Goal: Information Seeking & Learning: Learn about a topic

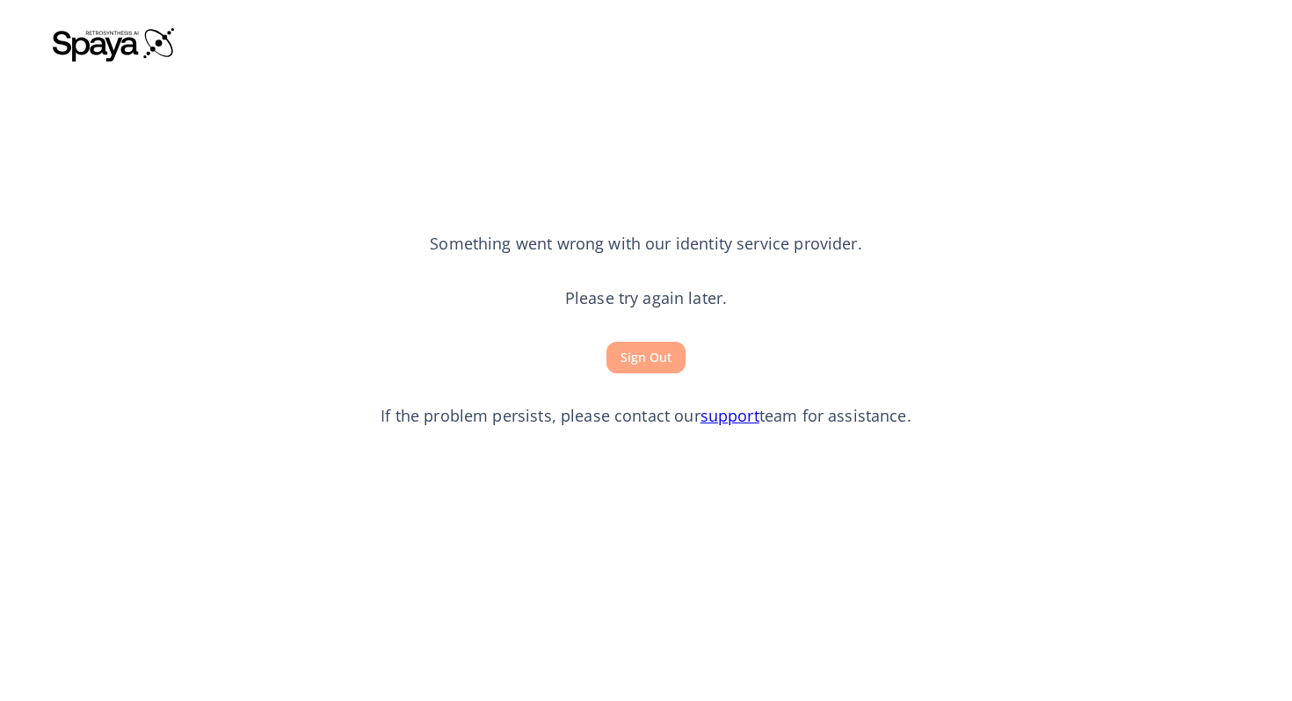
click at [650, 366] on button "Sign Out" at bounding box center [645, 358] width 79 height 33
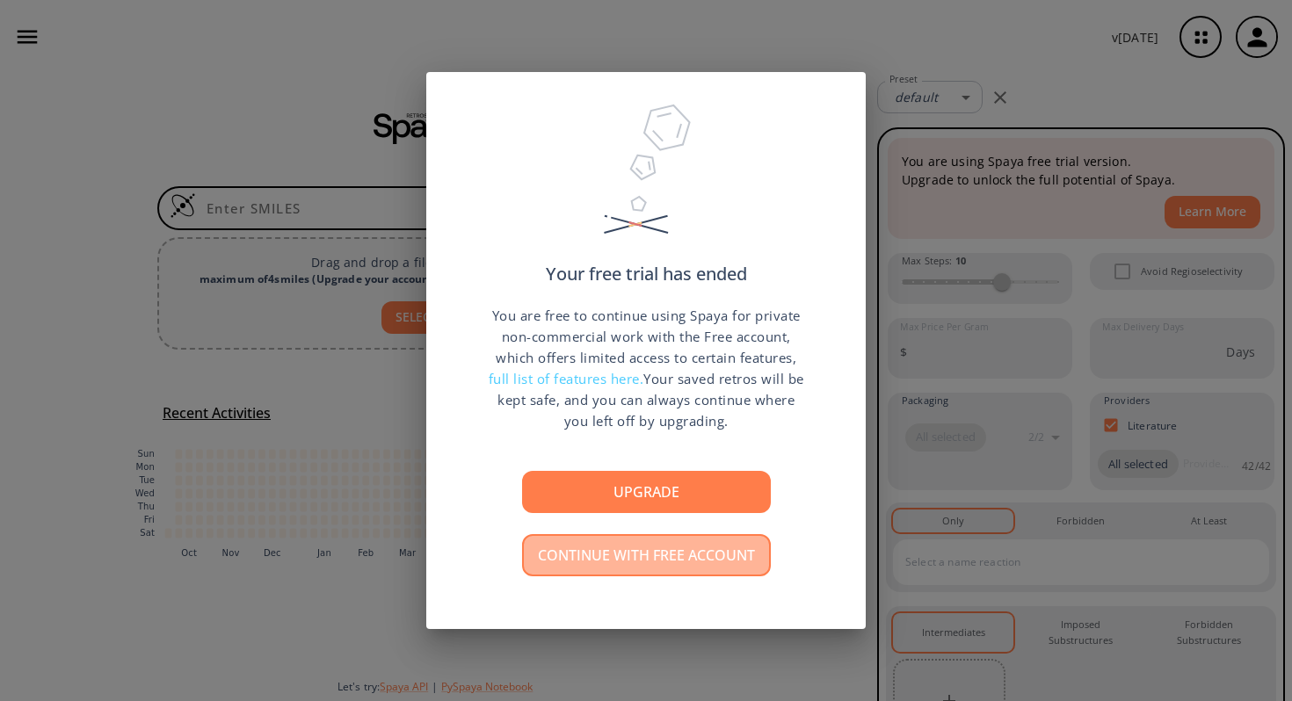
click at [643, 555] on button "Continue with free account" at bounding box center [646, 555] width 249 height 42
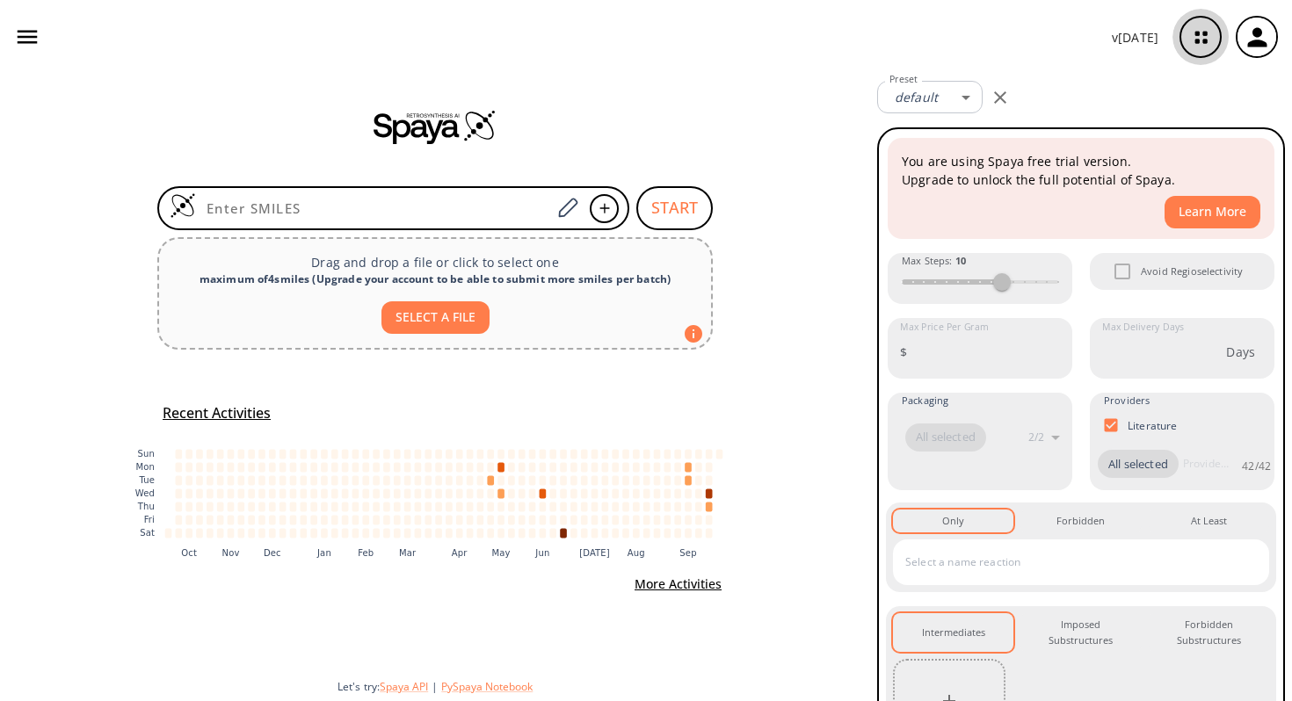
click at [1208, 33] on icon "button" at bounding box center [1201, 37] width 47 height 47
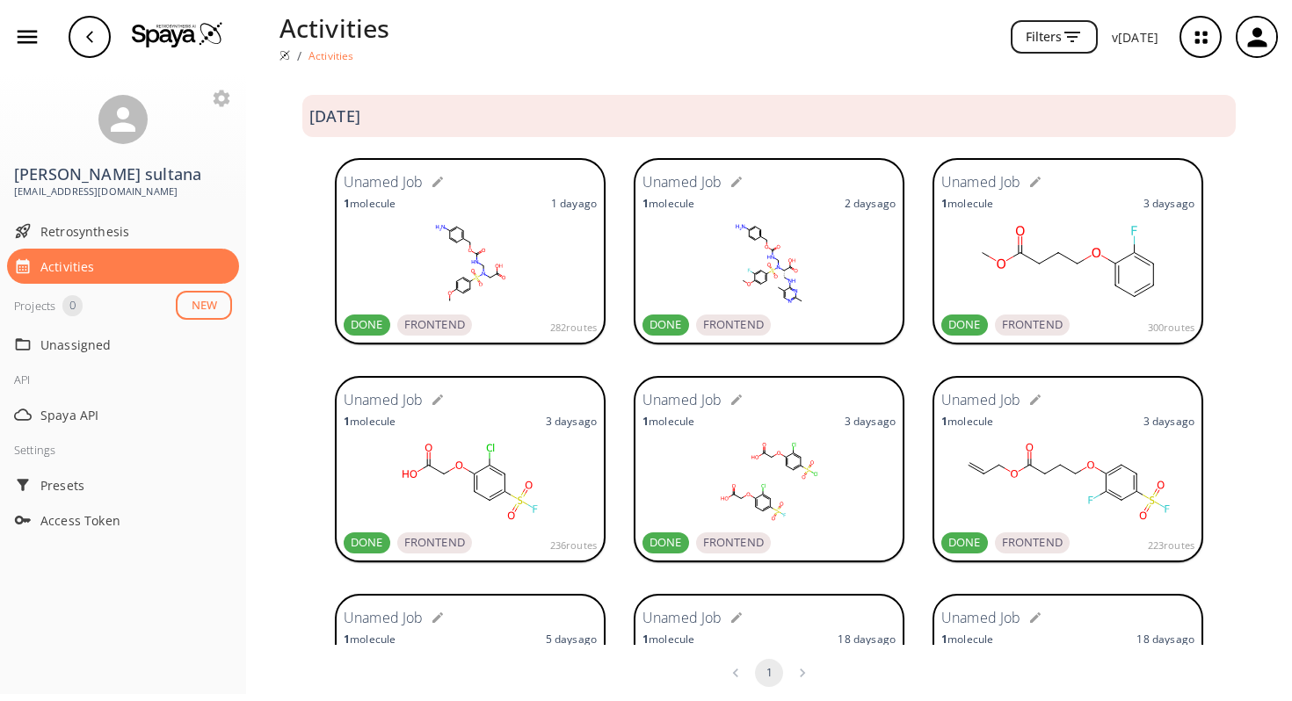
click at [520, 268] on rect at bounding box center [470, 264] width 253 height 88
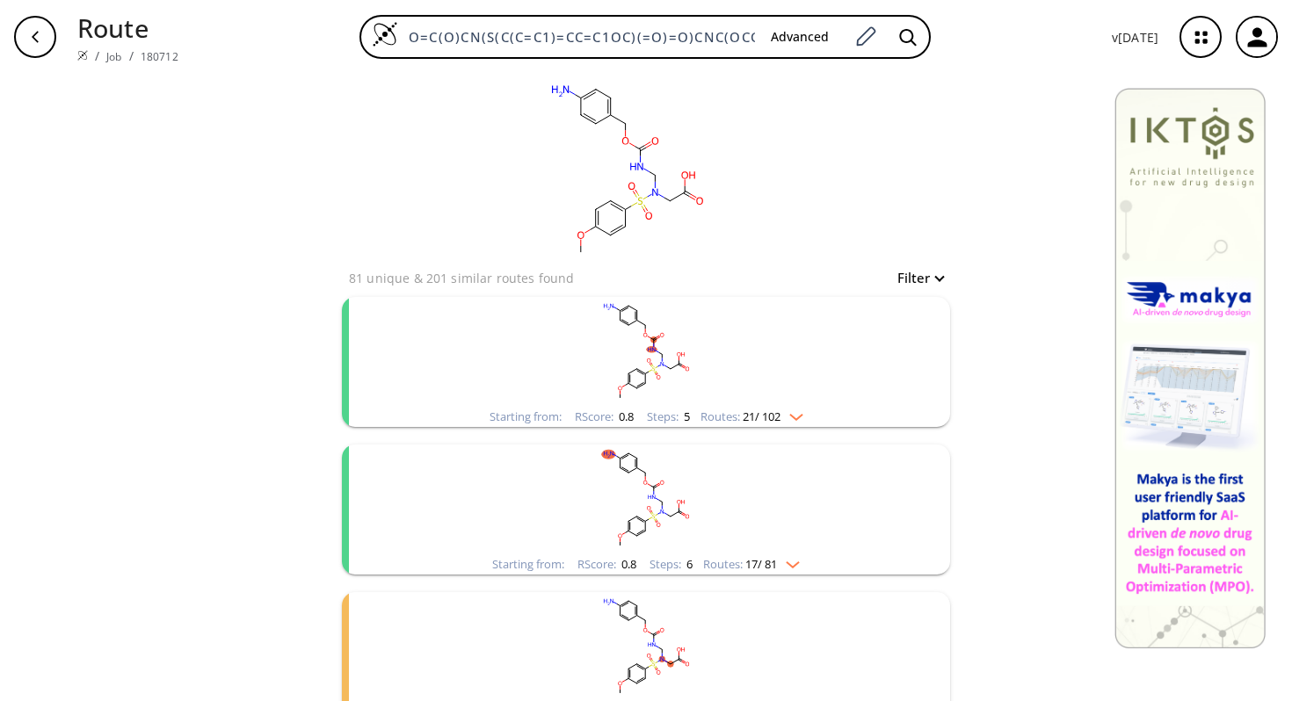
click at [752, 382] on rect "clusters" at bounding box center [646, 352] width 457 height 110
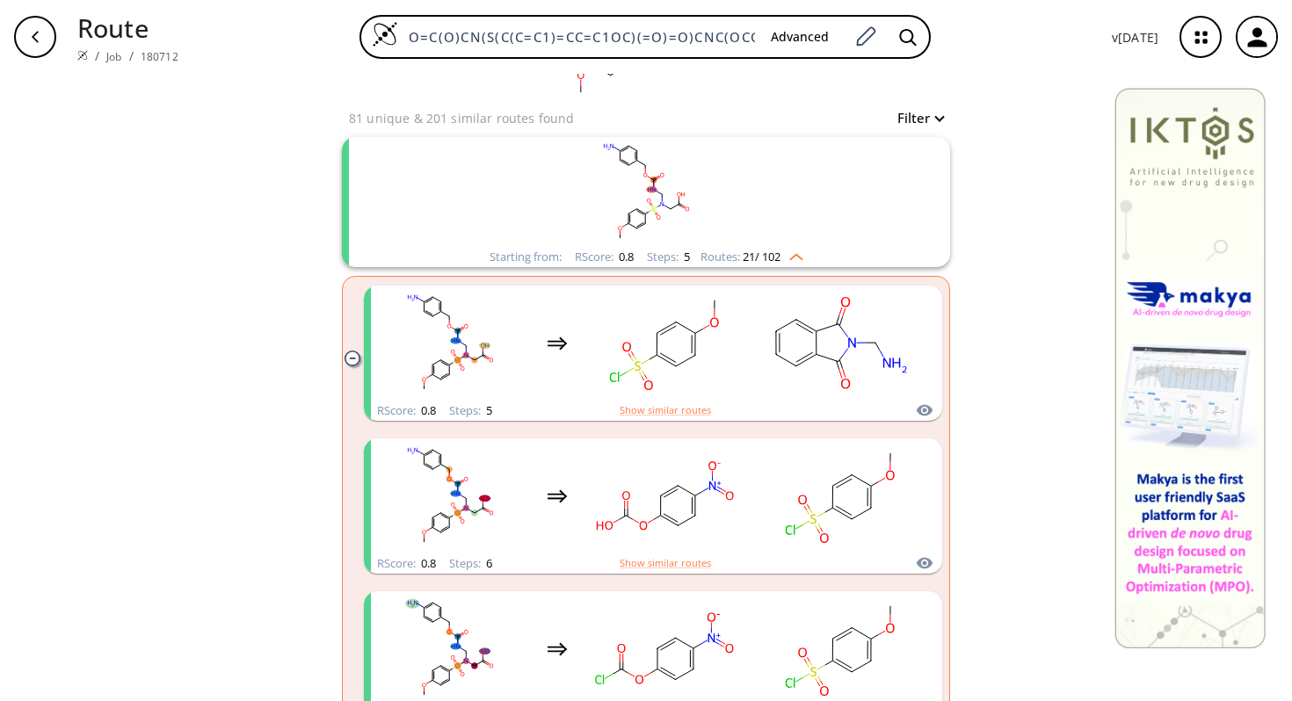
scroll to position [211, 0]
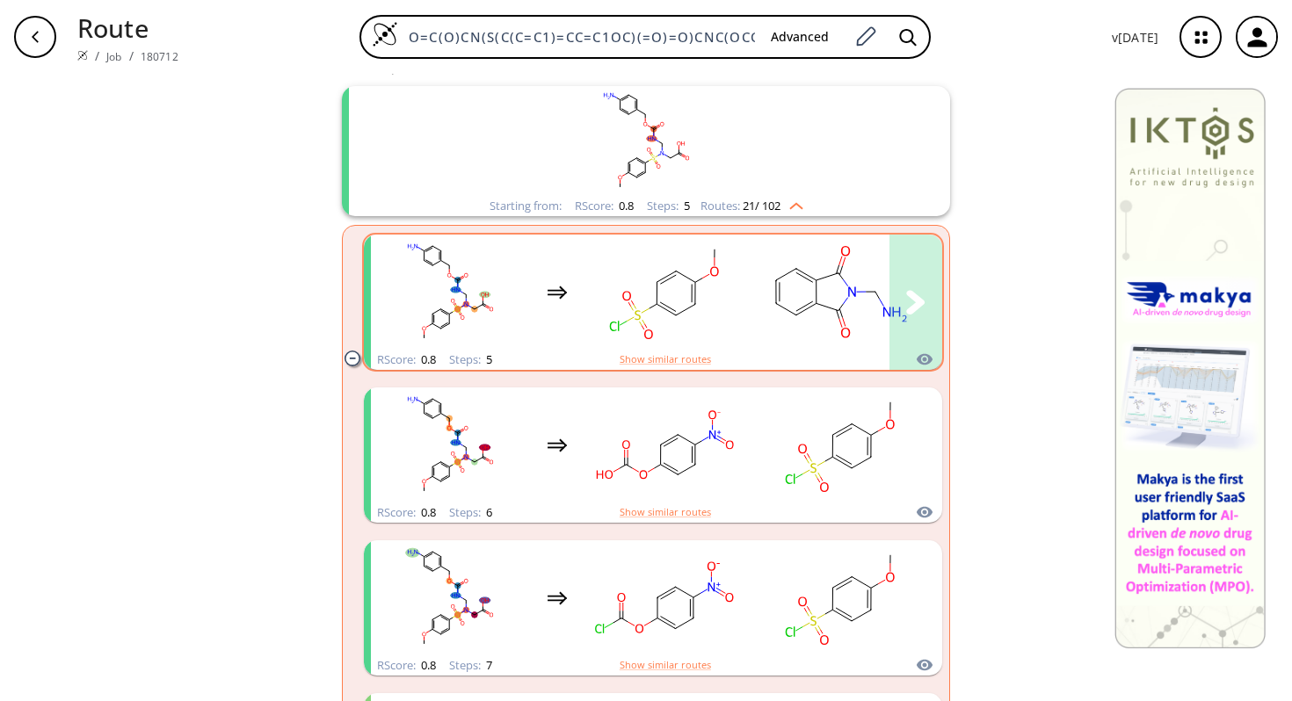
click at [808, 293] on rect "clusters" at bounding box center [840, 292] width 158 height 110
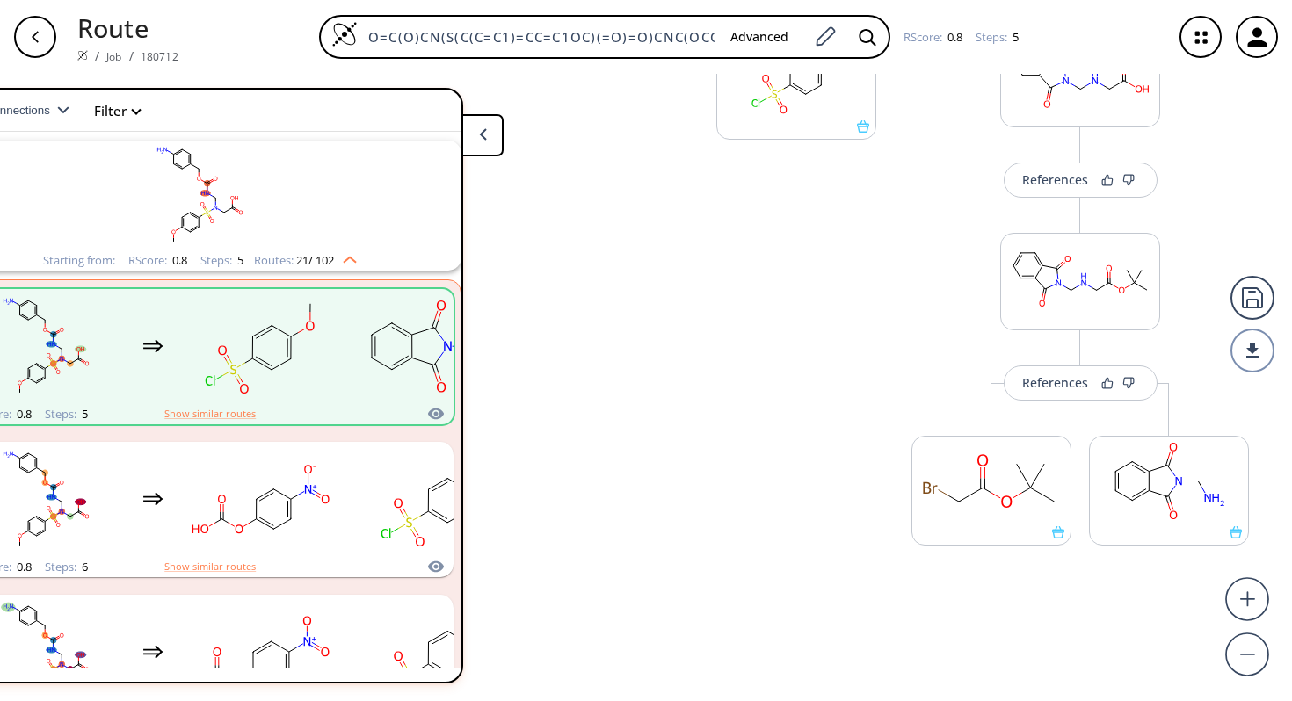
scroll to position [0, 100]
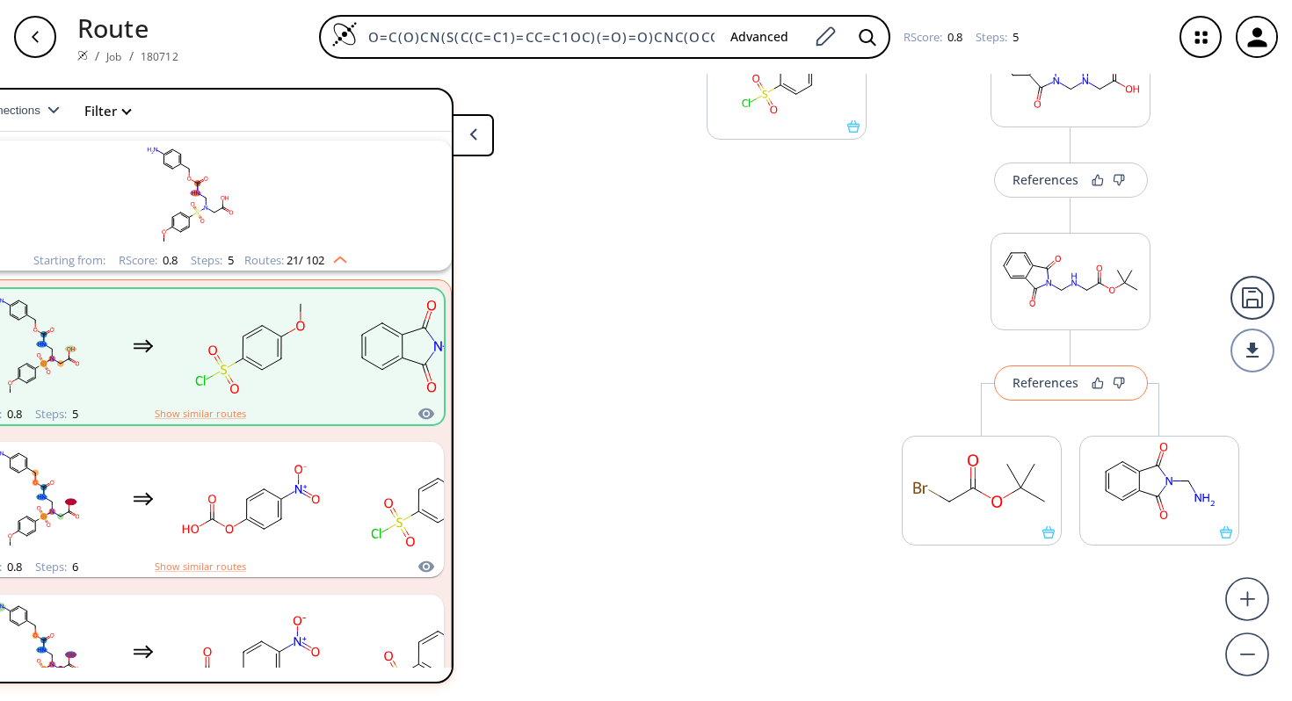
click at [1049, 389] on div "References" at bounding box center [1046, 382] width 66 height 11
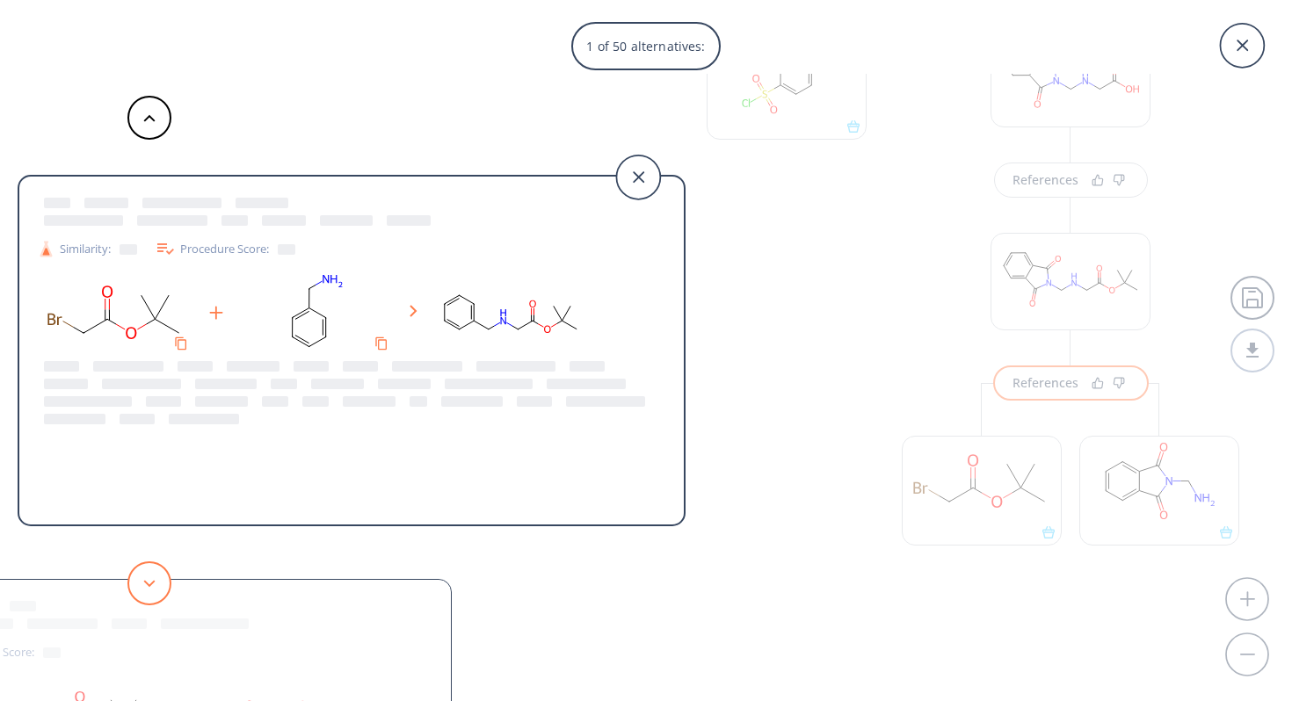
click at [142, 583] on button at bounding box center [149, 584] width 44 height 44
click at [148, 584] on polygon at bounding box center [149, 583] width 11 height 7
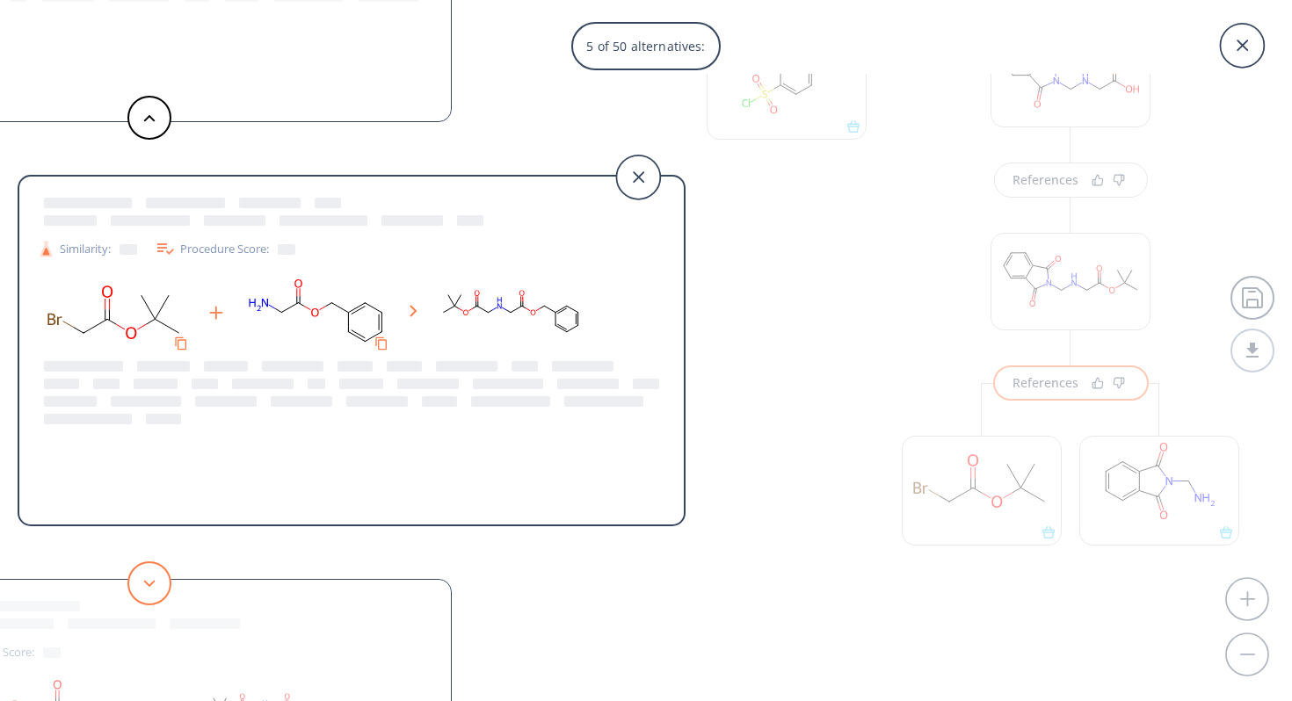
click at [148, 584] on polygon at bounding box center [149, 583] width 11 height 7
click at [148, 586] on icon at bounding box center [149, 584] width 12 height 8
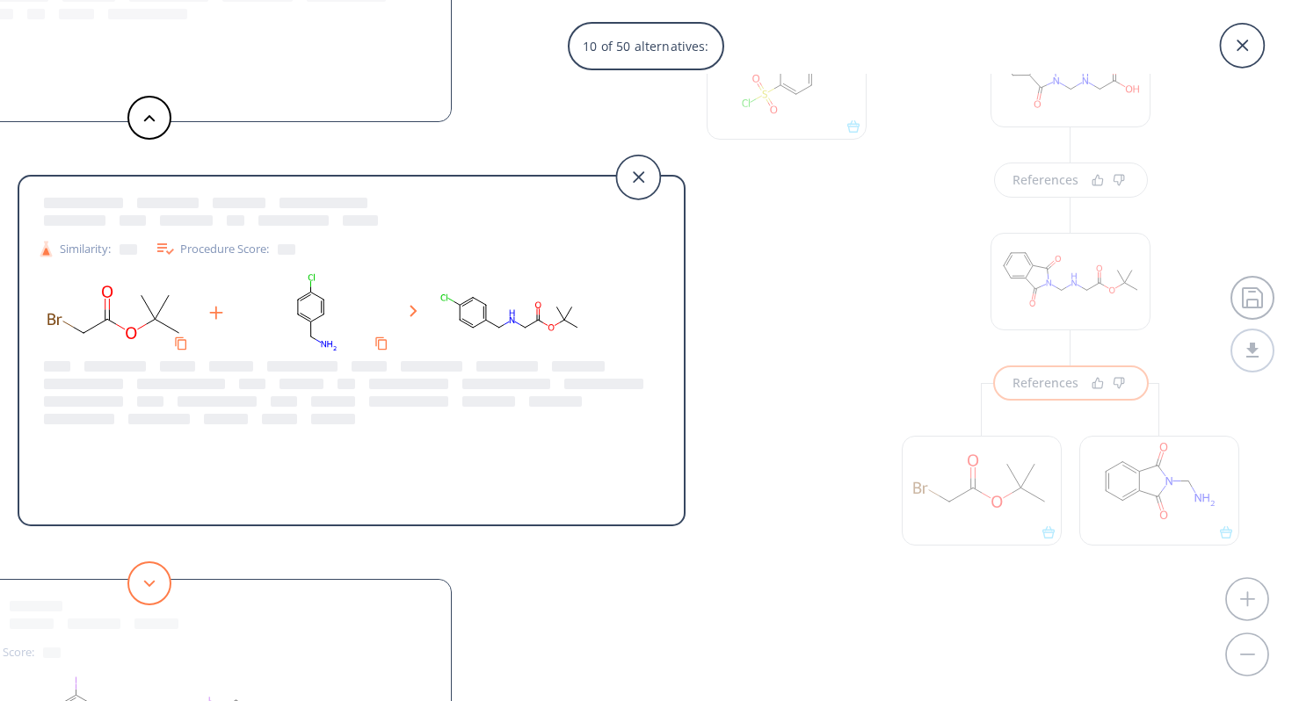
click at [148, 586] on icon at bounding box center [149, 584] width 12 height 8
click at [148, 587] on icon at bounding box center [149, 584] width 12 height 8
click at [148, 587] on button at bounding box center [149, 584] width 44 height 44
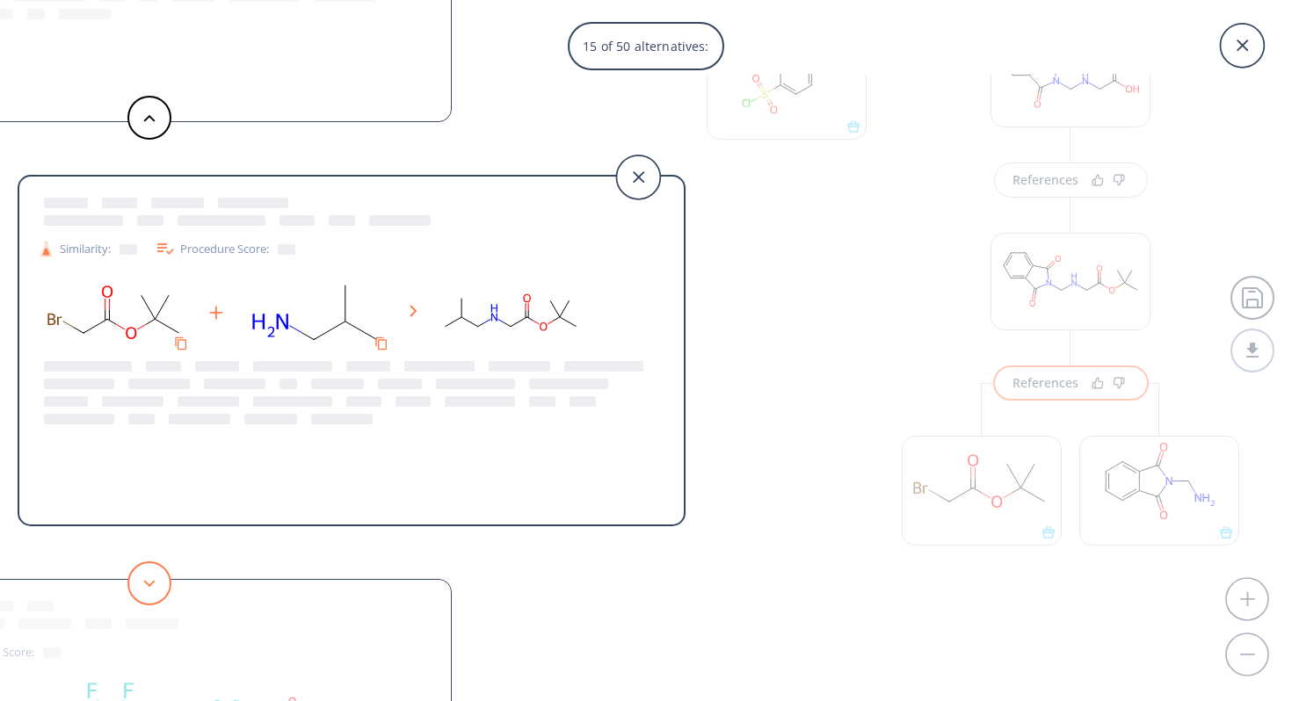
click at [148, 587] on button at bounding box center [149, 584] width 44 height 44
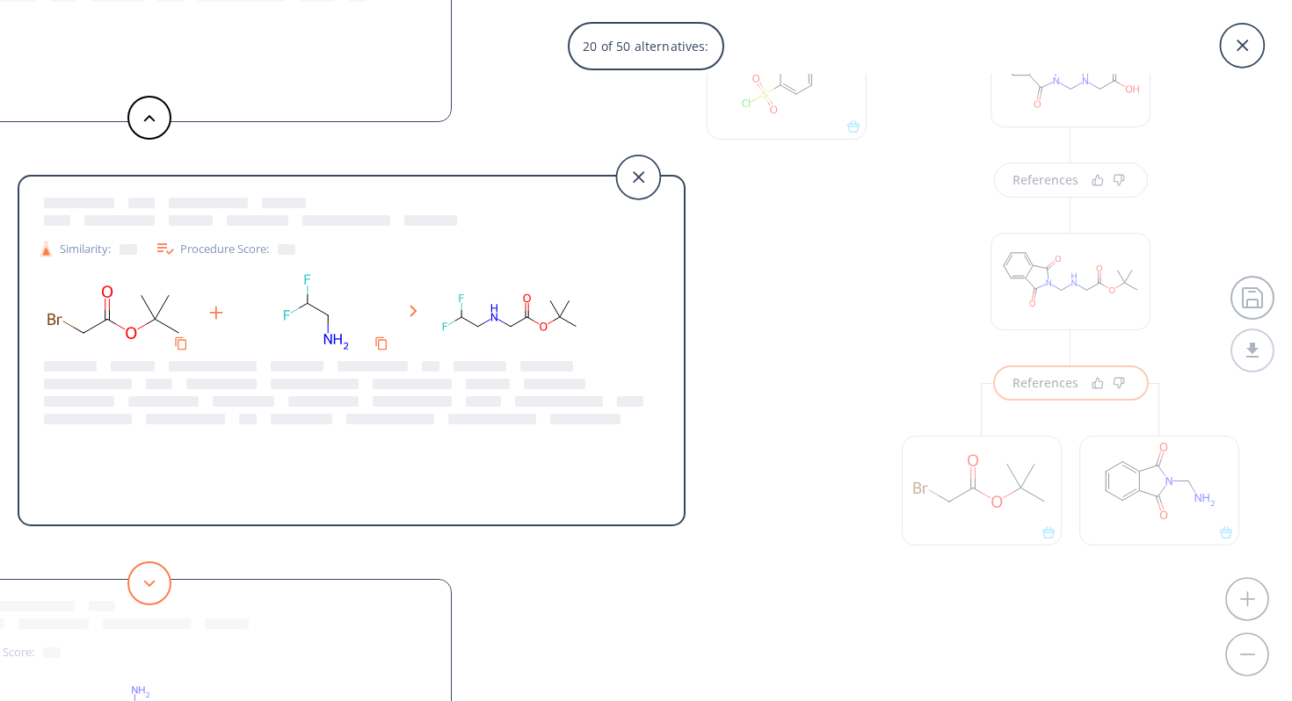
click at [148, 587] on button at bounding box center [149, 584] width 44 height 44
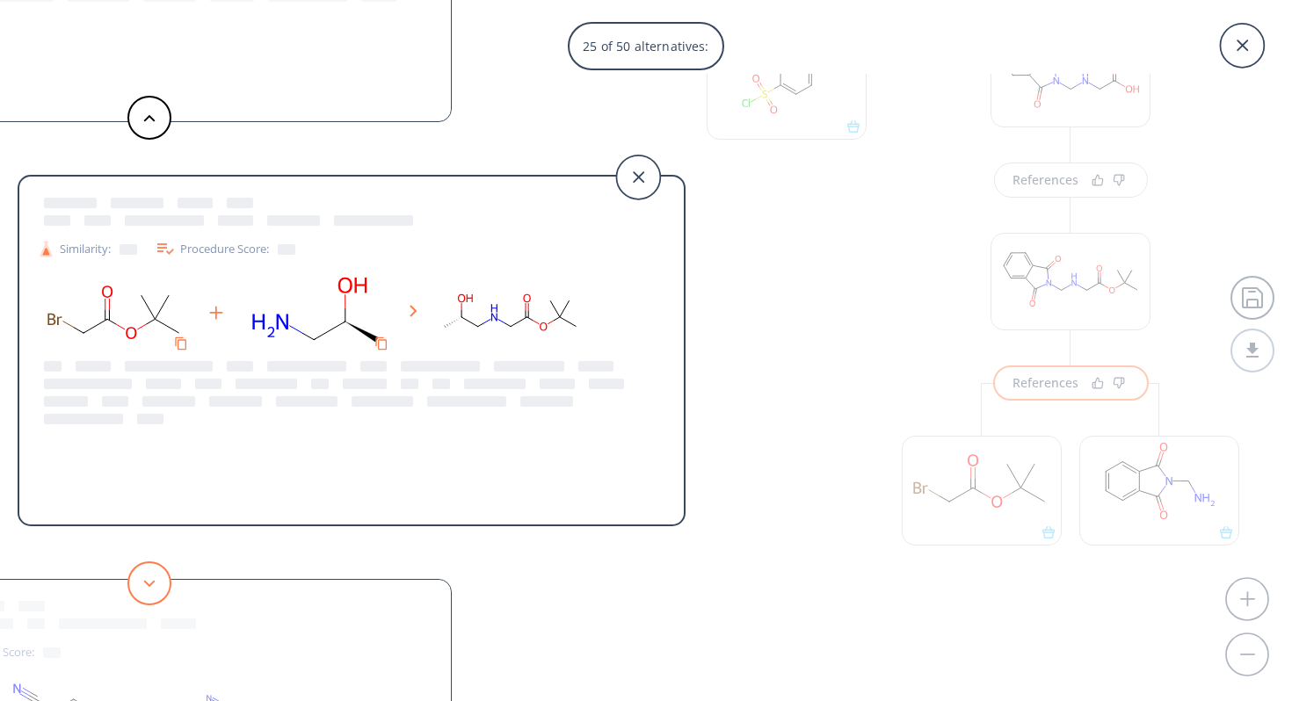
click at [148, 587] on button at bounding box center [149, 584] width 44 height 44
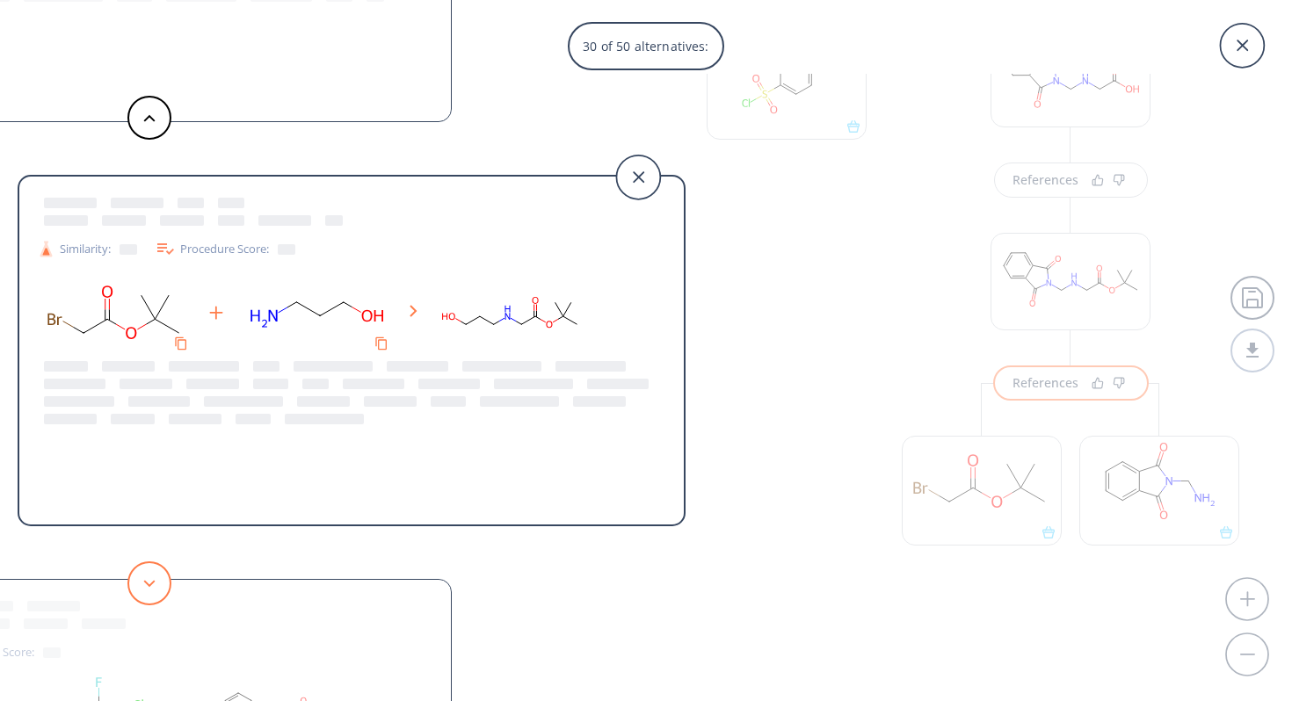
click at [148, 587] on button at bounding box center [149, 584] width 44 height 44
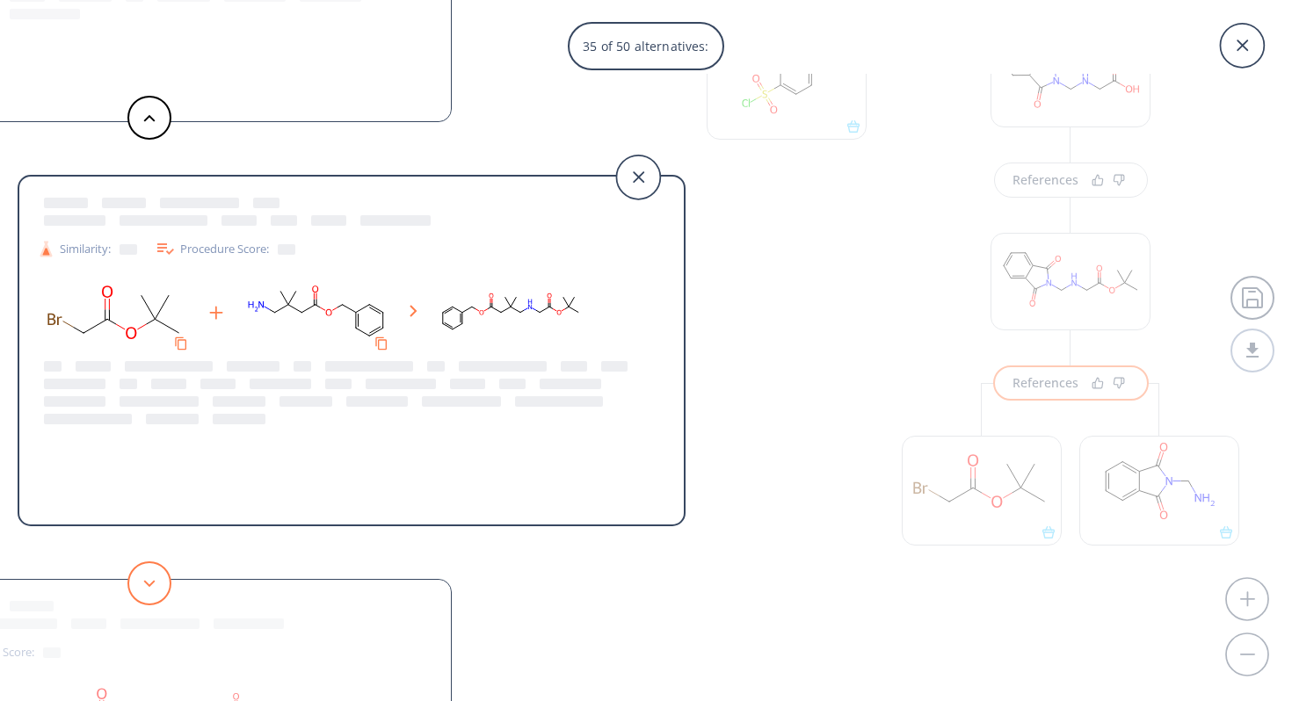
click at [148, 587] on button at bounding box center [149, 584] width 44 height 44
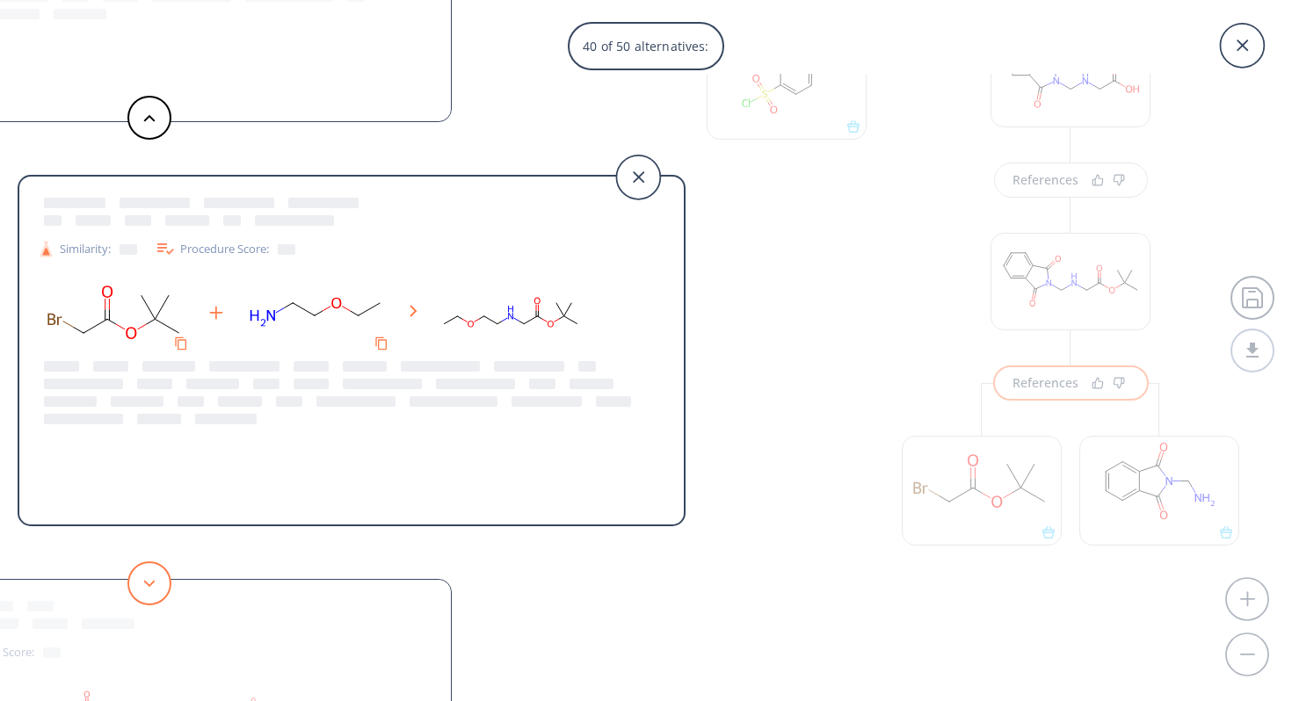
click at [148, 587] on button at bounding box center [149, 584] width 44 height 44
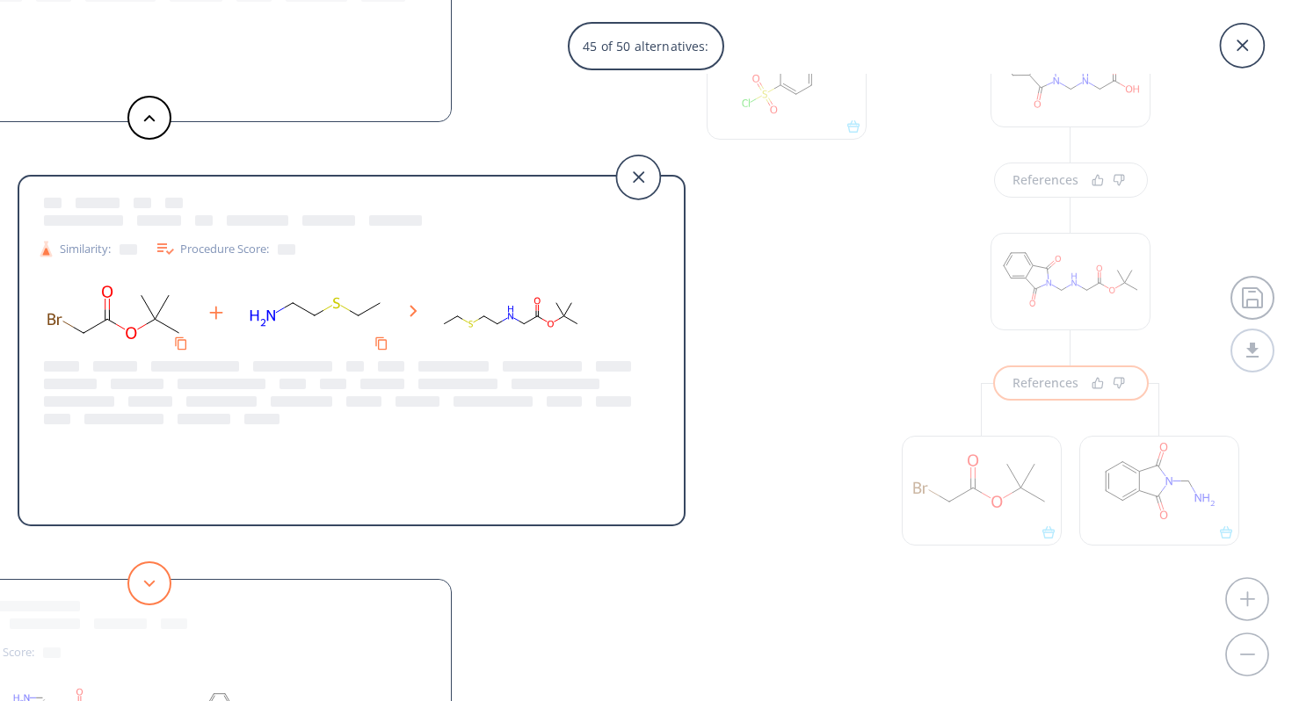
click at [148, 587] on button at bounding box center [149, 584] width 44 height 44
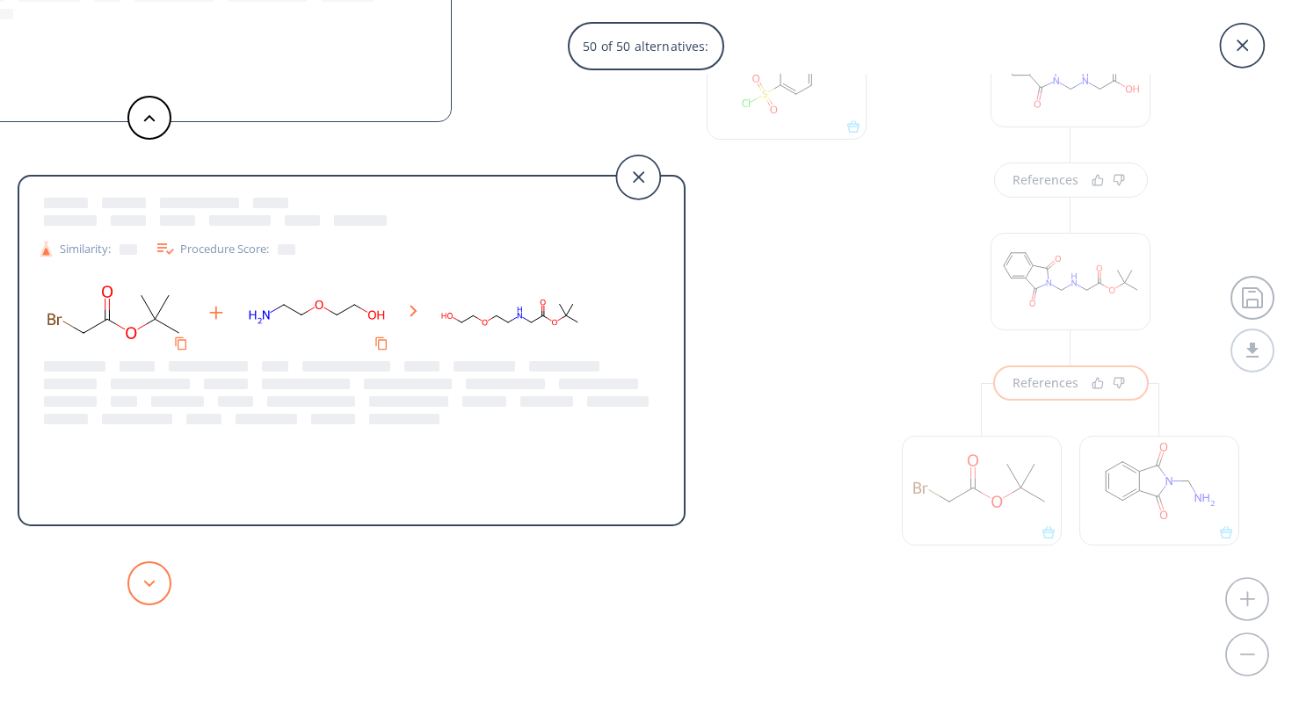
click at [148, 587] on button at bounding box center [149, 584] width 44 height 44
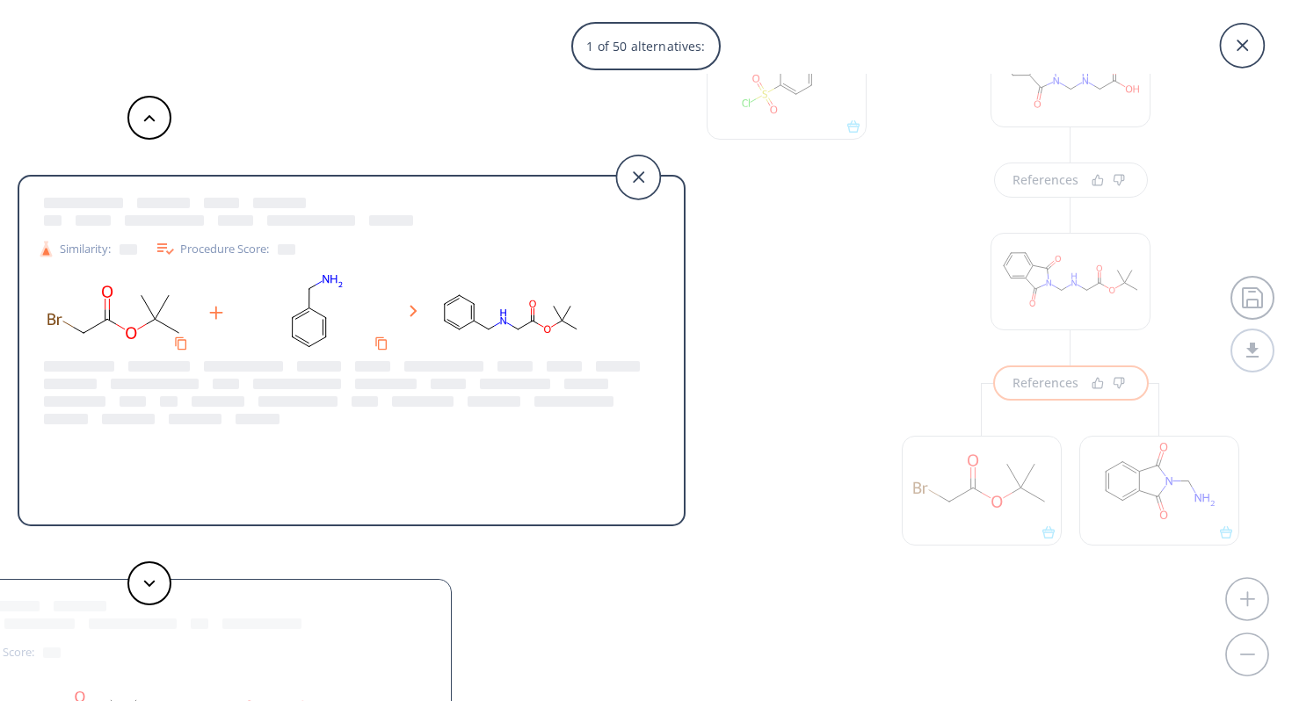
click at [810, 480] on div "1 of 50 alternatives: Similarity: Procedure Score: Similarity: Procedure Score:…" at bounding box center [646, 350] width 1292 height 701
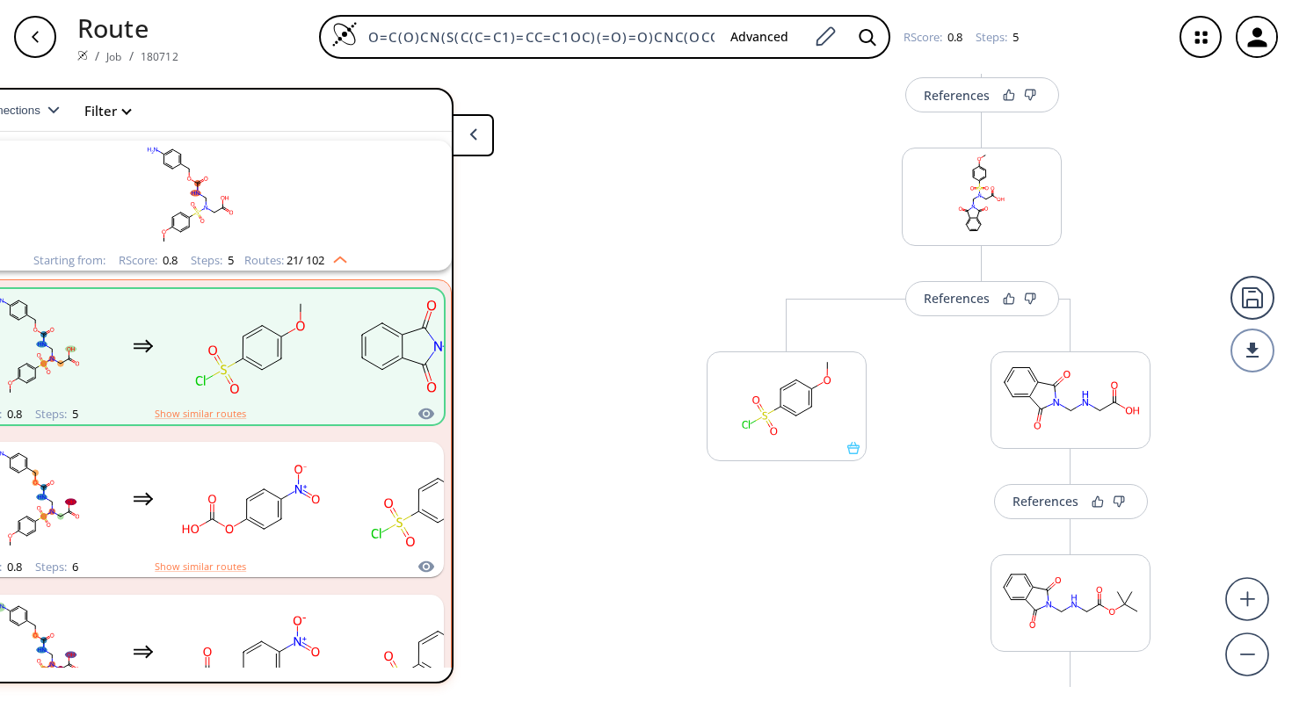
scroll to position [0, 0]
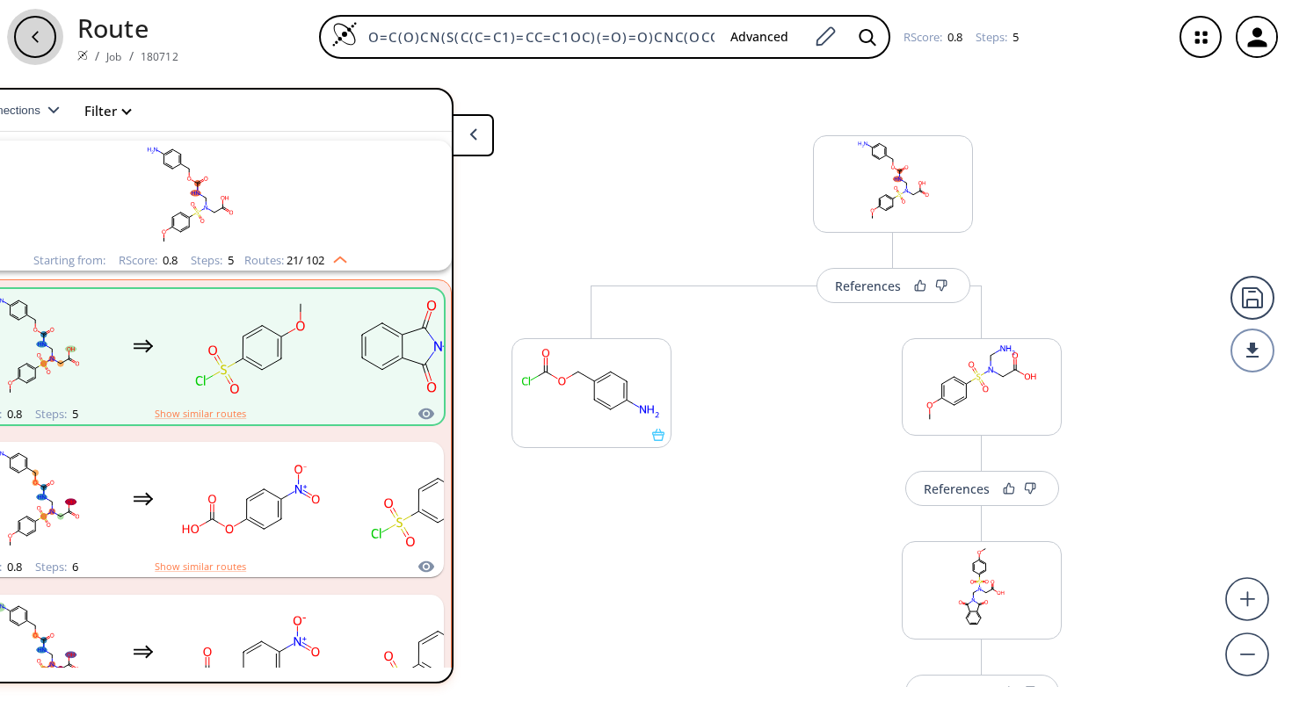
click at [34, 33] on icon "button" at bounding box center [35, 37] width 14 height 14
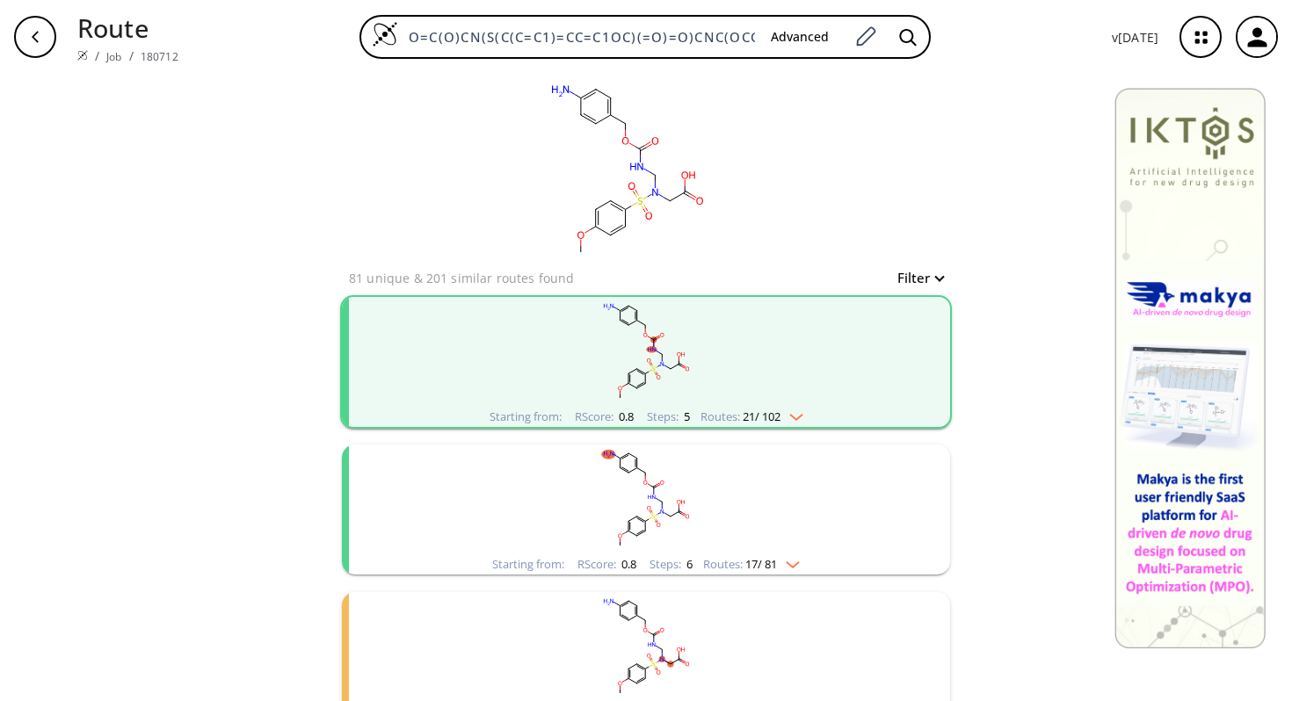
click at [745, 376] on rect "clusters" at bounding box center [646, 352] width 457 height 110
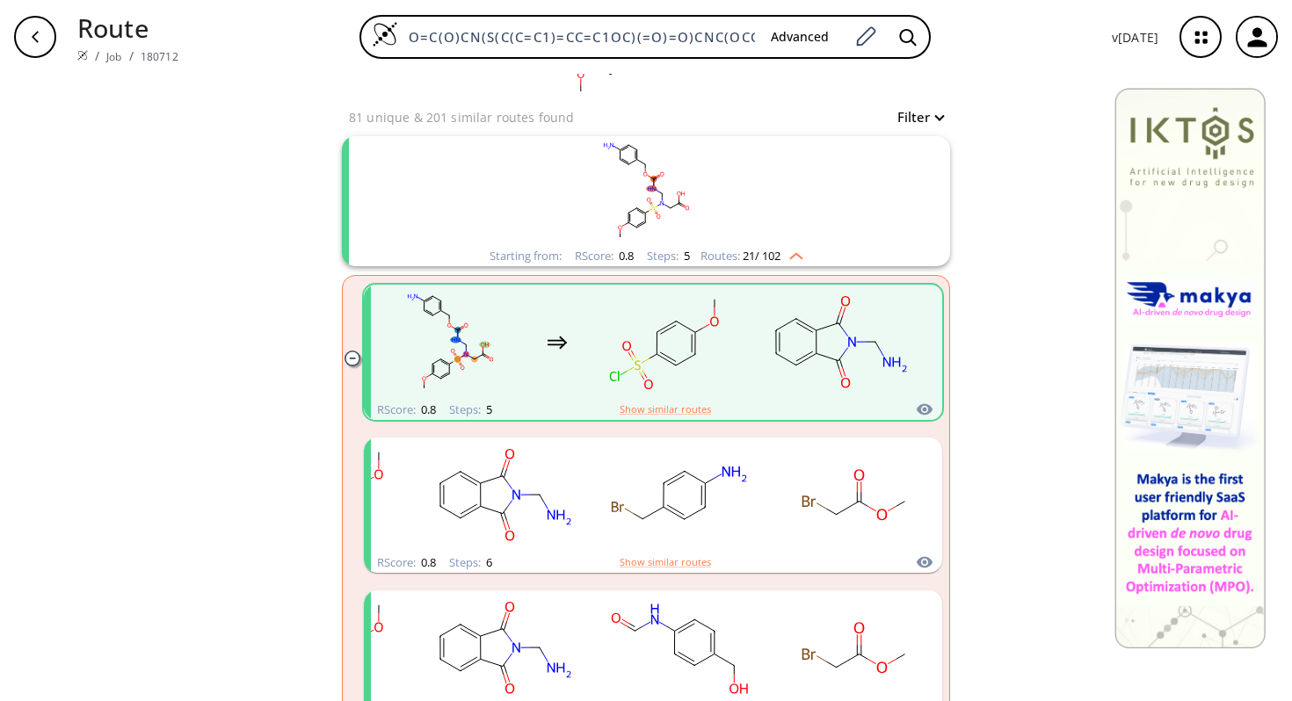
scroll to position [156, 0]
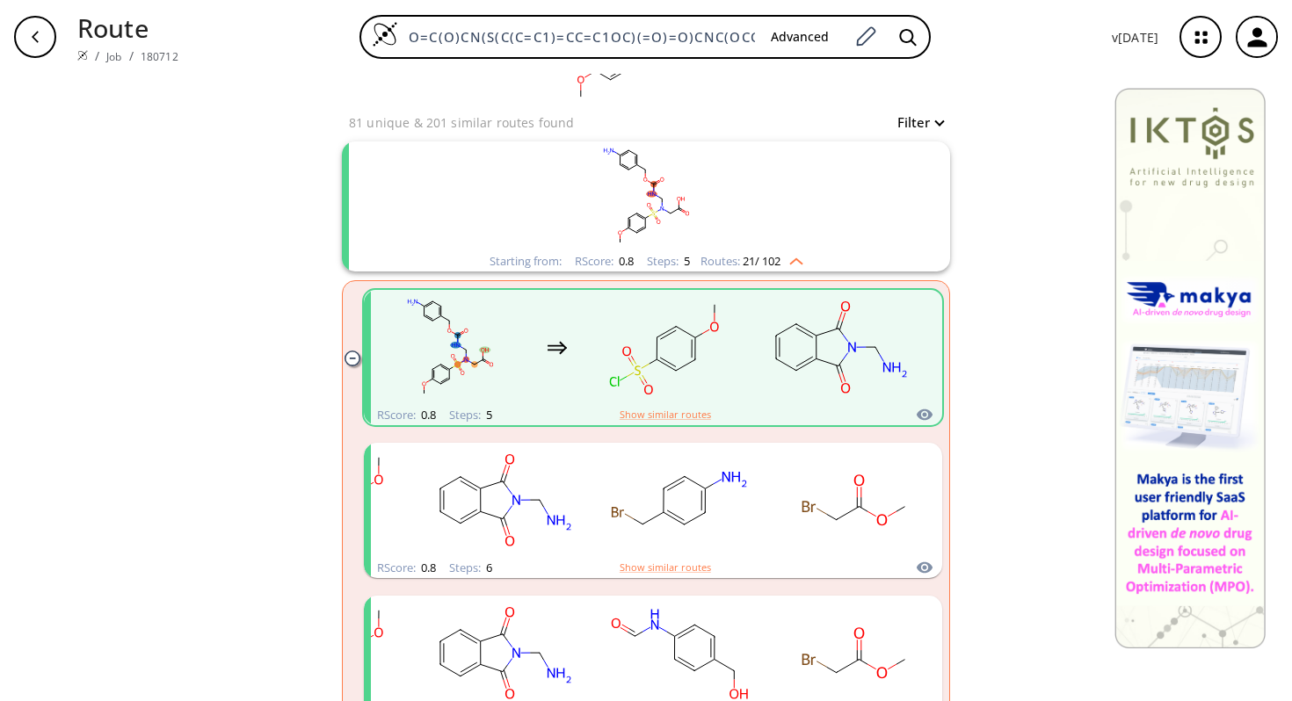
click at [798, 261] on img "clusters" at bounding box center [792, 258] width 23 height 14
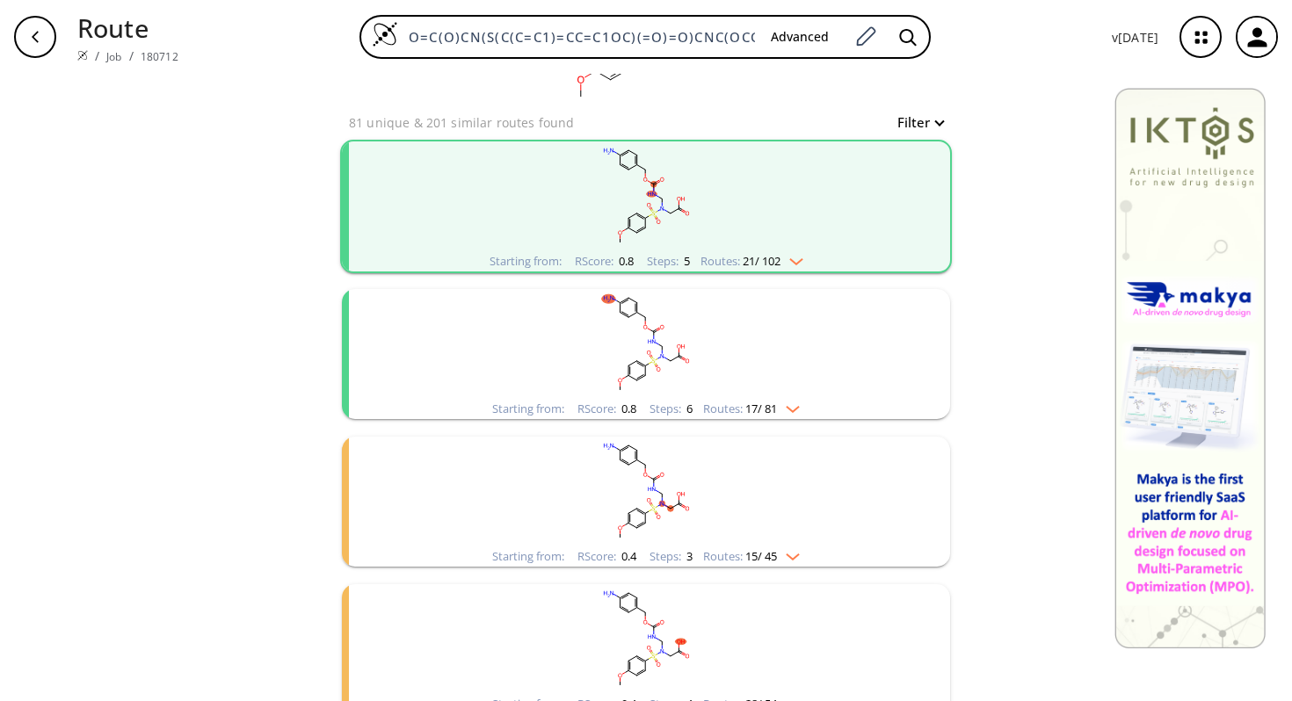
click at [795, 410] on img "clusters" at bounding box center [788, 406] width 23 height 14
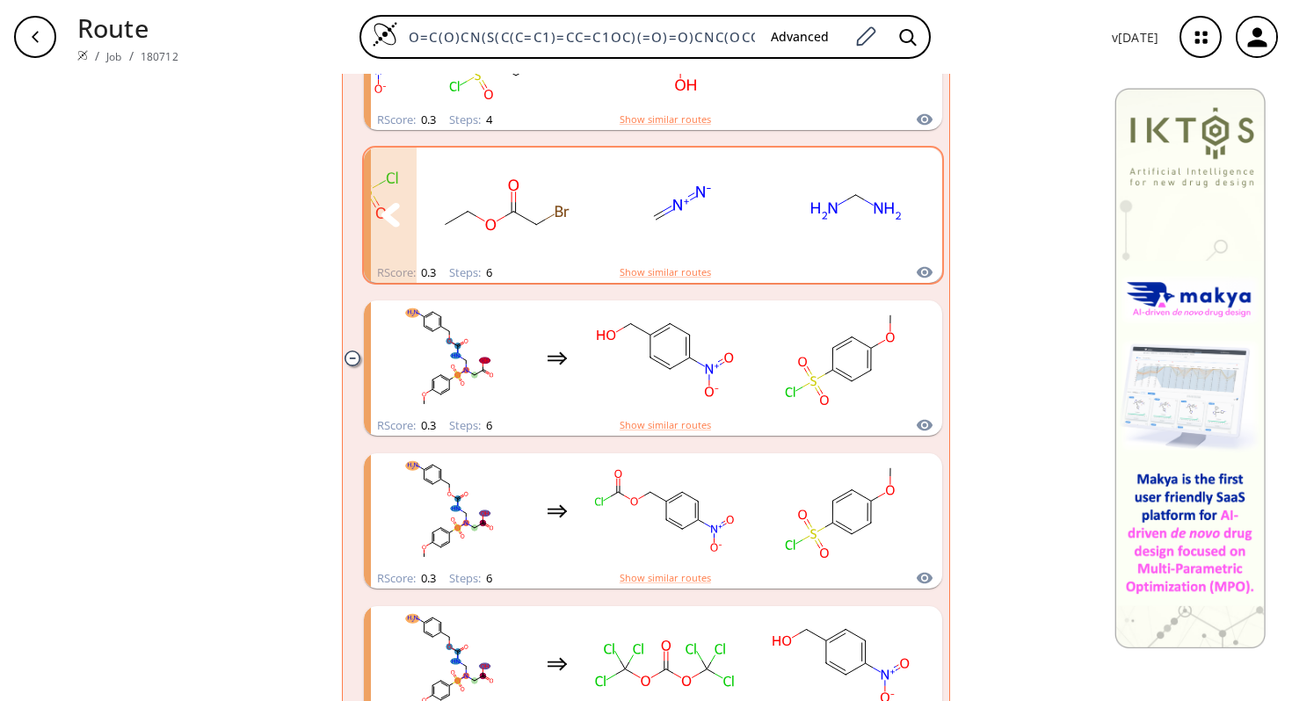
scroll to position [1074, 0]
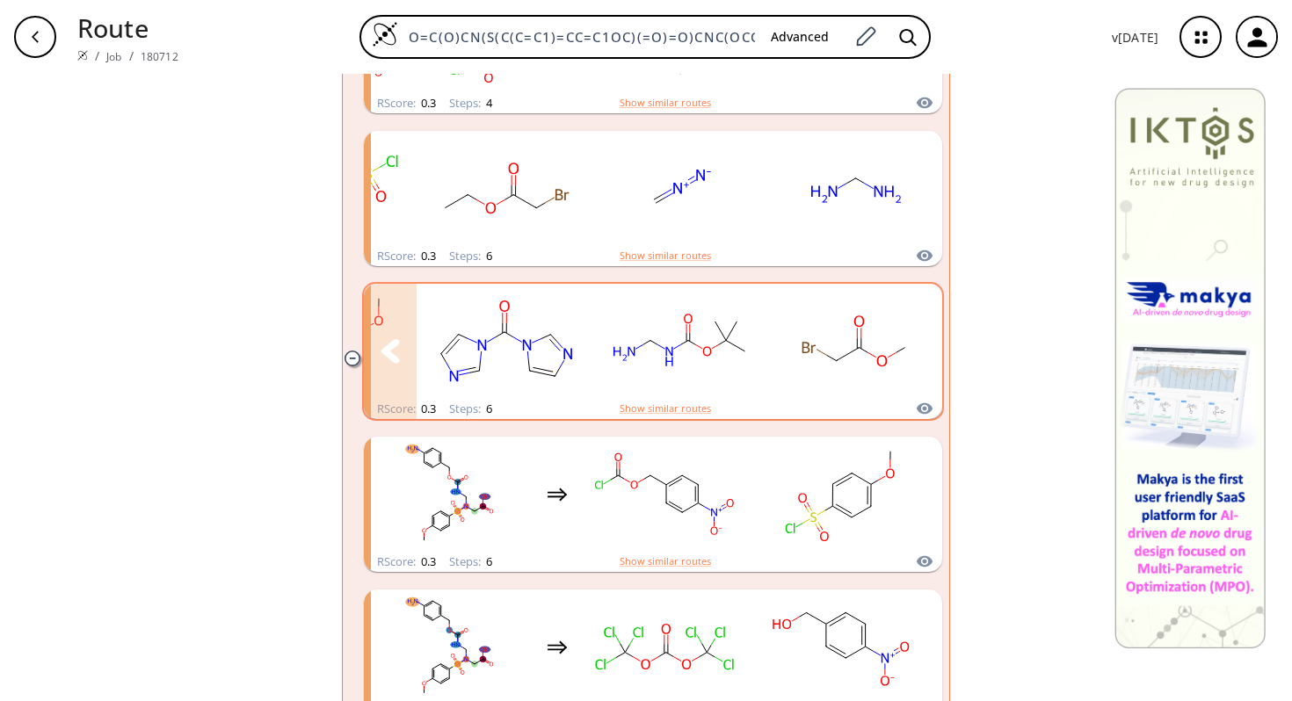
click at [686, 345] on ellipse "clusters" at bounding box center [688, 340] width 13 height 13
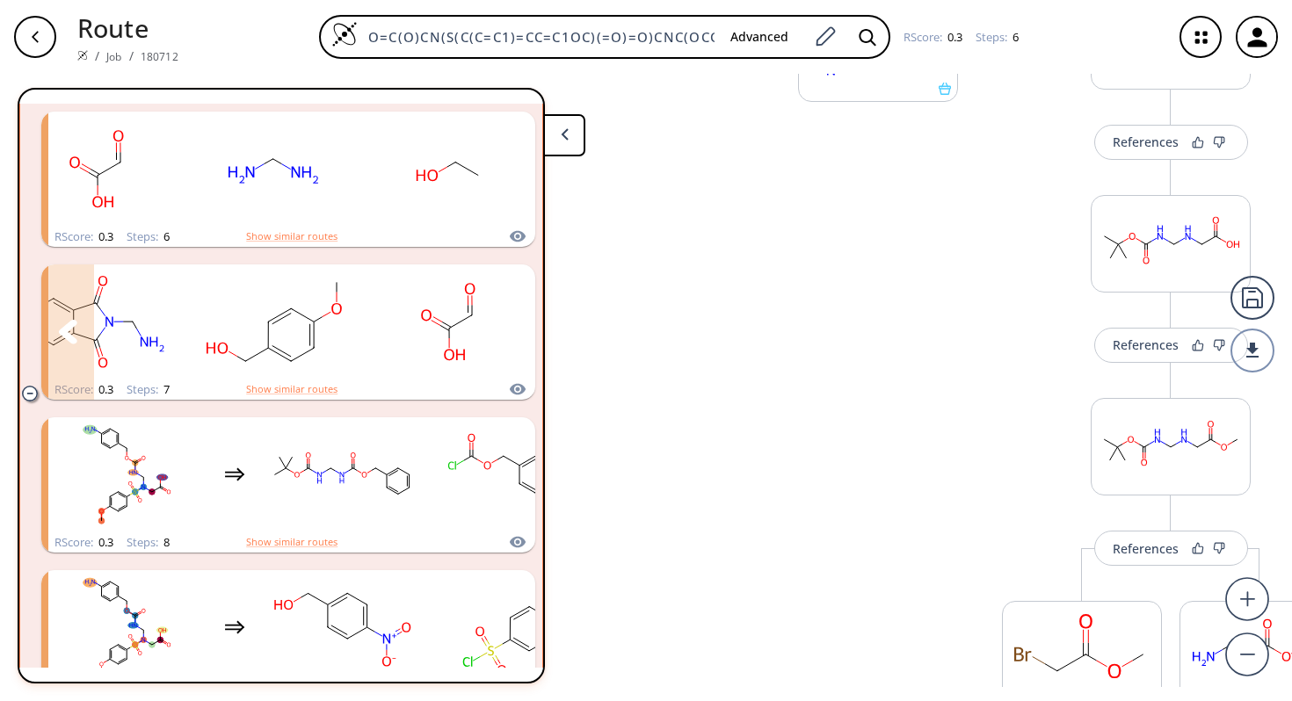
scroll to position [1284, 0]
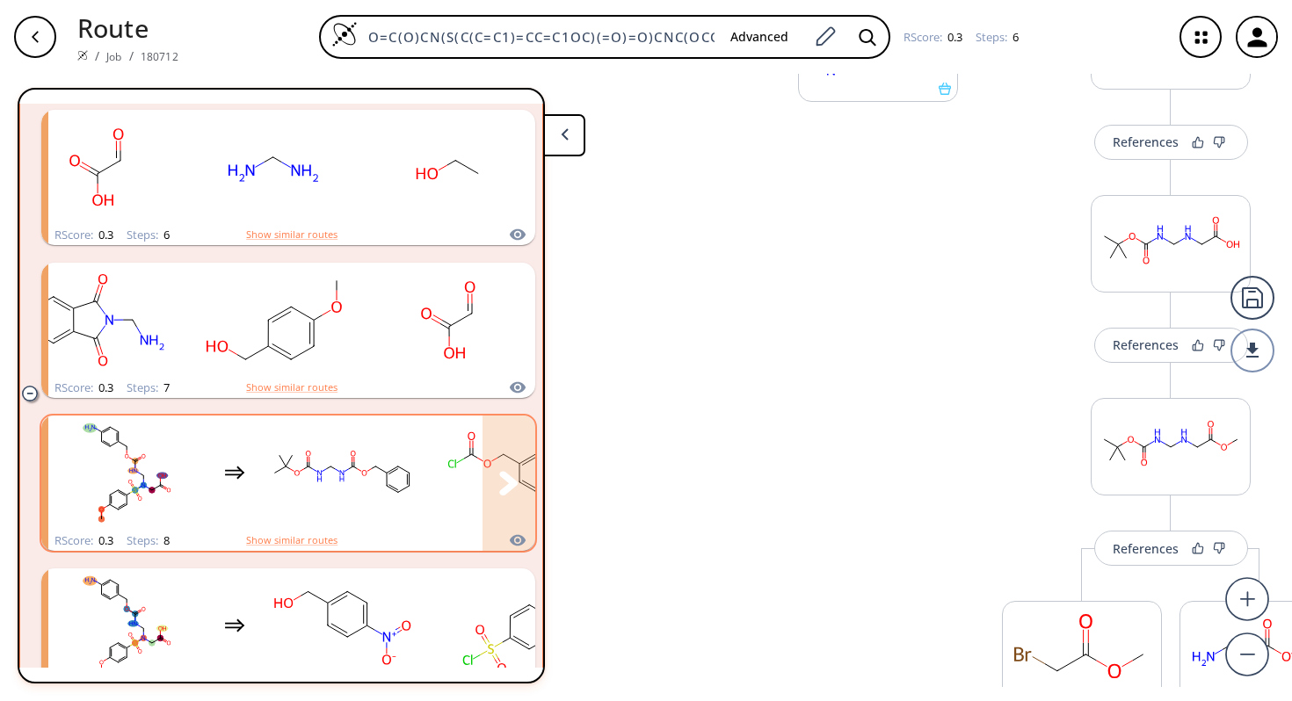
click at [408, 476] on rect "clusters" at bounding box center [342, 473] width 158 height 110
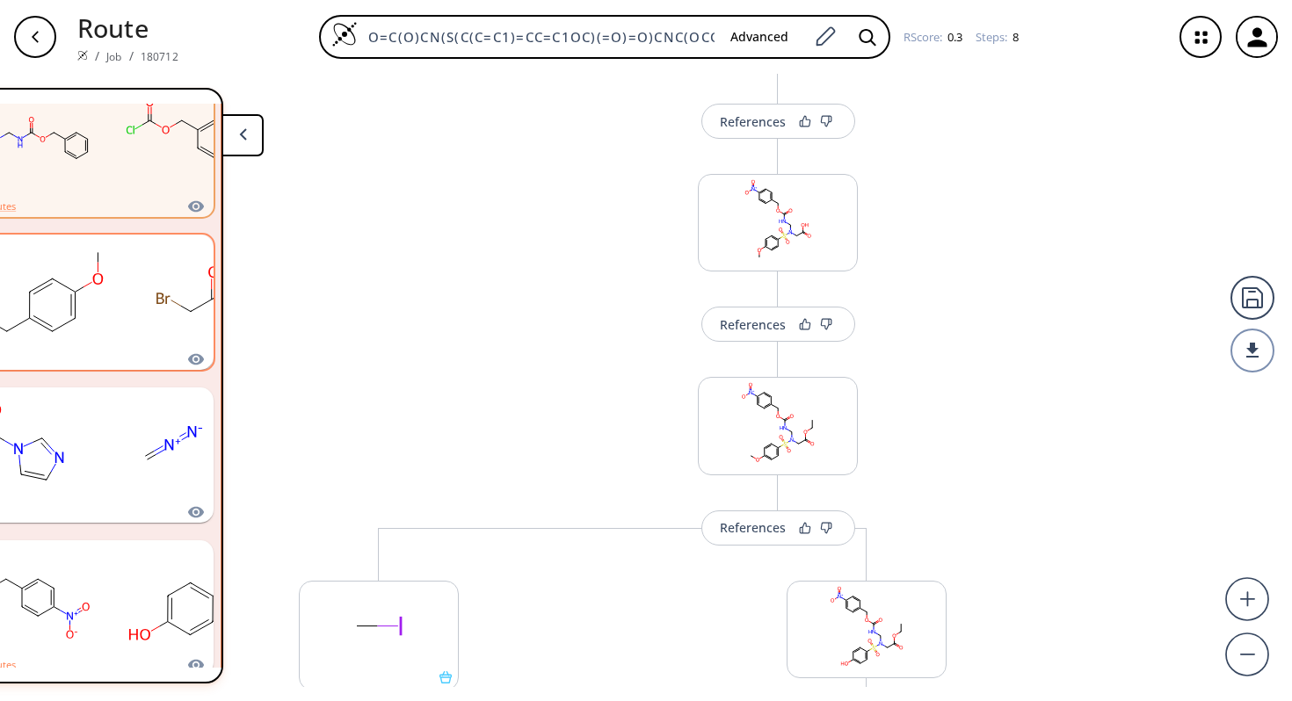
scroll to position [160, 0]
click at [746, 324] on div "References" at bounding box center [753, 328] width 66 height 11
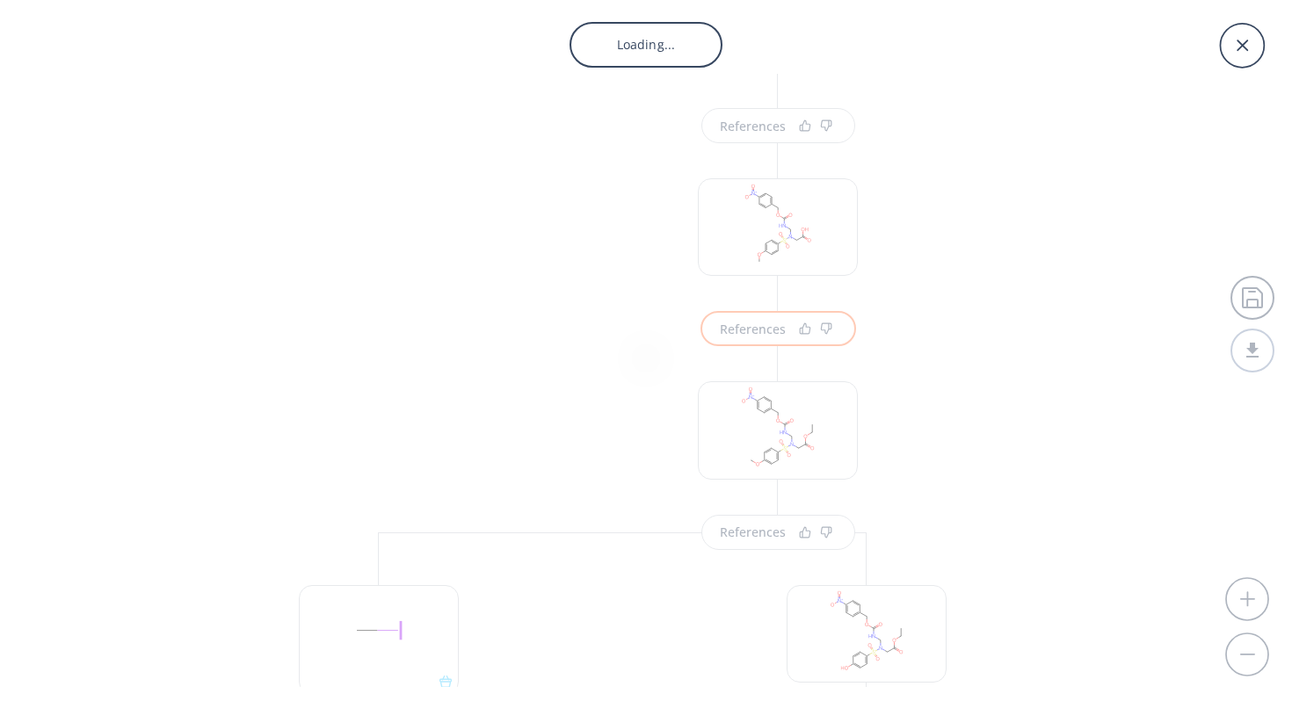
click at [746, 324] on body "Route / Job / 180712 O=C(O)CN(S(C(C=C1)=CC=C1OC)(=O)=O)CNC(OCC(C=C2)=CC=C2N)=O …" at bounding box center [646, 350] width 1292 height 701
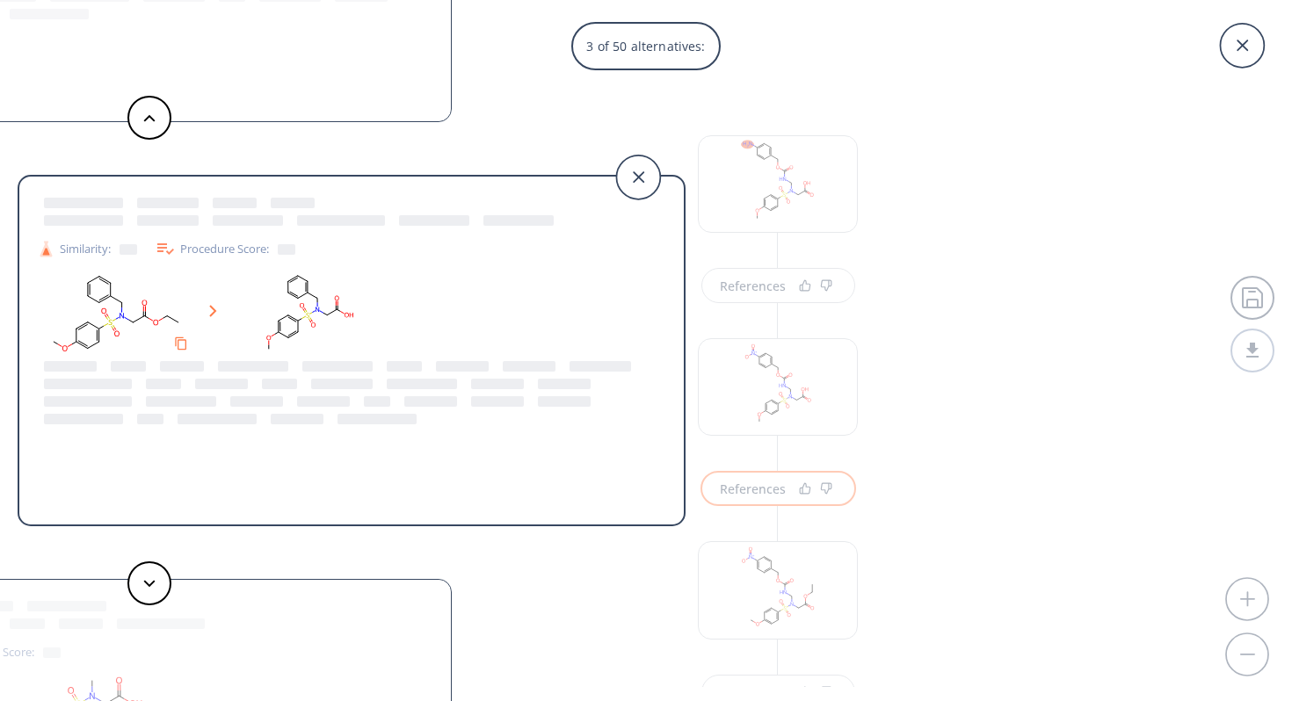
scroll to position [1618, 0]
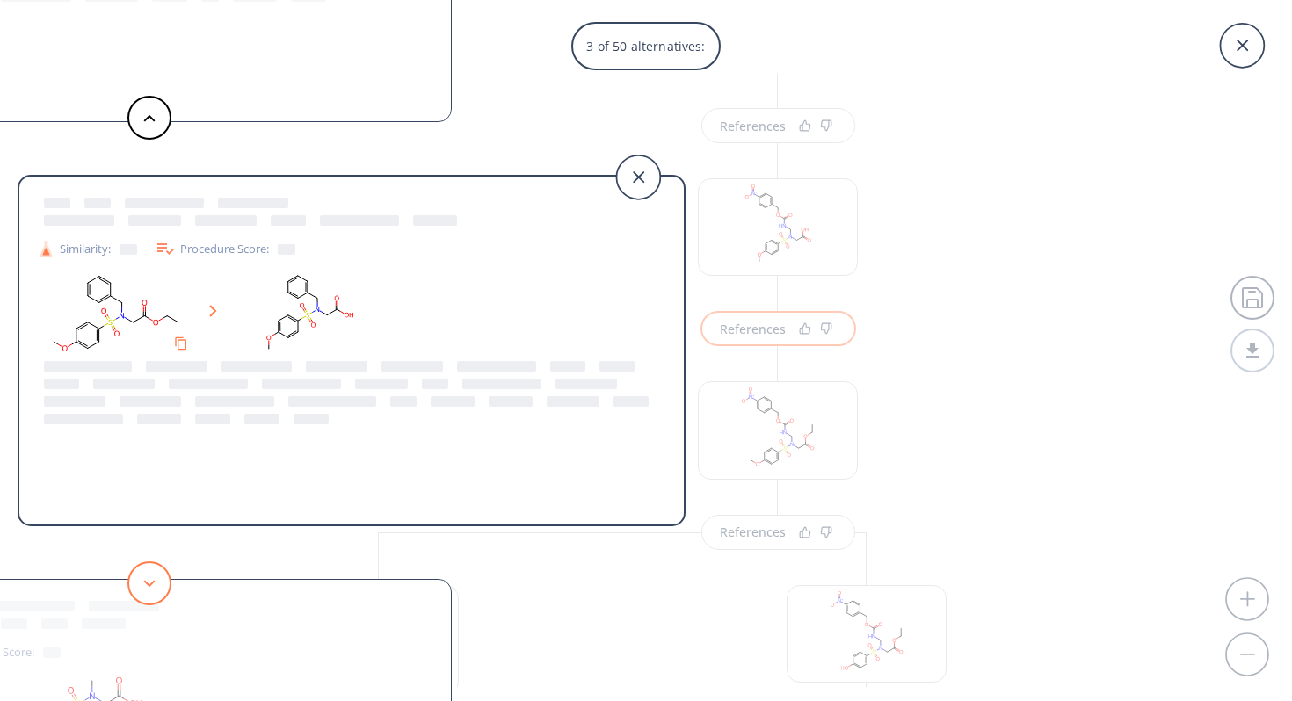
click at [144, 577] on button at bounding box center [149, 584] width 44 height 44
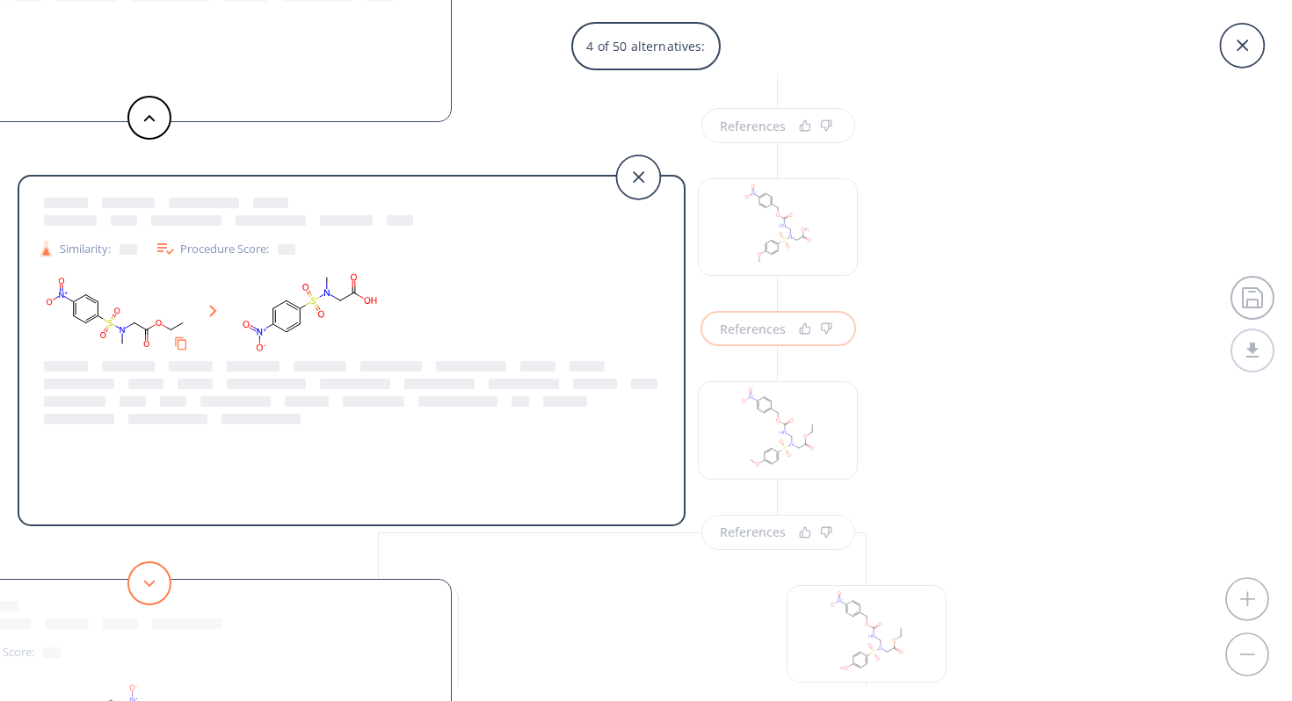
click at [144, 577] on button at bounding box center [149, 584] width 44 height 44
click at [146, 577] on button at bounding box center [149, 584] width 44 height 44
click at [144, 588] on button at bounding box center [149, 584] width 44 height 44
click at [145, 590] on button at bounding box center [149, 584] width 44 height 44
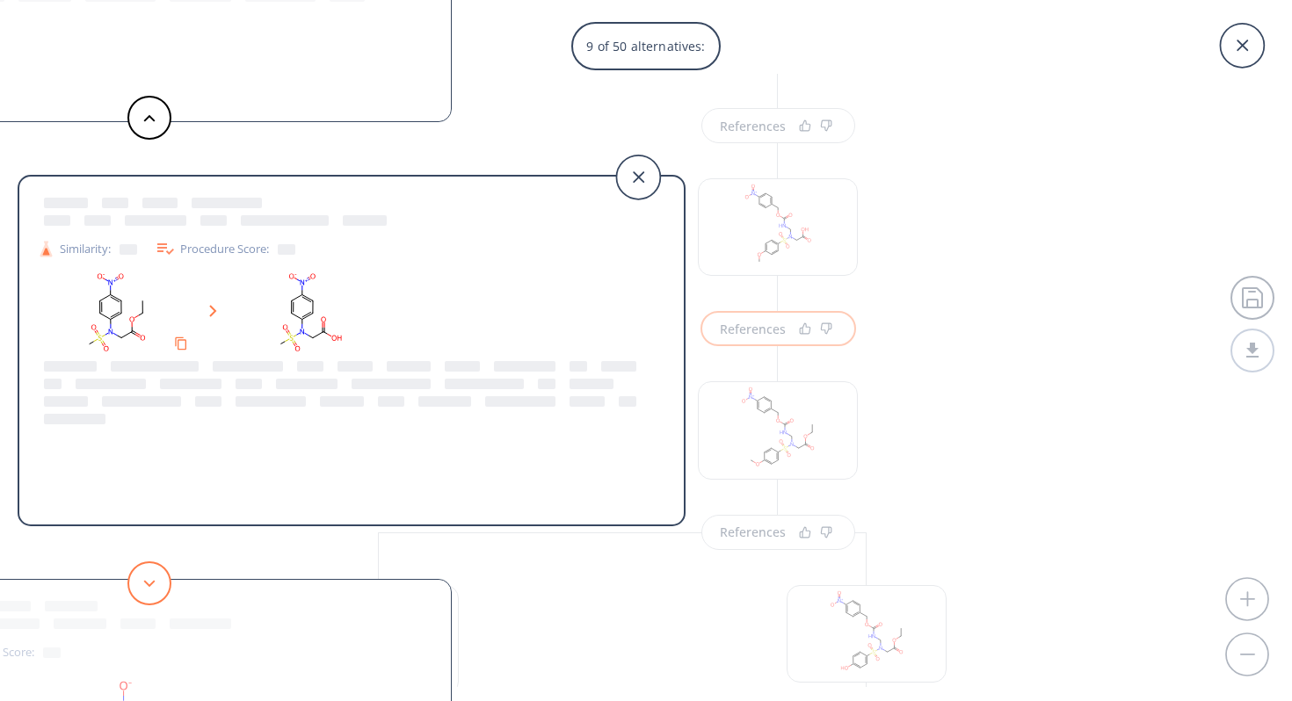
click at [146, 590] on button at bounding box center [149, 584] width 44 height 44
click at [146, 591] on button at bounding box center [149, 584] width 44 height 44
click at [147, 592] on button at bounding box center [149, 584] width 44 height 44
click at [147, 591] on button at bounding box center [149, 584] width 44 height 44
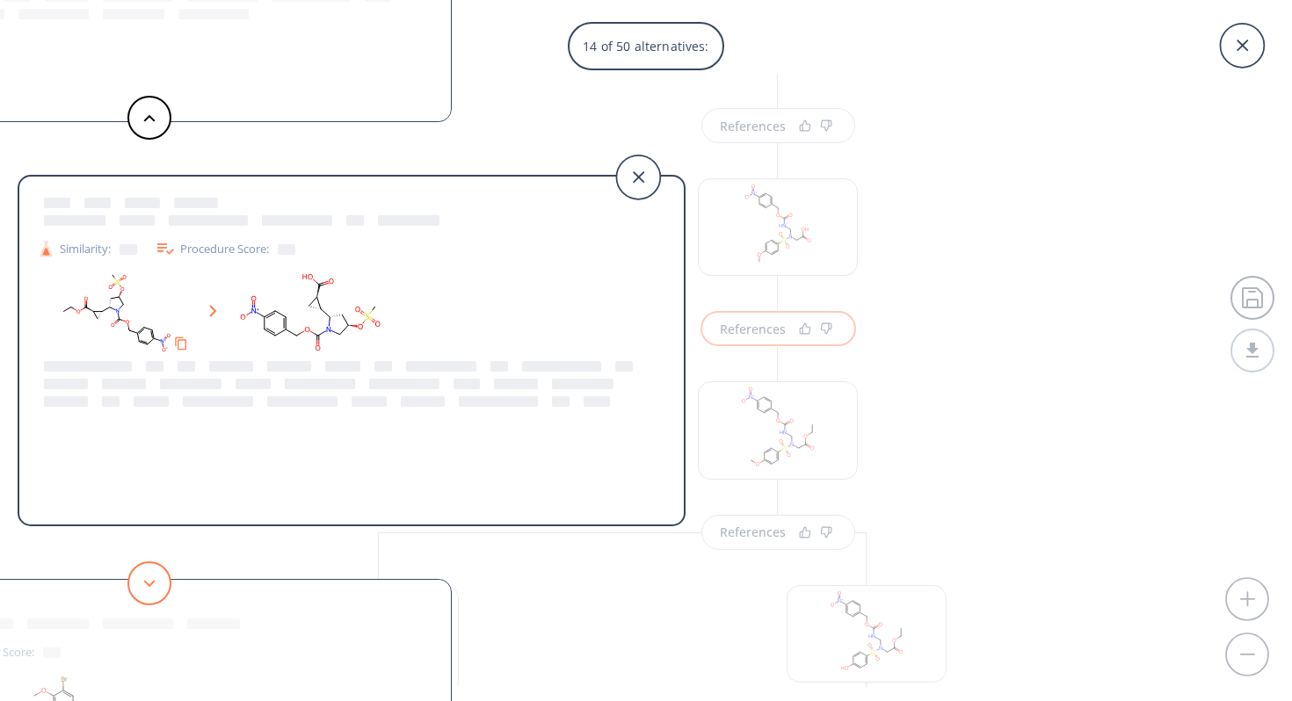
click at [147, 591] on button at bounding box center [149, 584] width 44 height 44
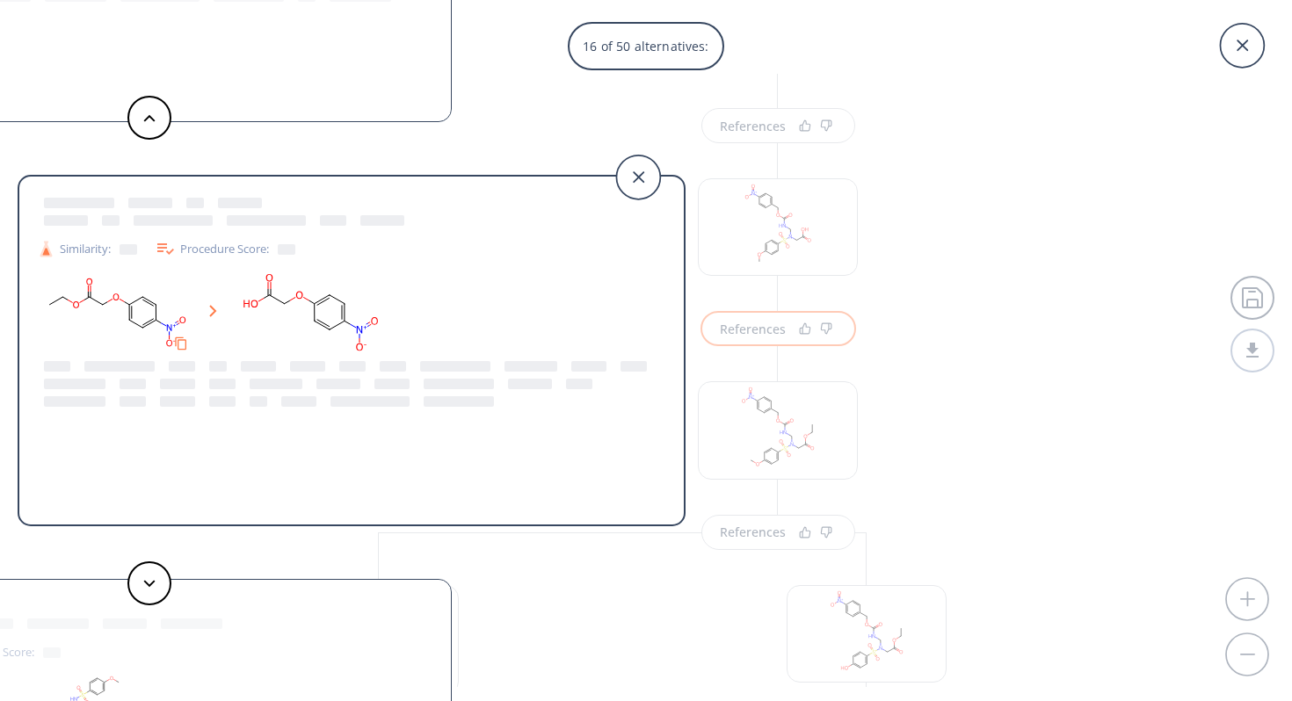
click at [1078, 308] on div "16 of 50 alternatives: Similarity: Procedure Score: Similarity: Procedure Score…" at bounding box center [646, 350] width 1292 height 701
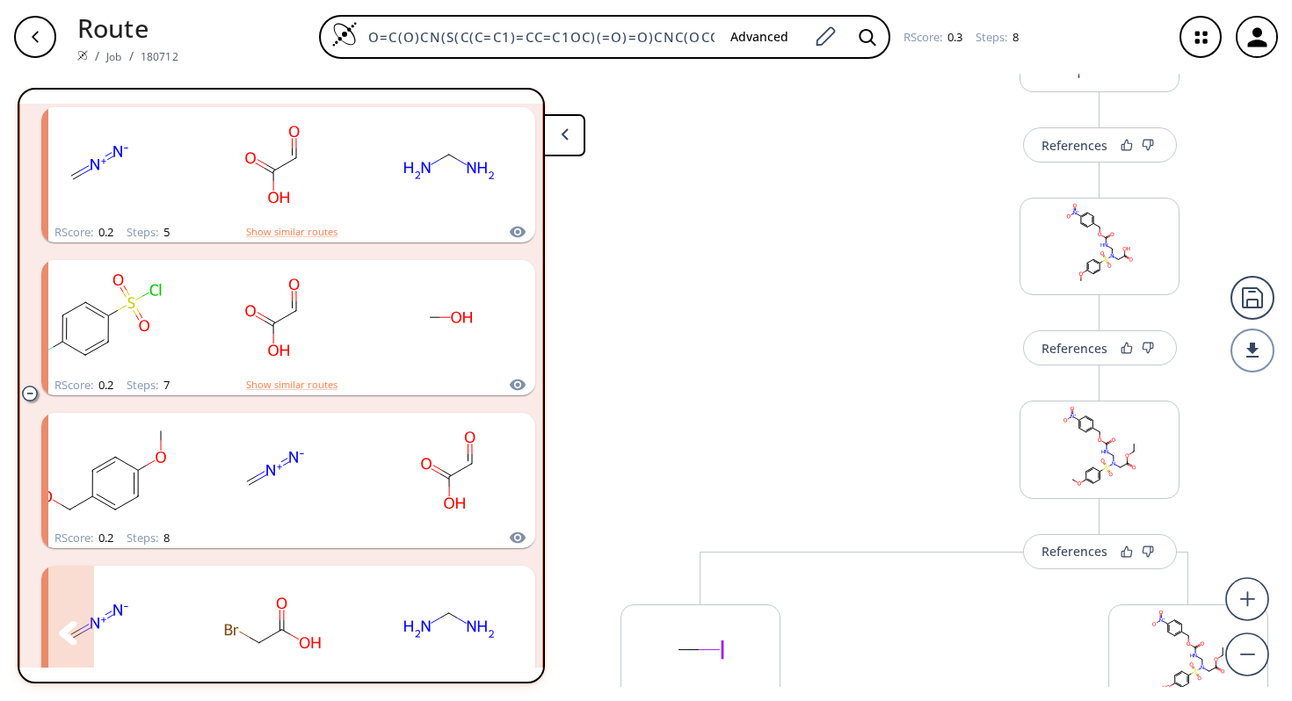
scroll to position [1869, 0]
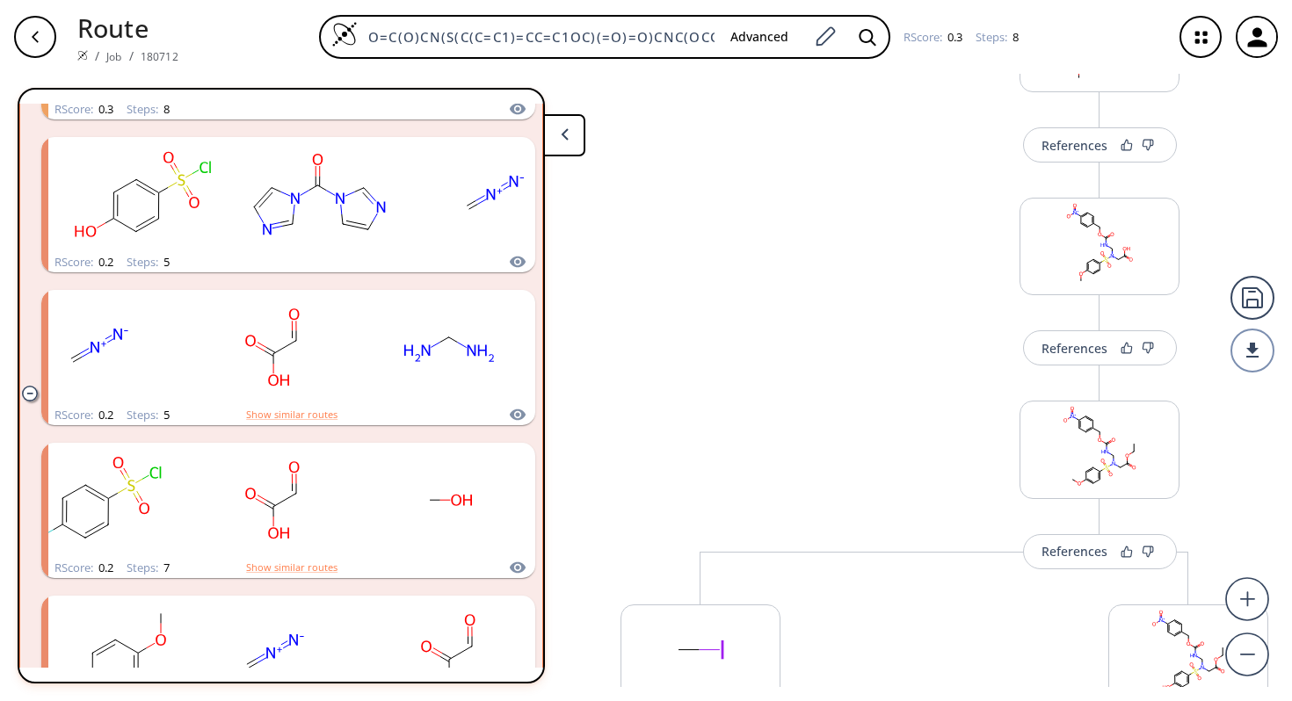
click at [573, 132] on button at bounding box center [564, 135] width 42 height 42
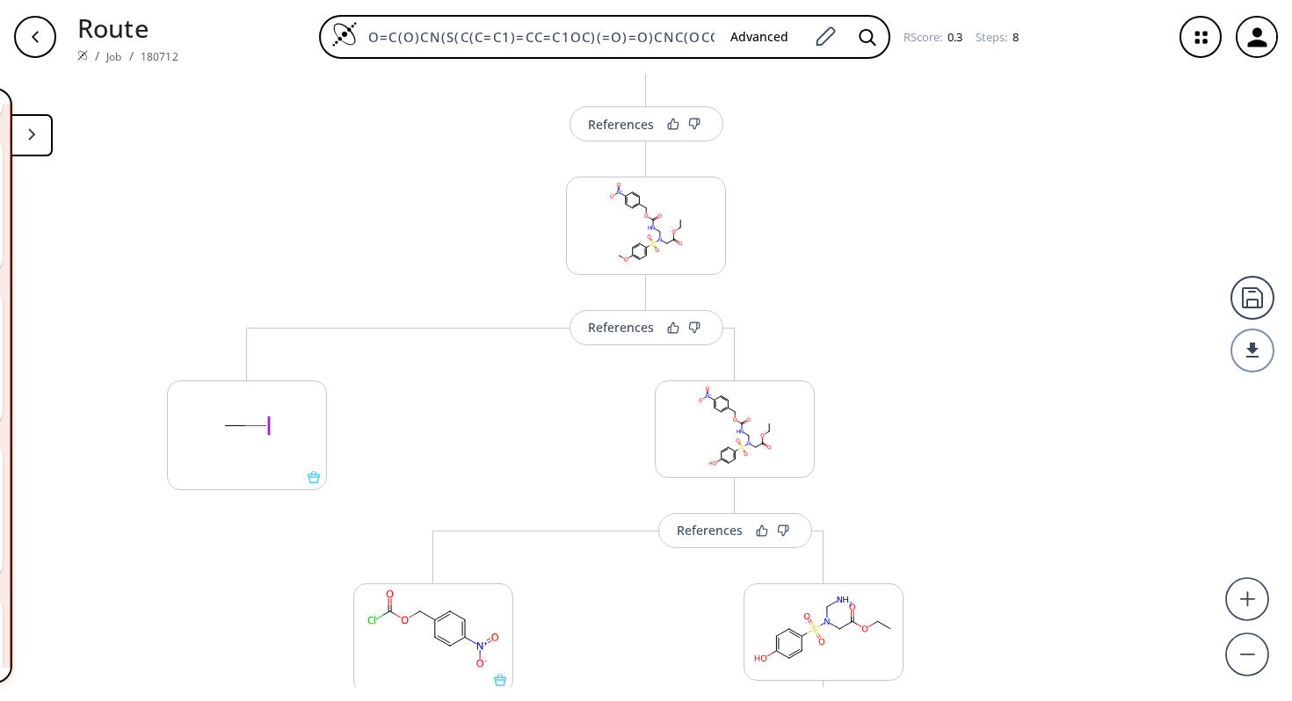
scroll to position [372, 0]
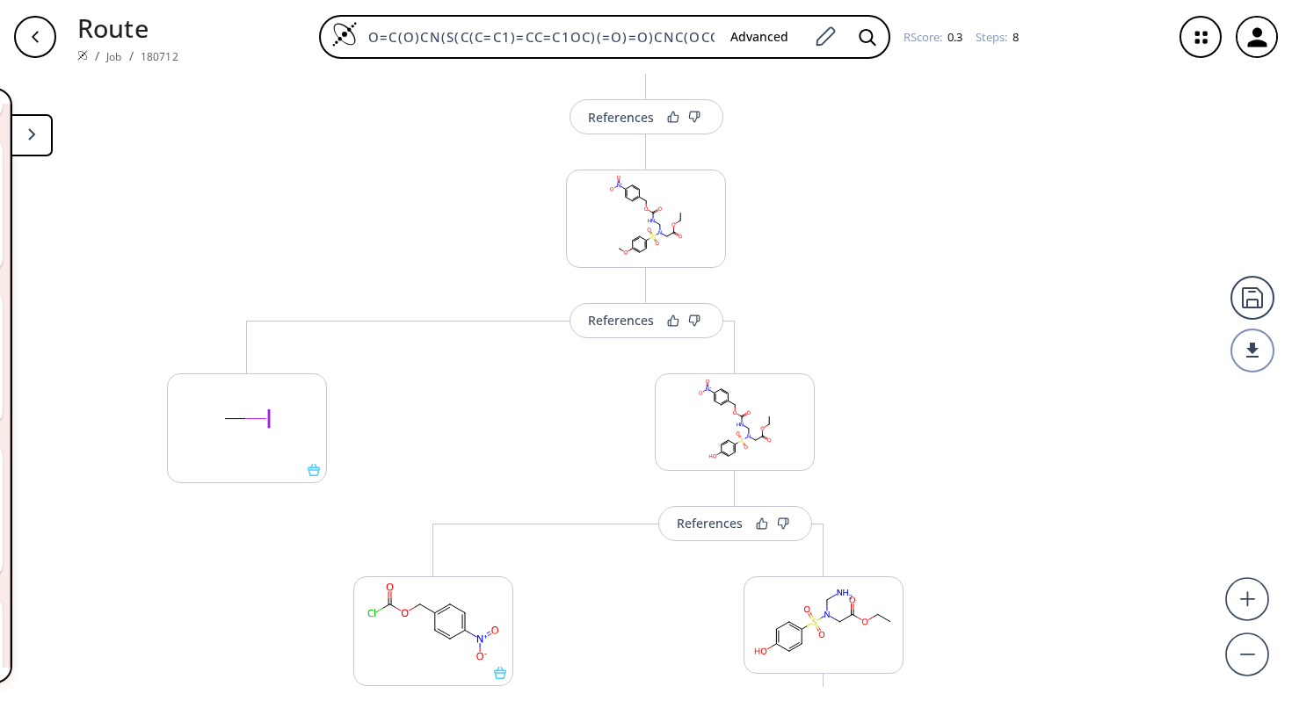
click at [45, 131] on button at bounding box center [32, 135] width 42 height 42
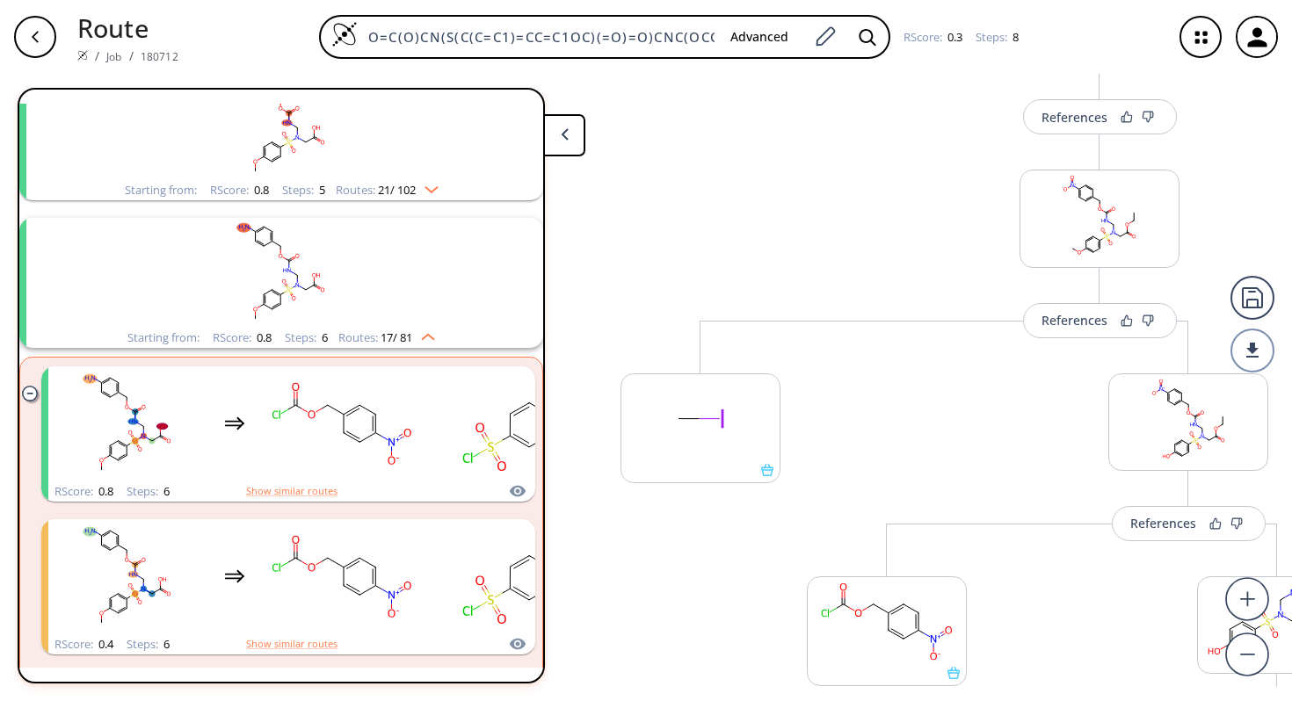
scroll to position [0, 0]
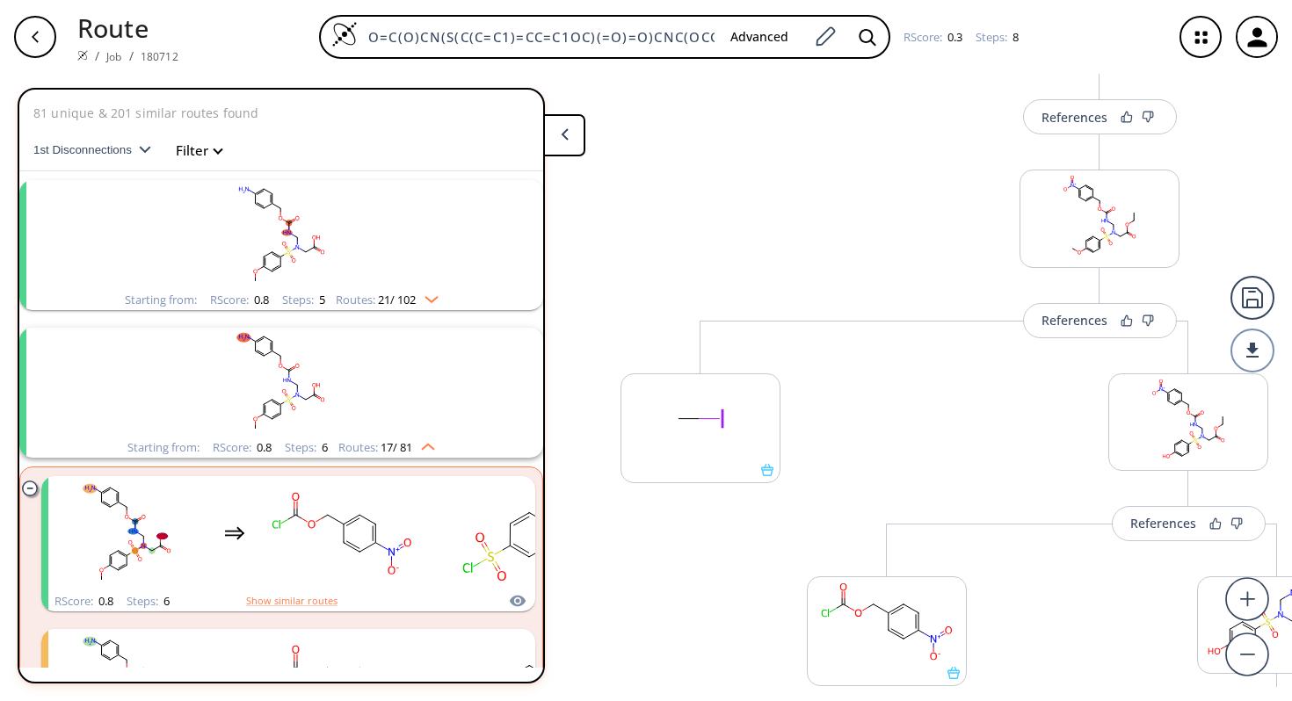
click at [380, 249] on rect "clusters" at bounding box center [281, 235] width 457 height 110
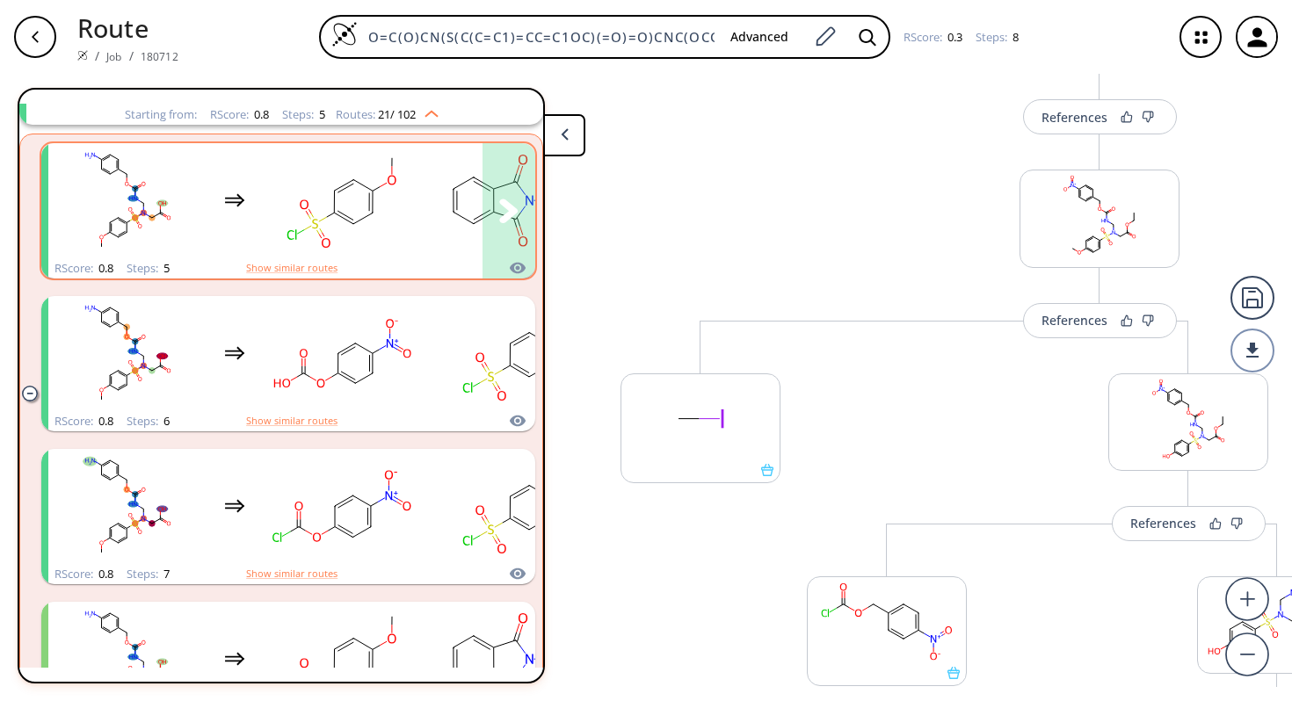
scroll to position [236, 0]
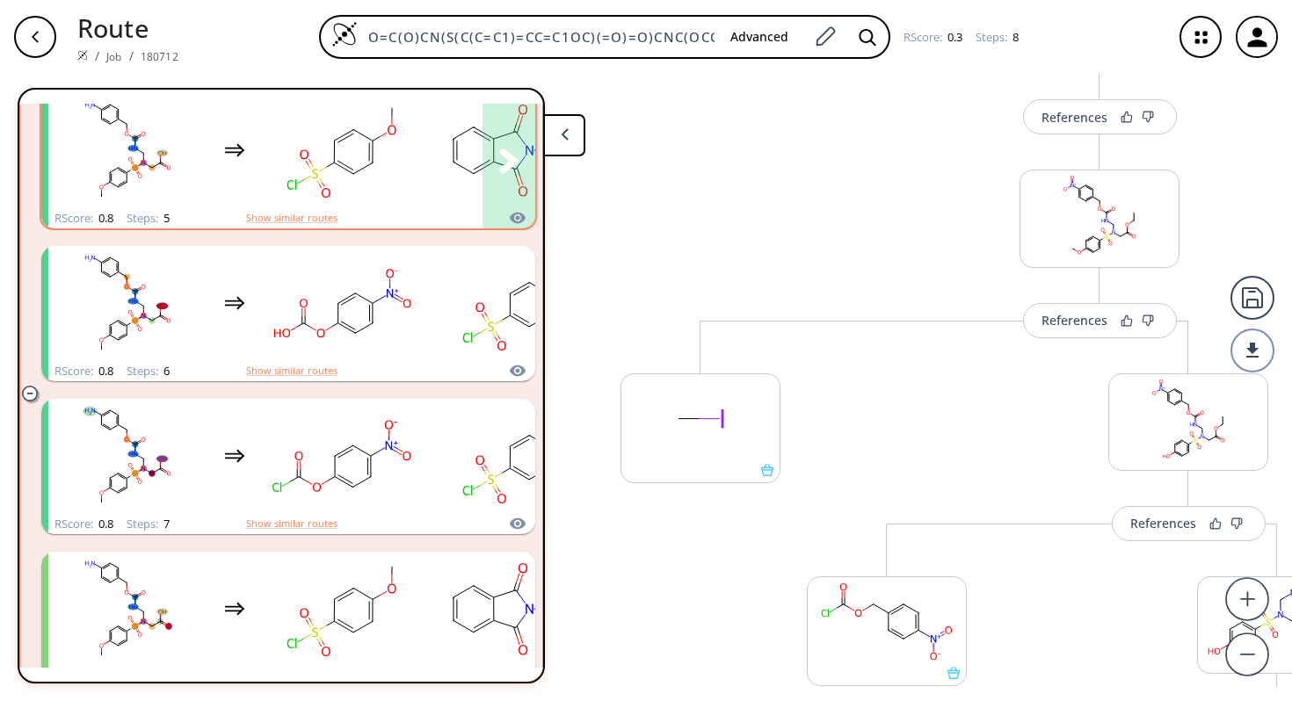
click at [414, 171] on rect "clusters" at bounding box center [342, 151] width 158 height 110
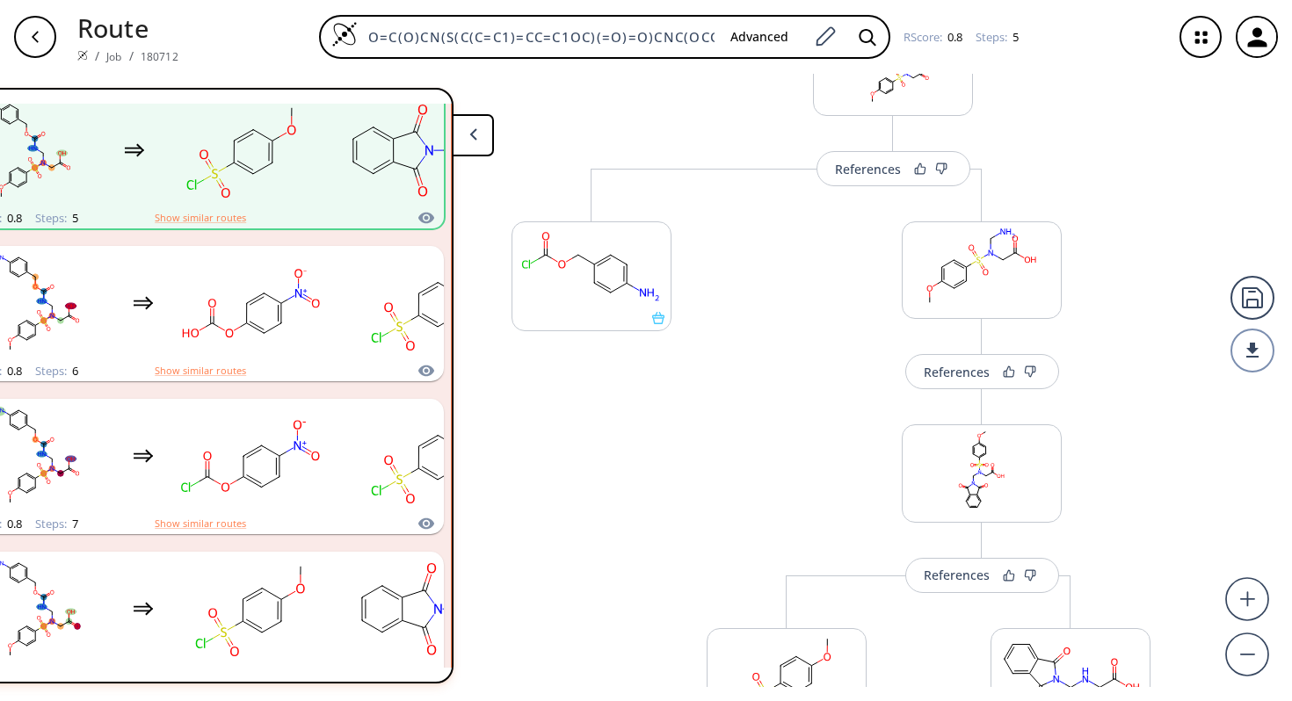
scroll to position [115, 0]
click at [936, 583] on div "References" at bounding box center [957, 576] width 66 height 11
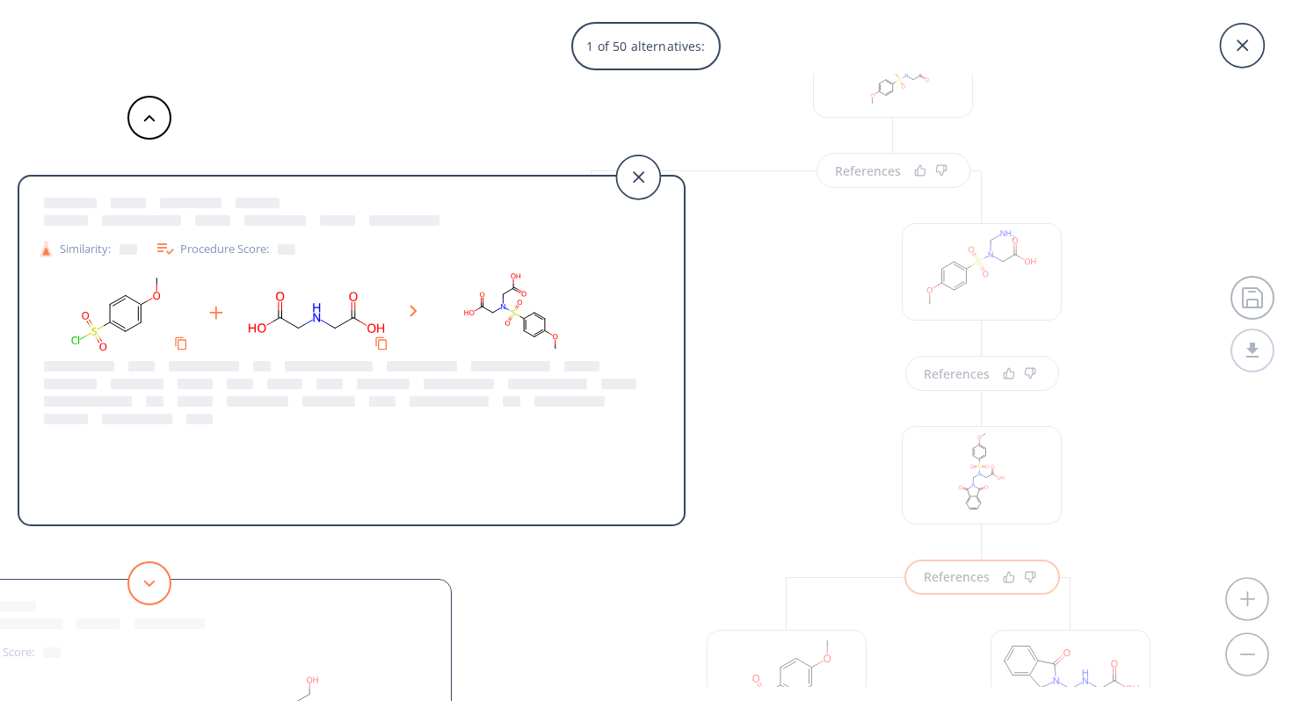
click at [144, 577] on button at bounding box center [149, 584] width 44 height 44
click at [144, 575] on button at bounding box center [149, 584] width 44 height 44
click at [144, 577] on button at bounding box center [149, 584] width 44 height 44
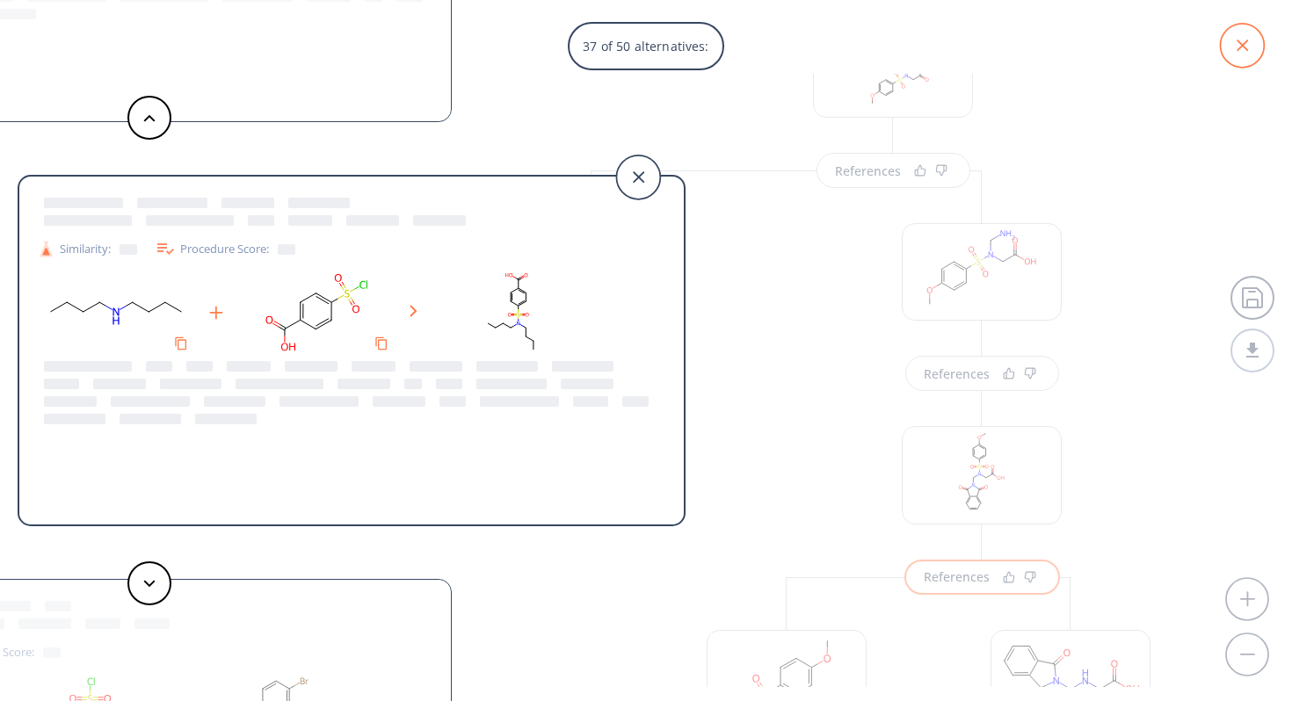
click at [1239, 41] on icon at bounding box center [1242, 45] width 11 height 11
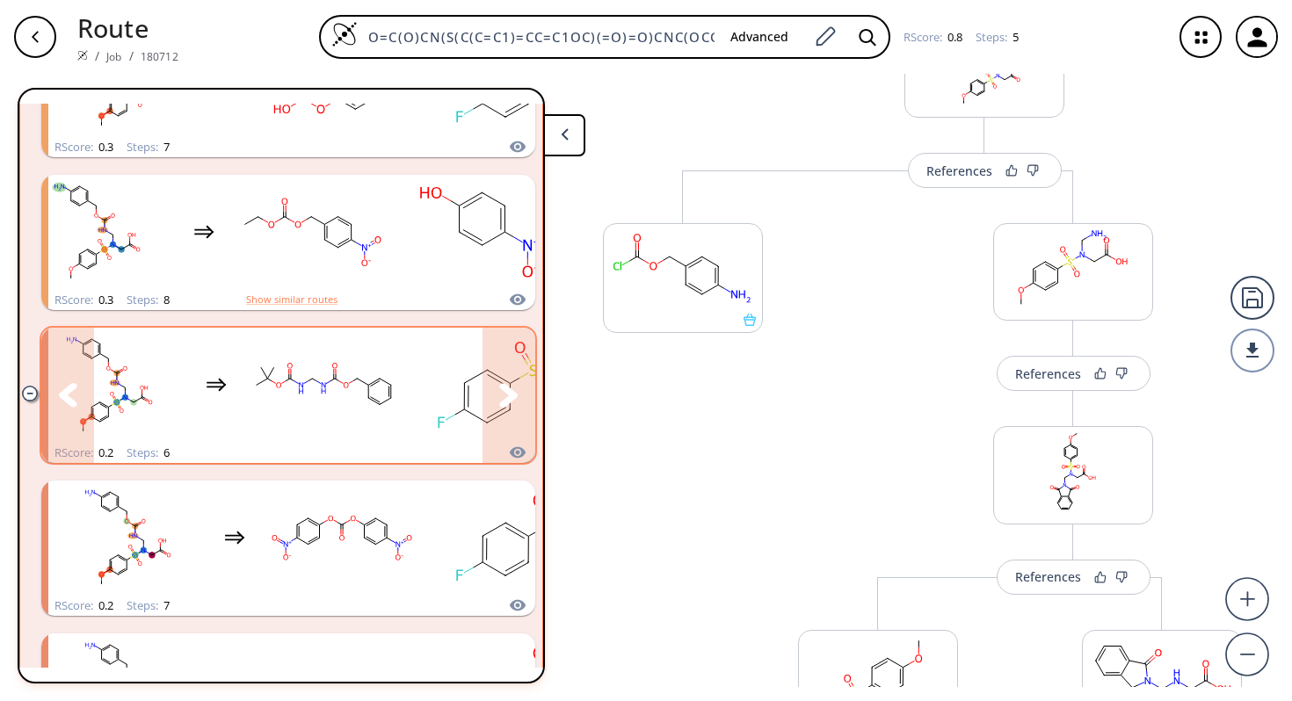
scroll to position [2604, 0]
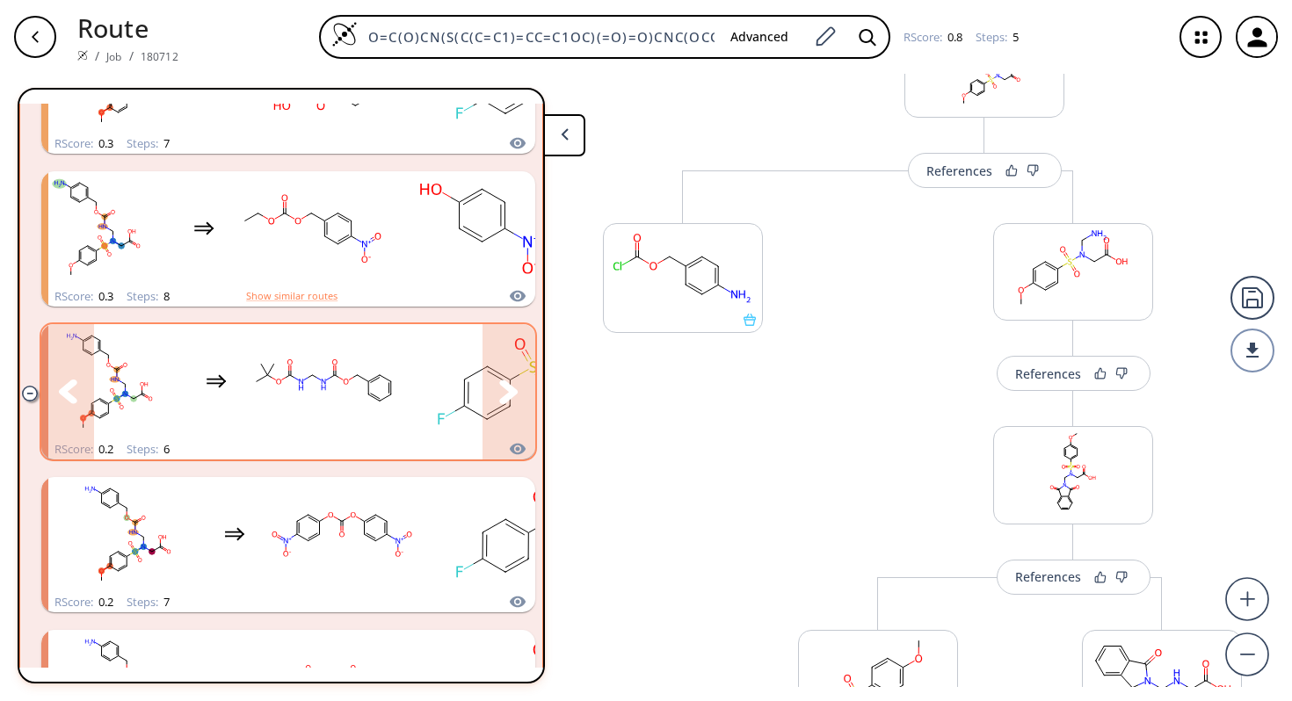
click at [413, 396] on div "clusters" at bounding box center [568, 381] width 1076 height 115
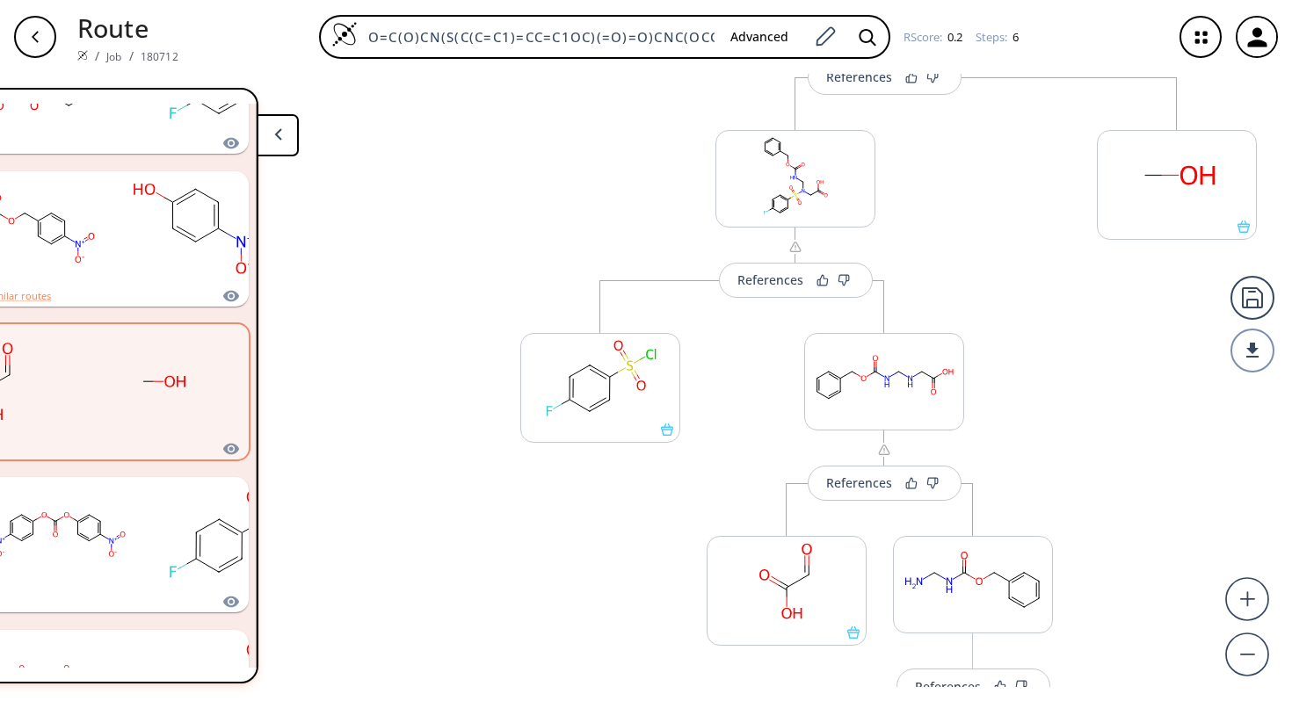
scroll to position [598, 0]
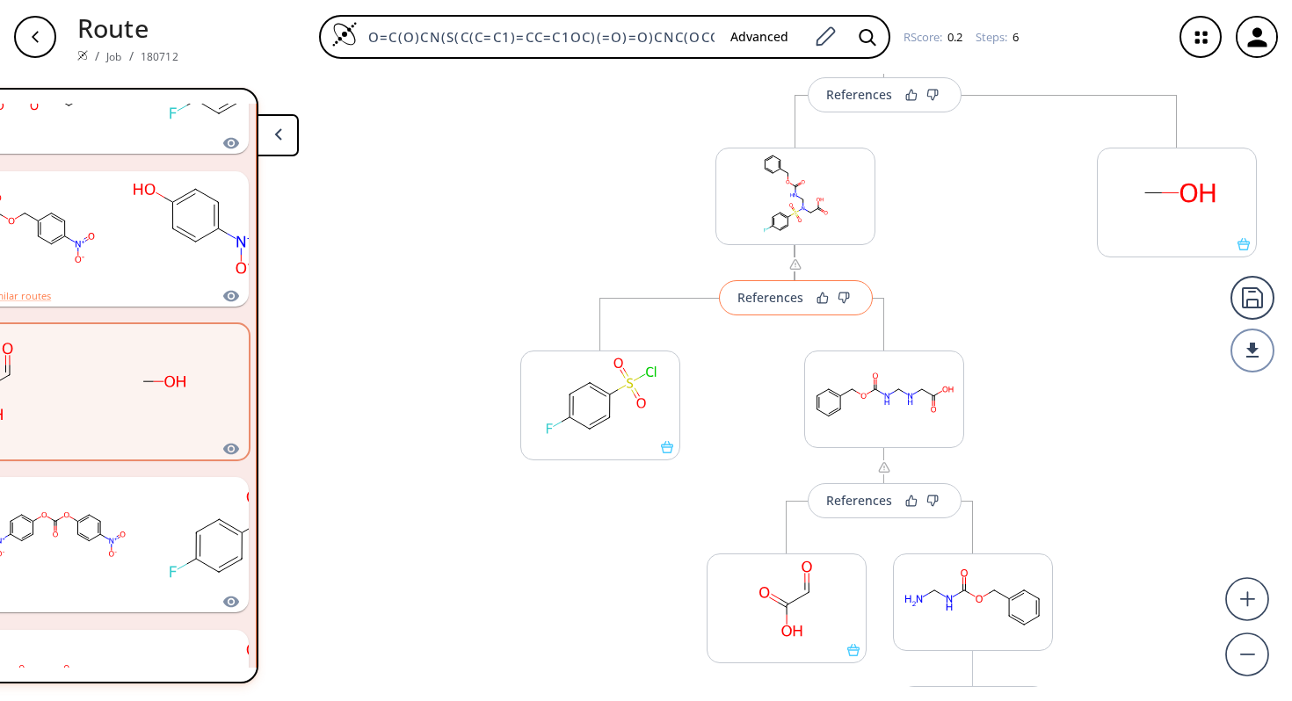
click at [773, 299] on div "References" at bounding box center [770, 297] width 66 height 11
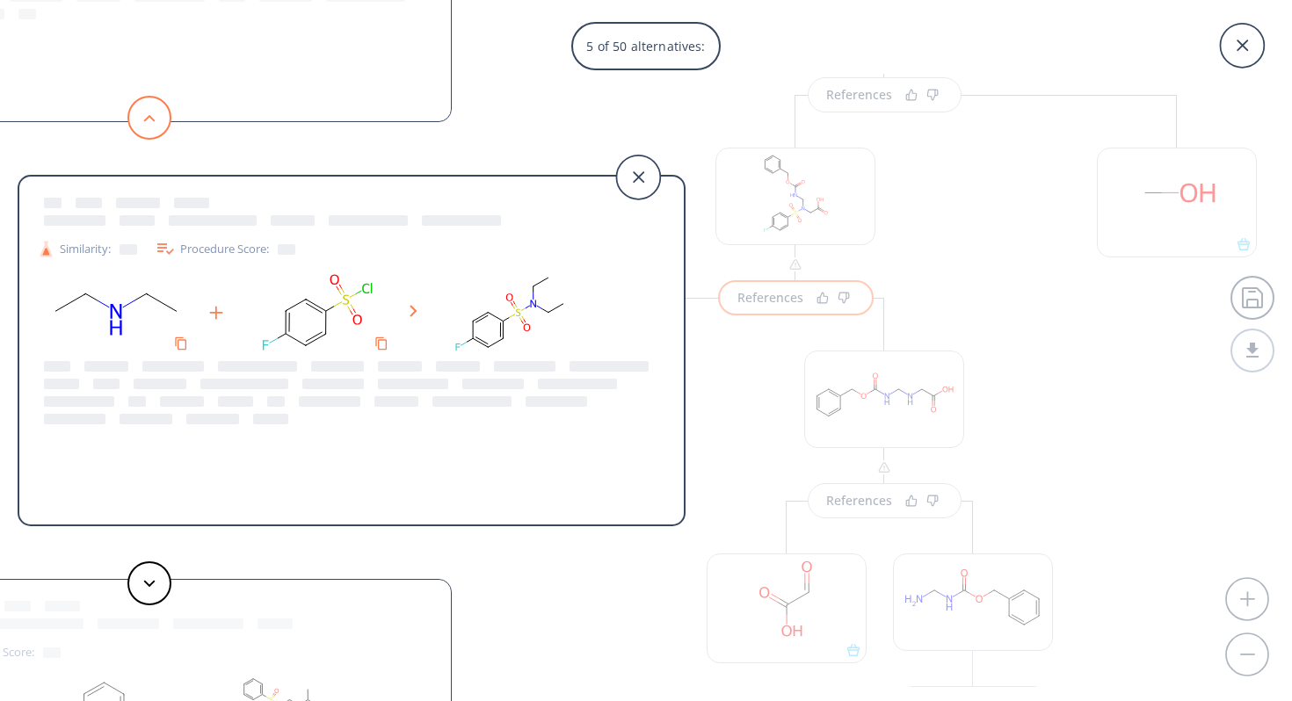
click at [154, 111] on button at bounding box center [149, 118] width 44 height 44
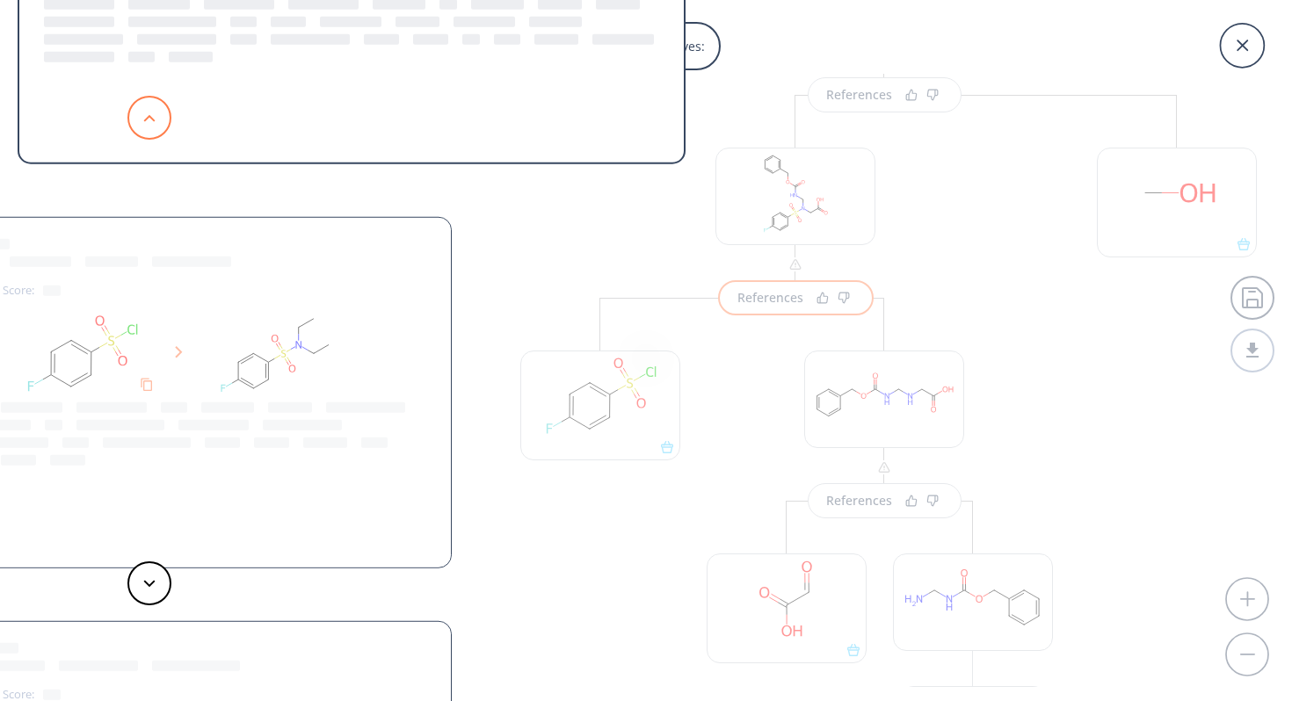
click at [154, 111] on button at bounding box center [149, 118] width 44 height 44
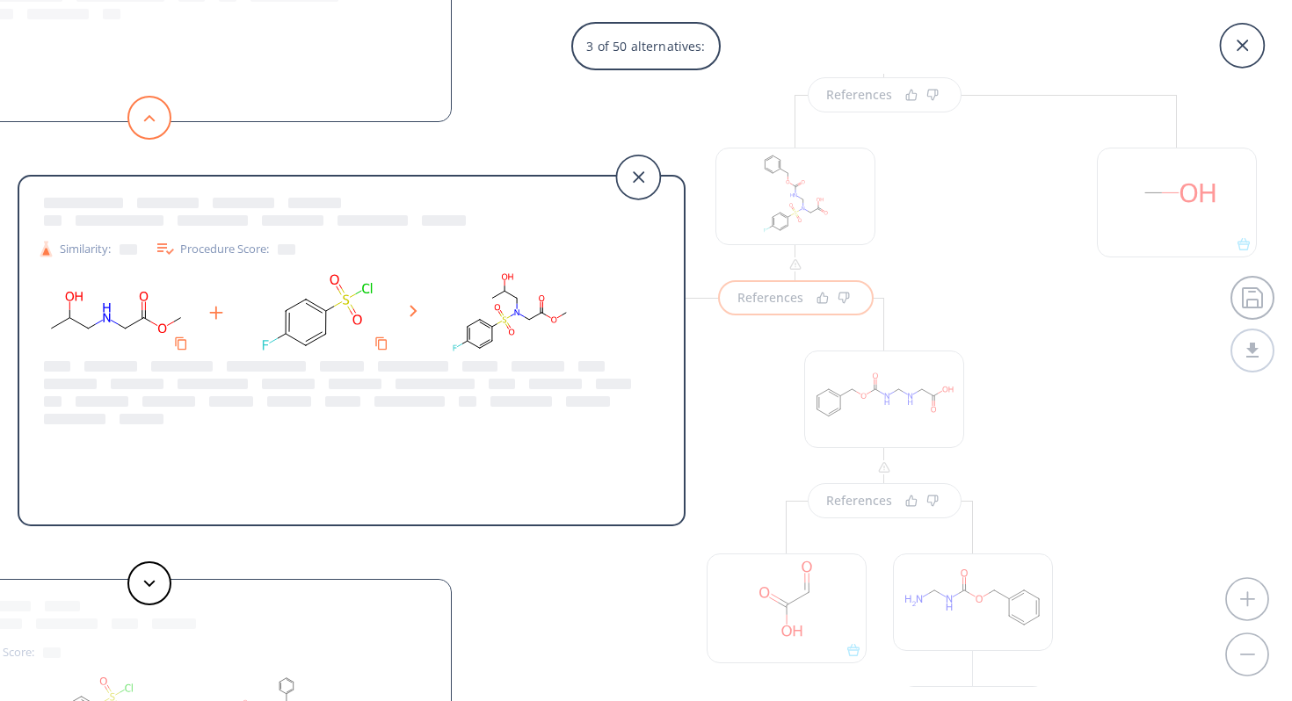
click at [154, 111] on button at bounding box center [149, 118] width 44 height 44
click at [144, 586] on icon at bounding box center [149, 584] width 12 height 8
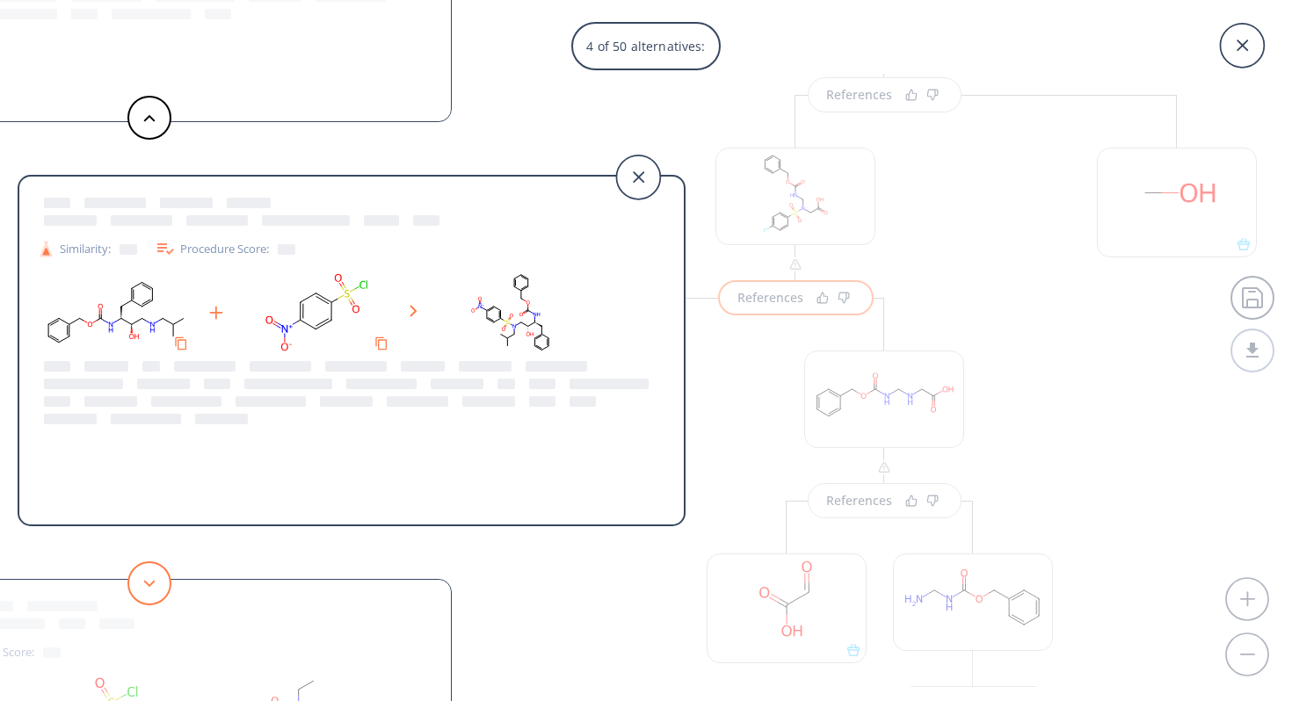
click at [152, 585] on icon at bounding box center [149, 584] width 12 height 8
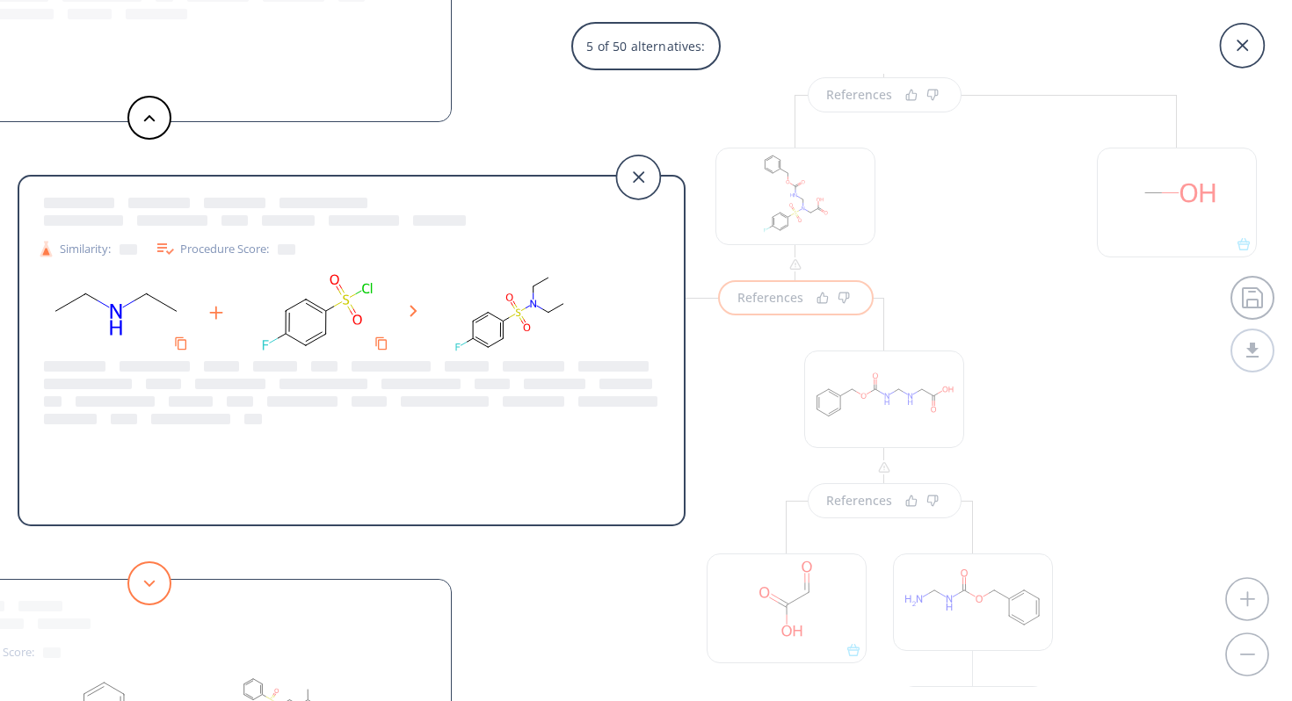
click at [152, 585] on icon at bounding box center [149, 584] width 12 height 8
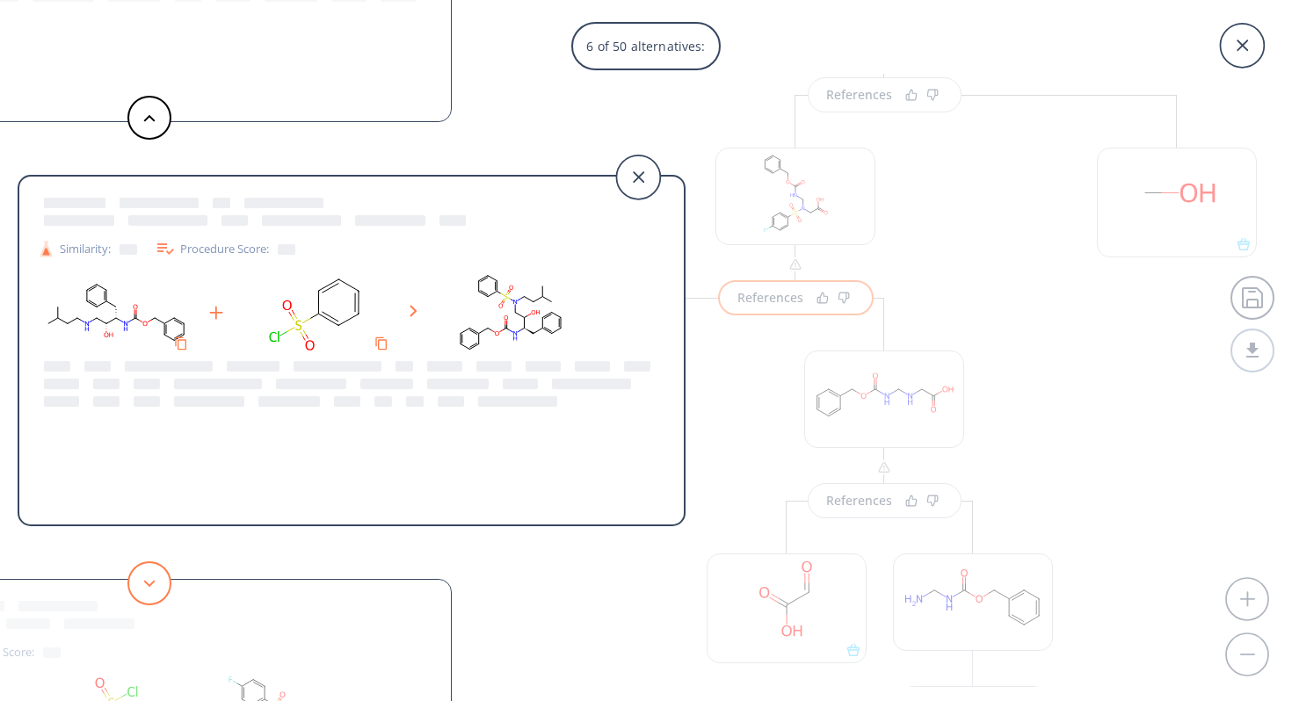
click at [154, 585] on icon at bounding box center [149, 584] width 12 height 8
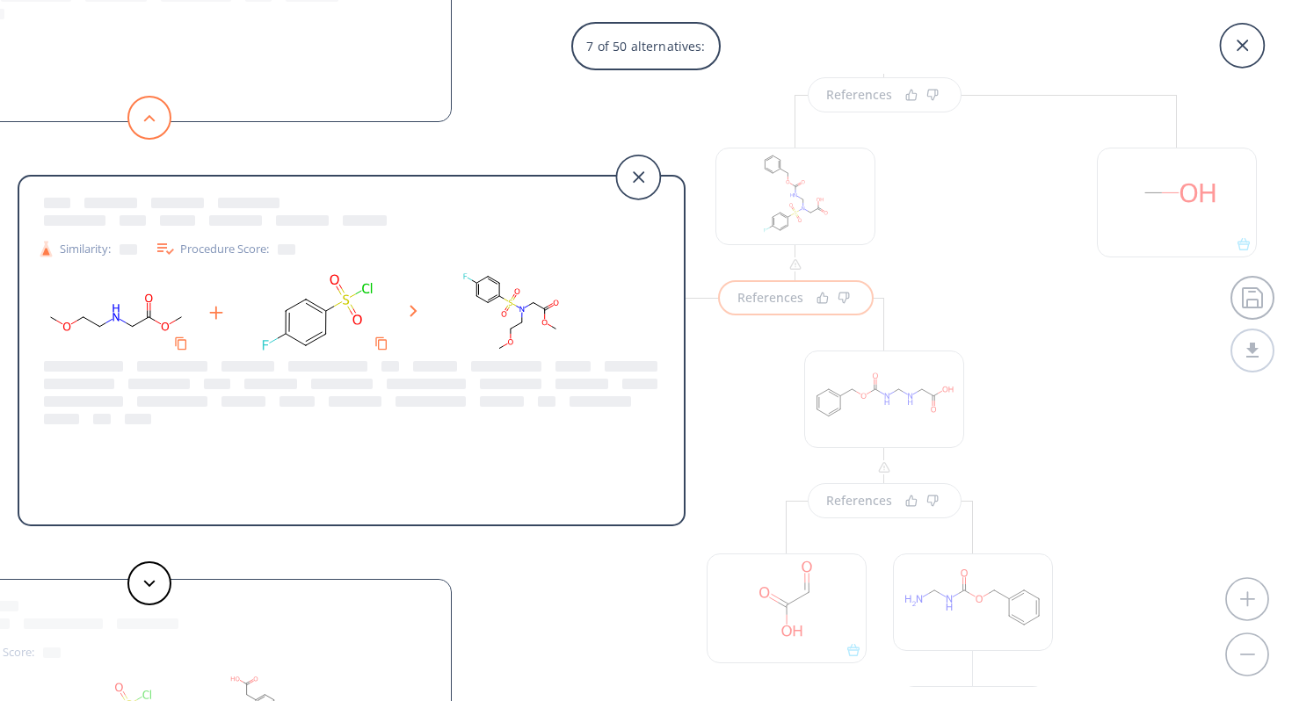
click at [139, 124] on button at bounding box center [149, 118] width 44 height 44
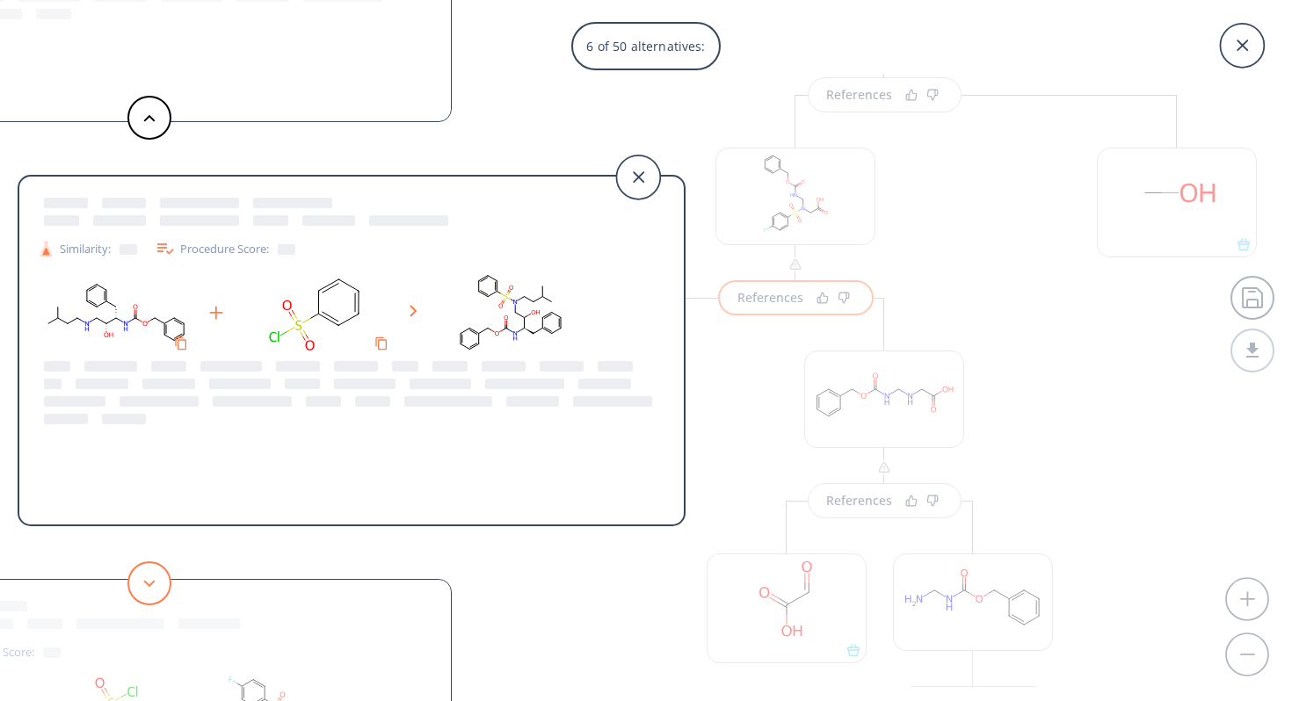
click at [145, 584] on icon at bounding box center [149, 584] width 12 height 8
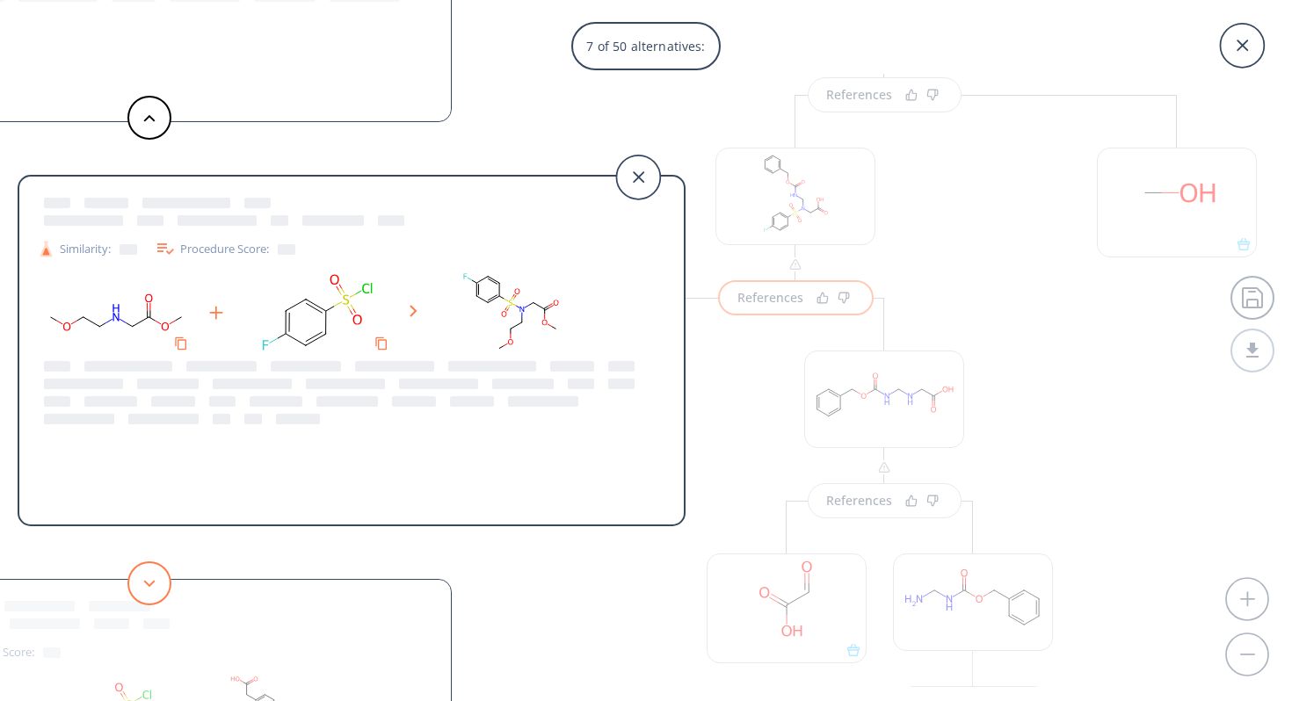
click at [145, 584] on icon at bounding box center [149, 584] width 12 height 8
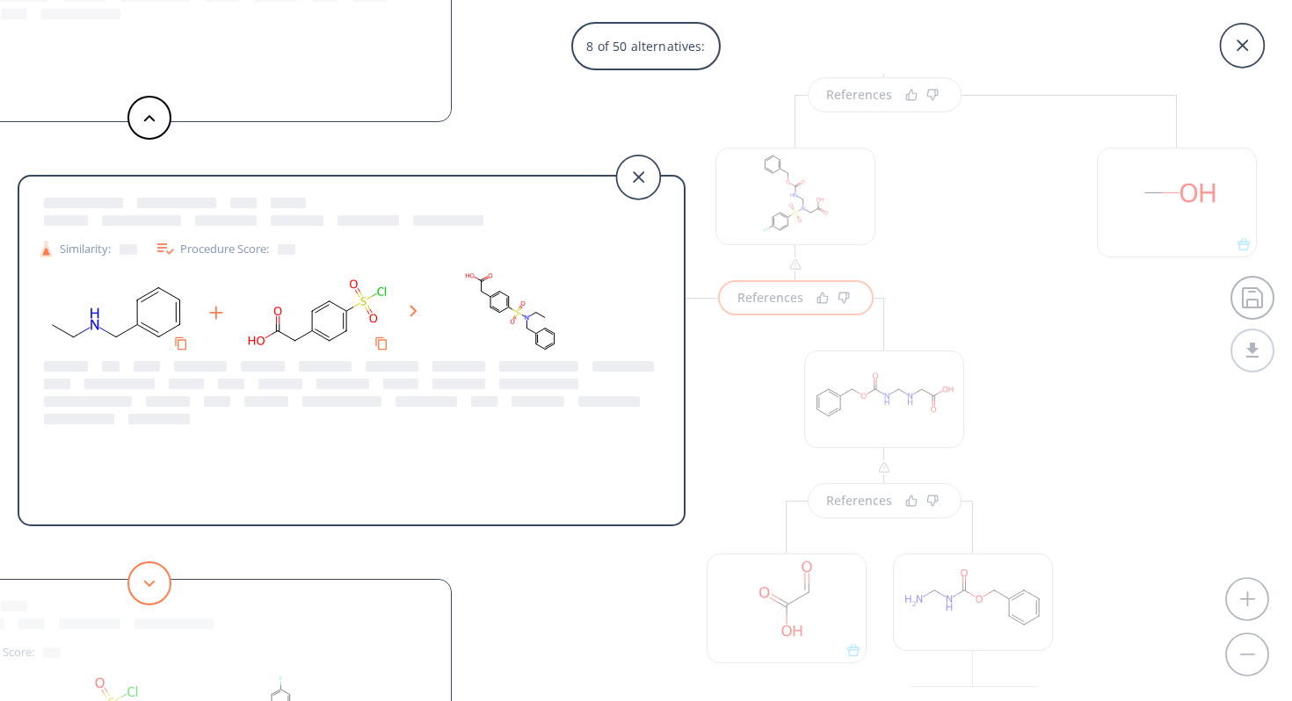
click at [145, 584] on icon at bounding box center [149, 584] width 12 height 8
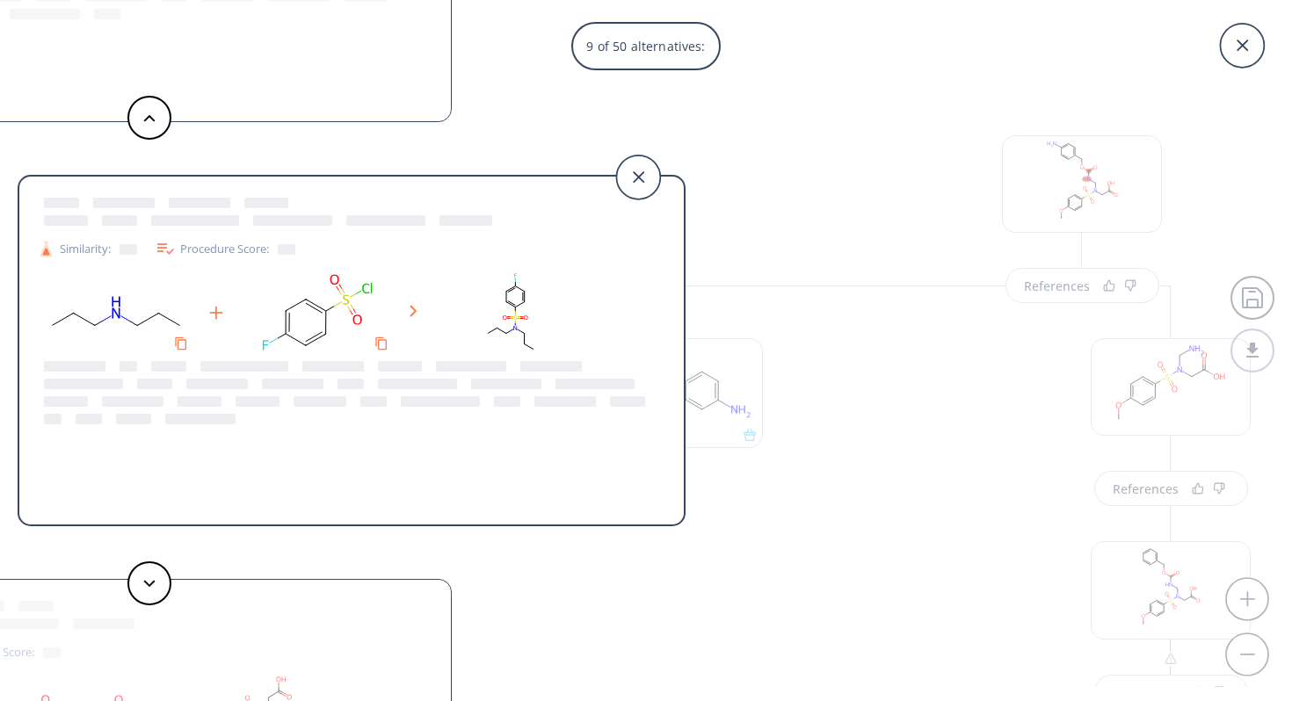
click at [145, 584] on icon at bounding box center [149, 584] width 12 height 8
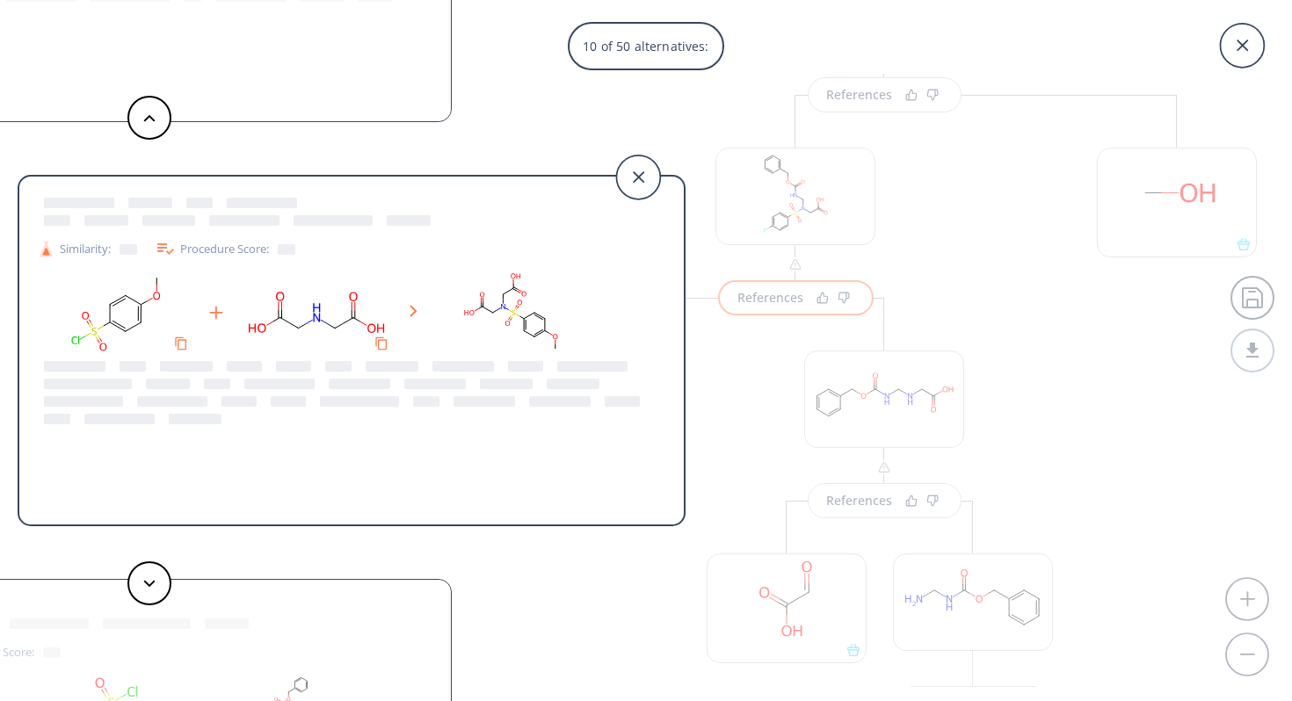
click at [145, 584] on icon at bounding box center [149, 584] width 12 height 8
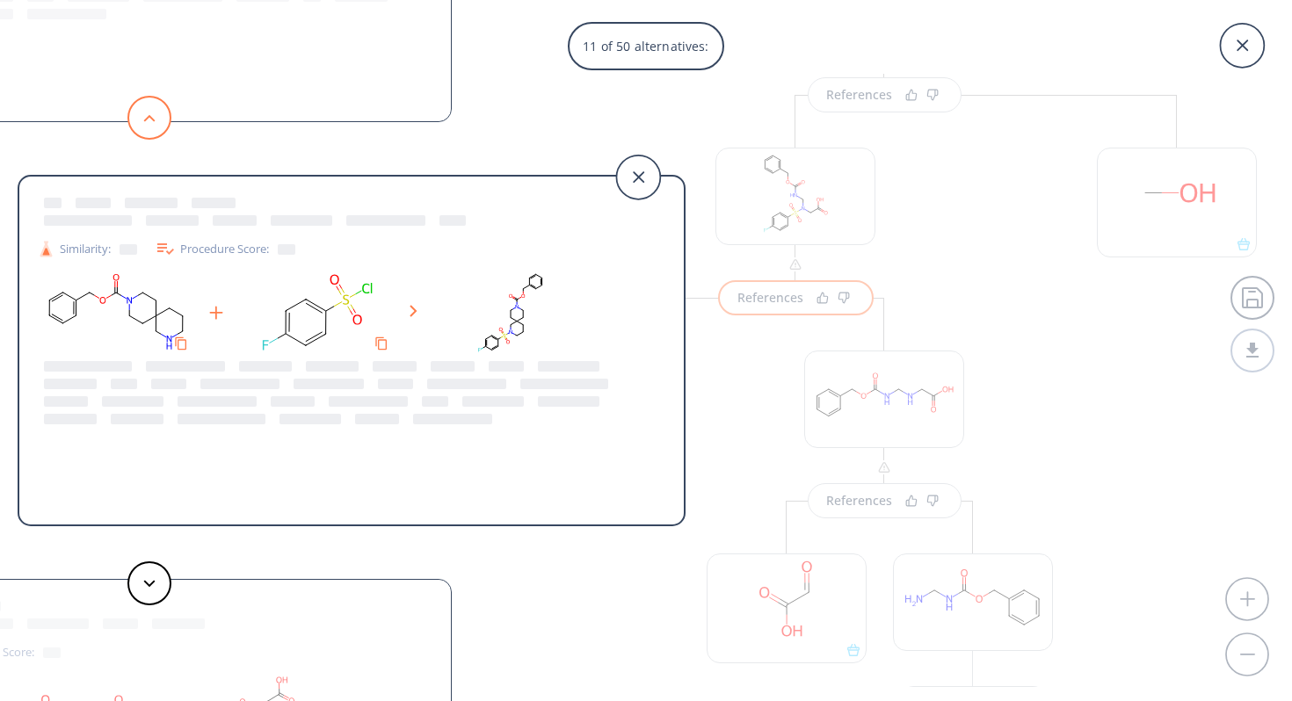
click at [148, 109] on button at bounding box center [149, 118] width 44 height 44
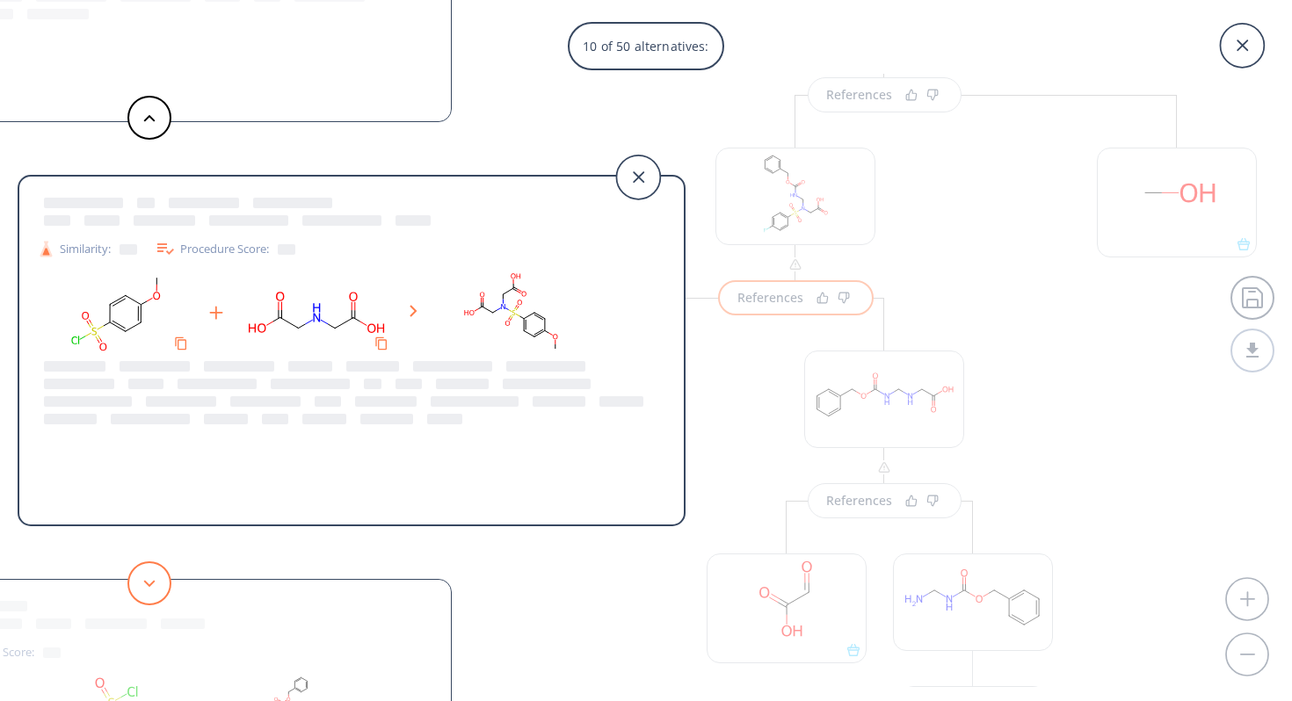
click at [146, 585] on icon at bounding box center [149, 584] width 12 height 8
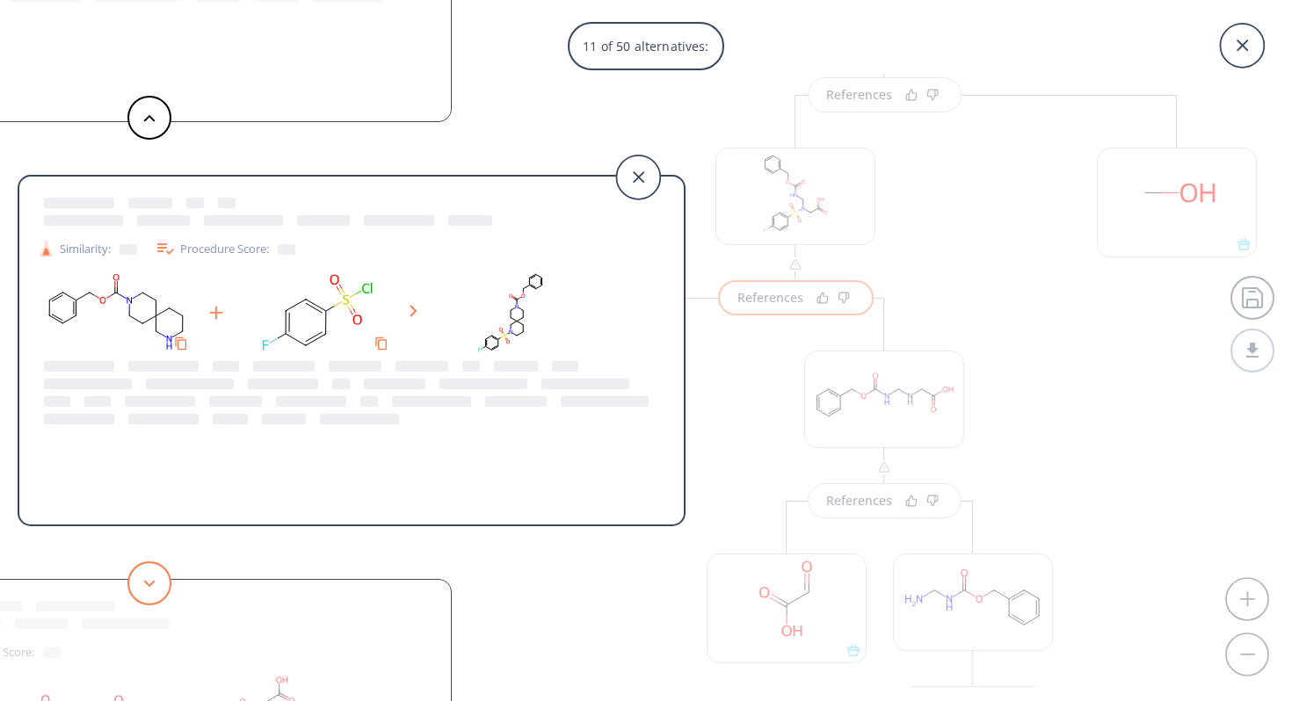
click at [146, 585] on icon at bounding box center [149, 584] width 12 height 8
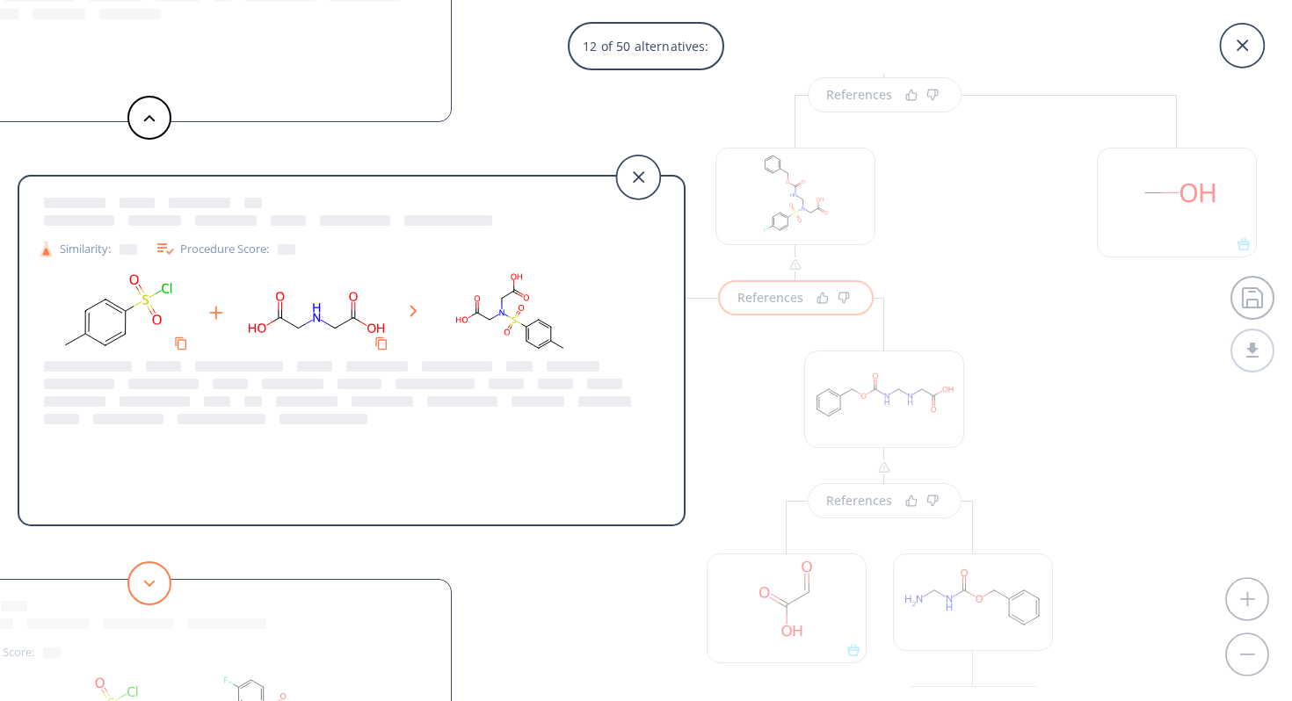
click at [146, 585] on icon at bounding box center [149, 584] width 12 height 8
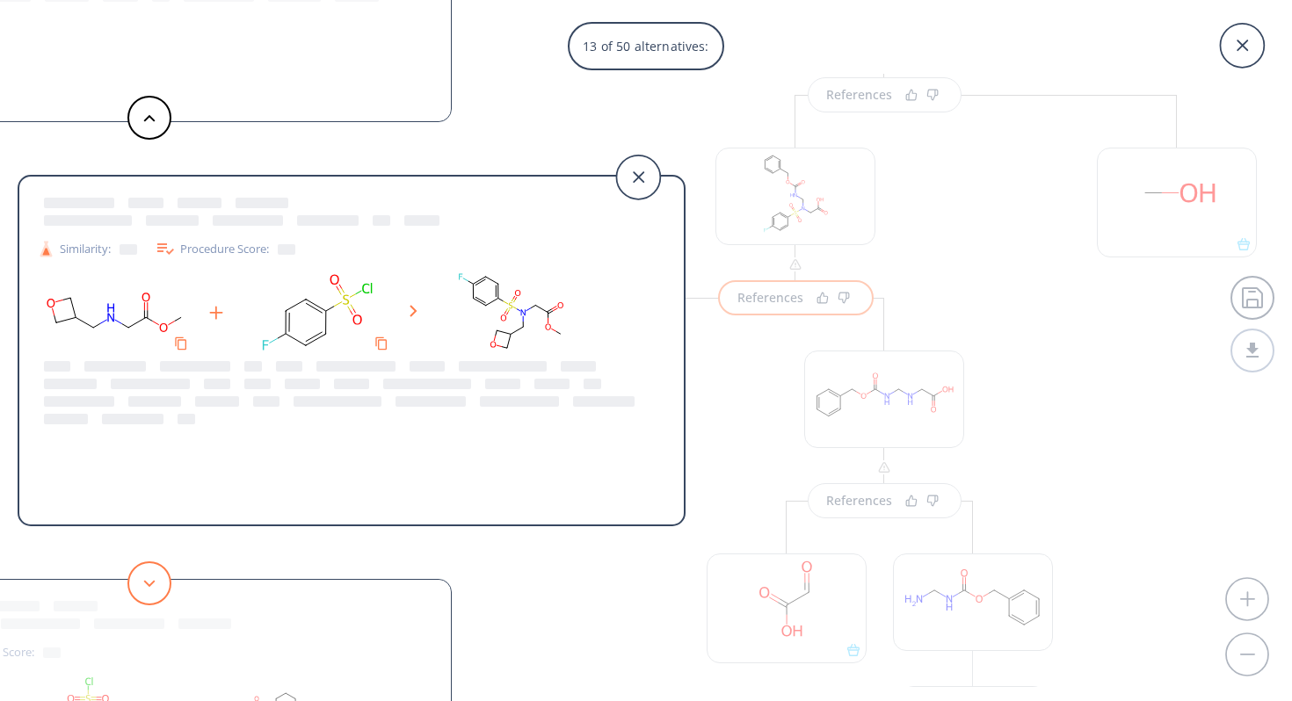
click at [146, 585] on icon at bounding box center [149, 584] width 12 height 8
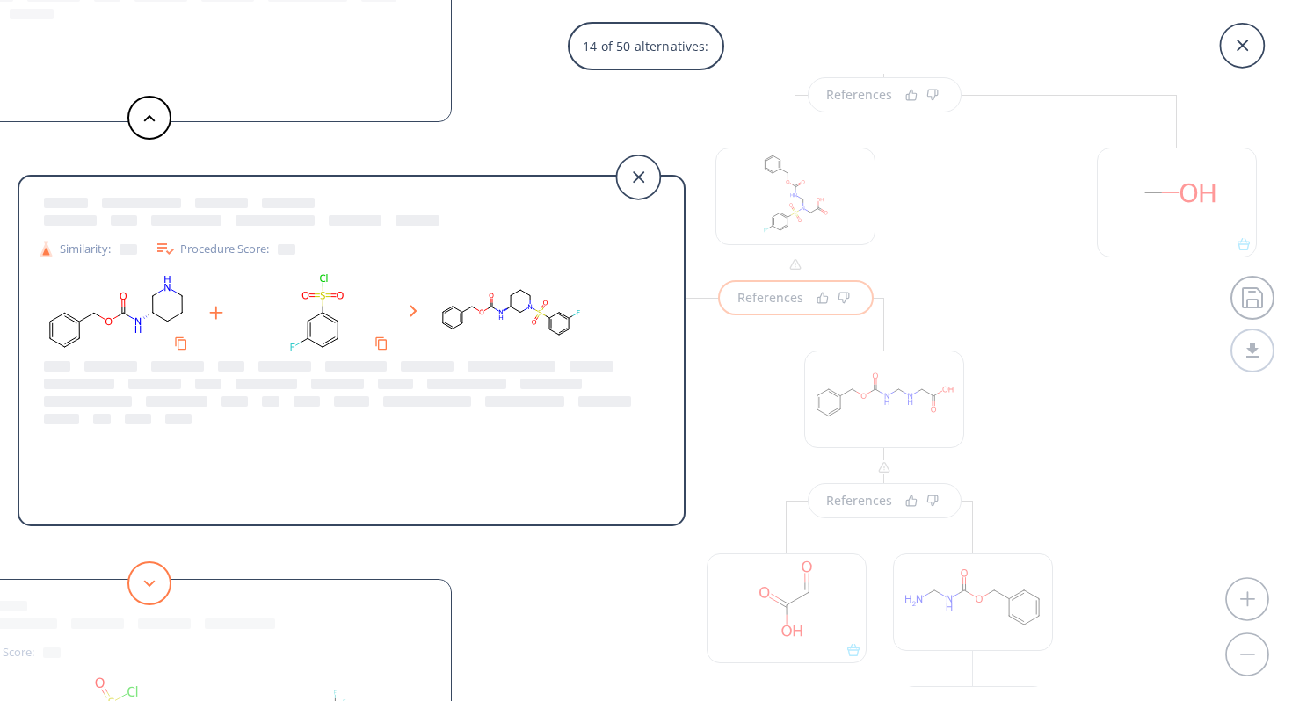
click at [146, 585] on icon at bounding box center [149, 584] width 12 height 8
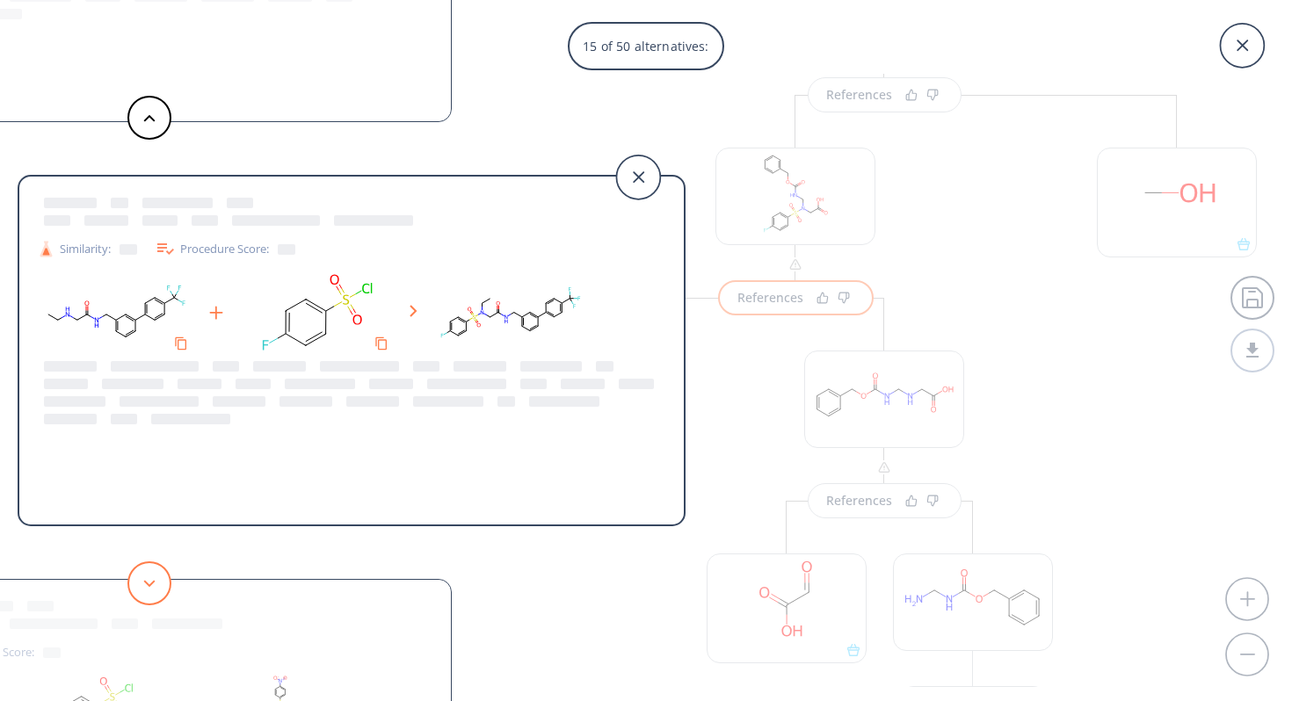
click at [147, 585] on icon at bounding box center [149, 584] width 12 height 8
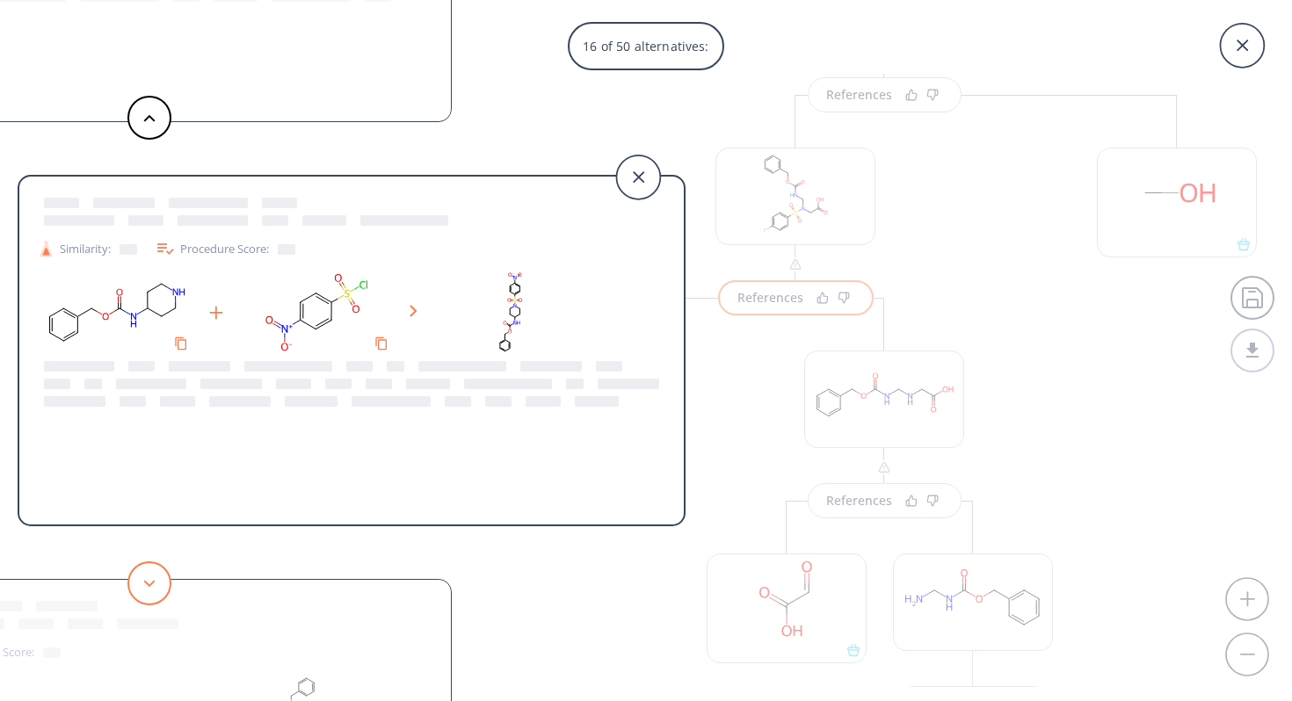
click at [147, 585] on icon at bounding box center [149, 584] width 12 height 8
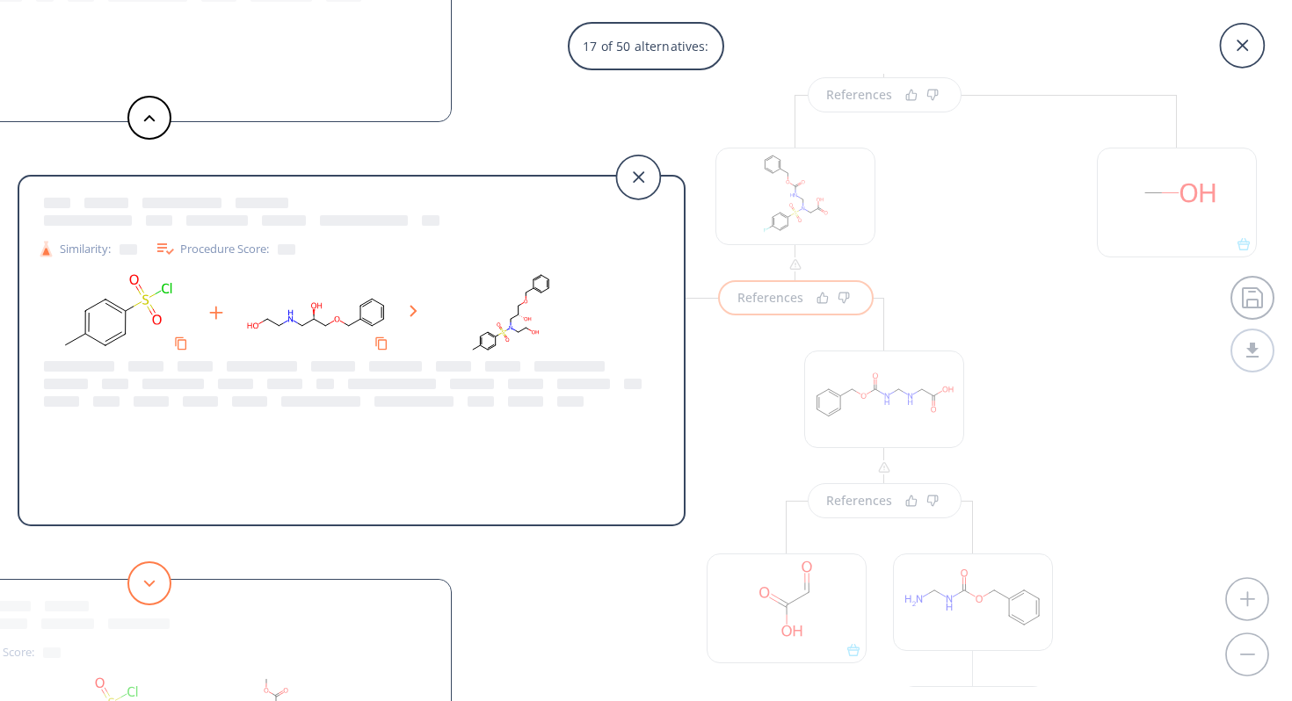
click at [147, 585] on icon at bounding box center [149, 584] width 12 height 8
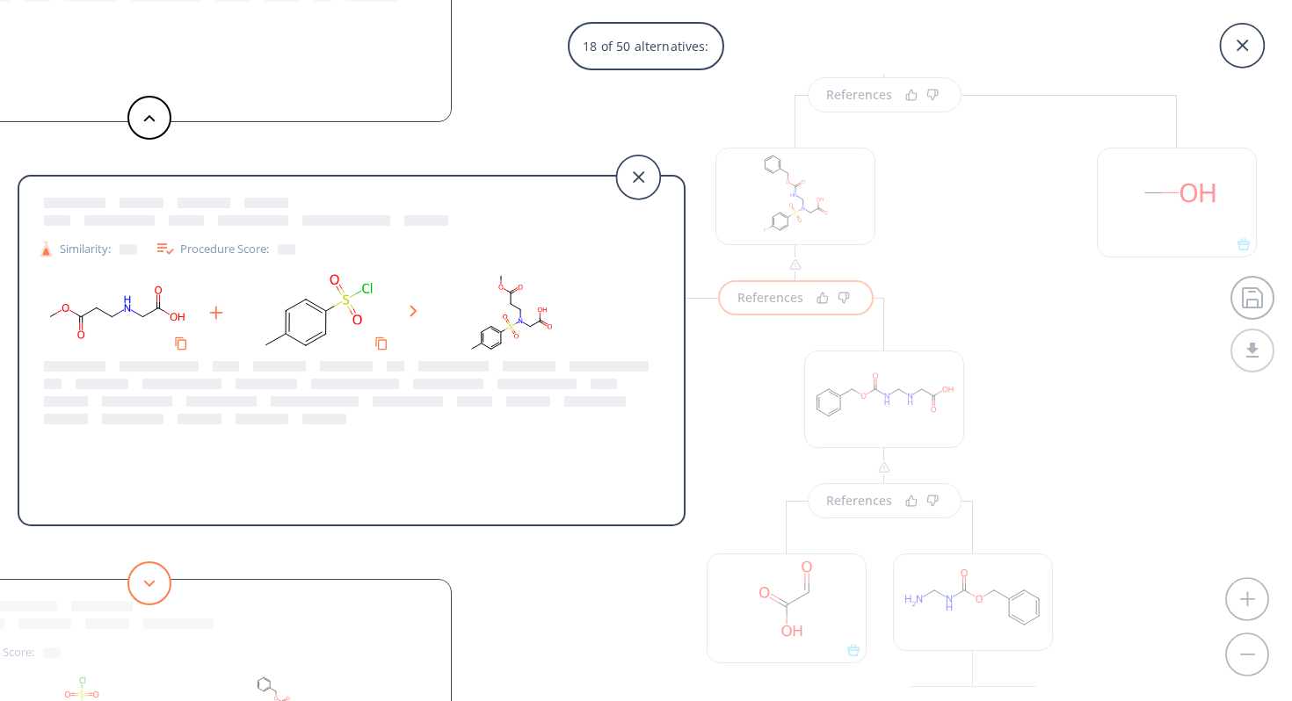
click at [156, 572] on button at bounding box center [149, 584] width 44 height 44
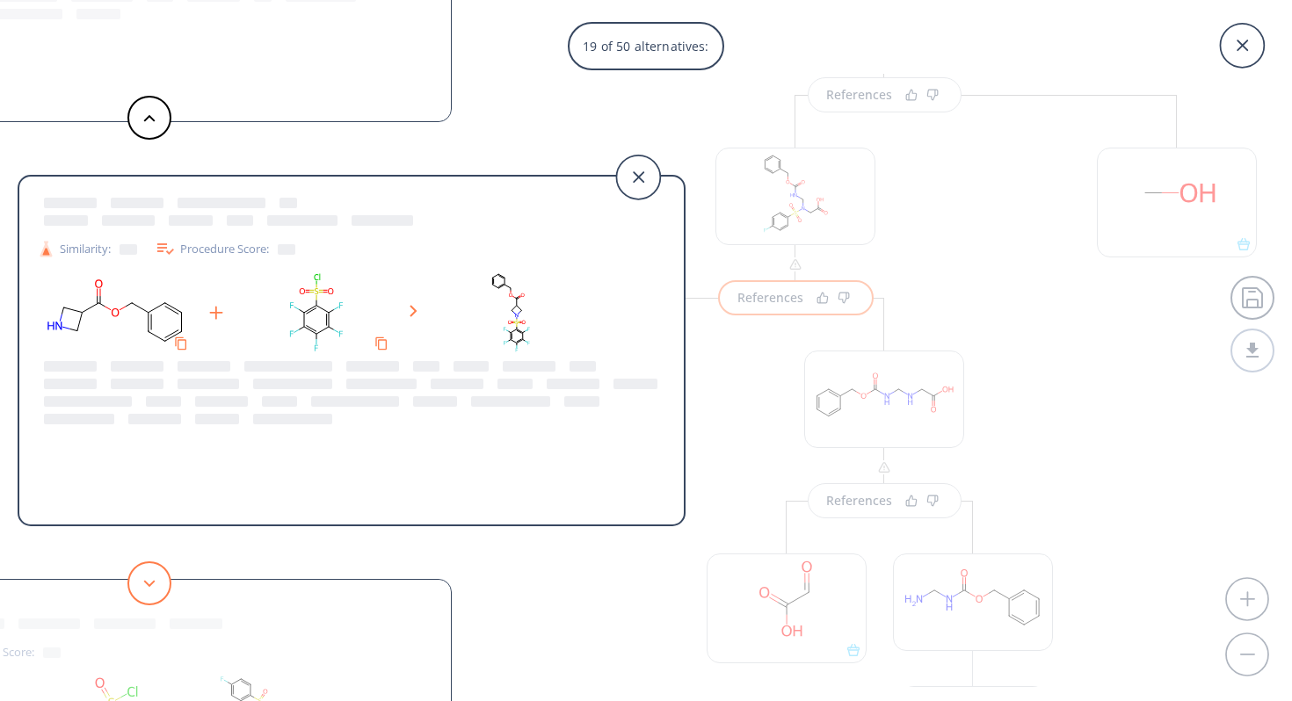
click at [156, 568] on button at bounding box center [149, 584] width 44 height 44
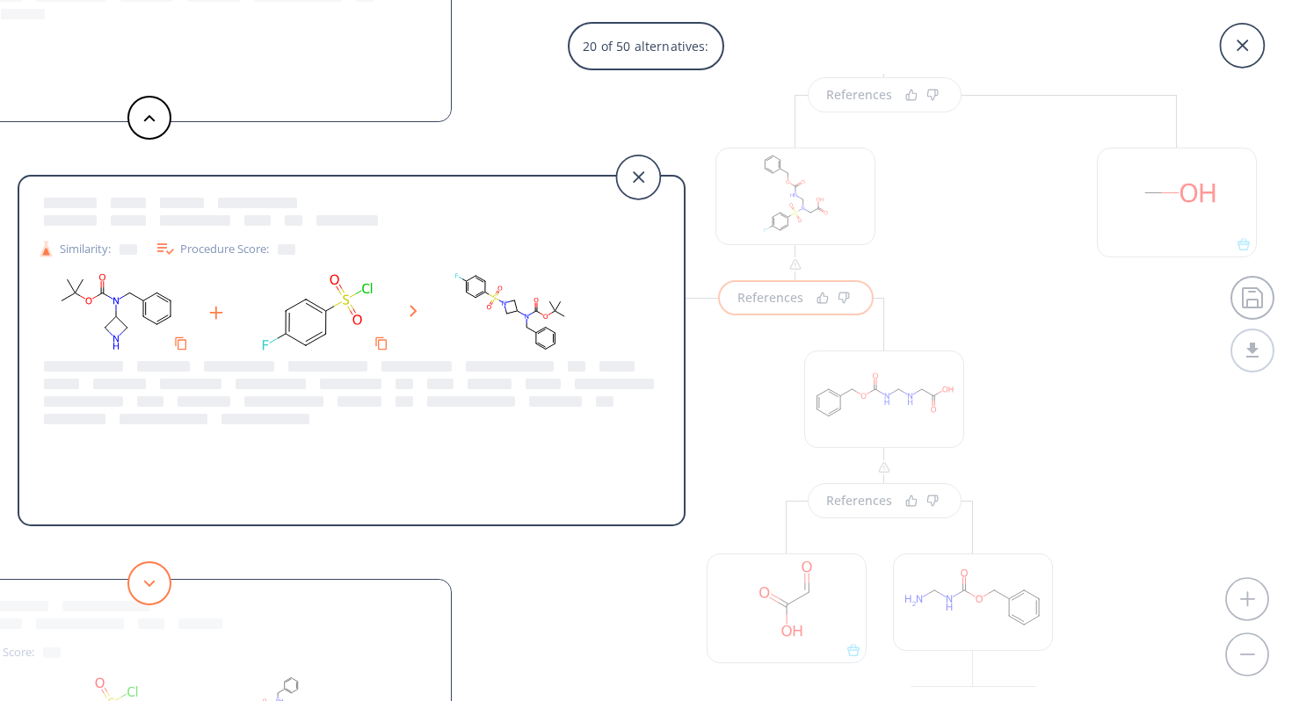
click at [156, 568] on button at bounding box center [149, 584] width 44 height 44
click at [155, 567] on button at bounding box center [149, 584] width 44 height 44
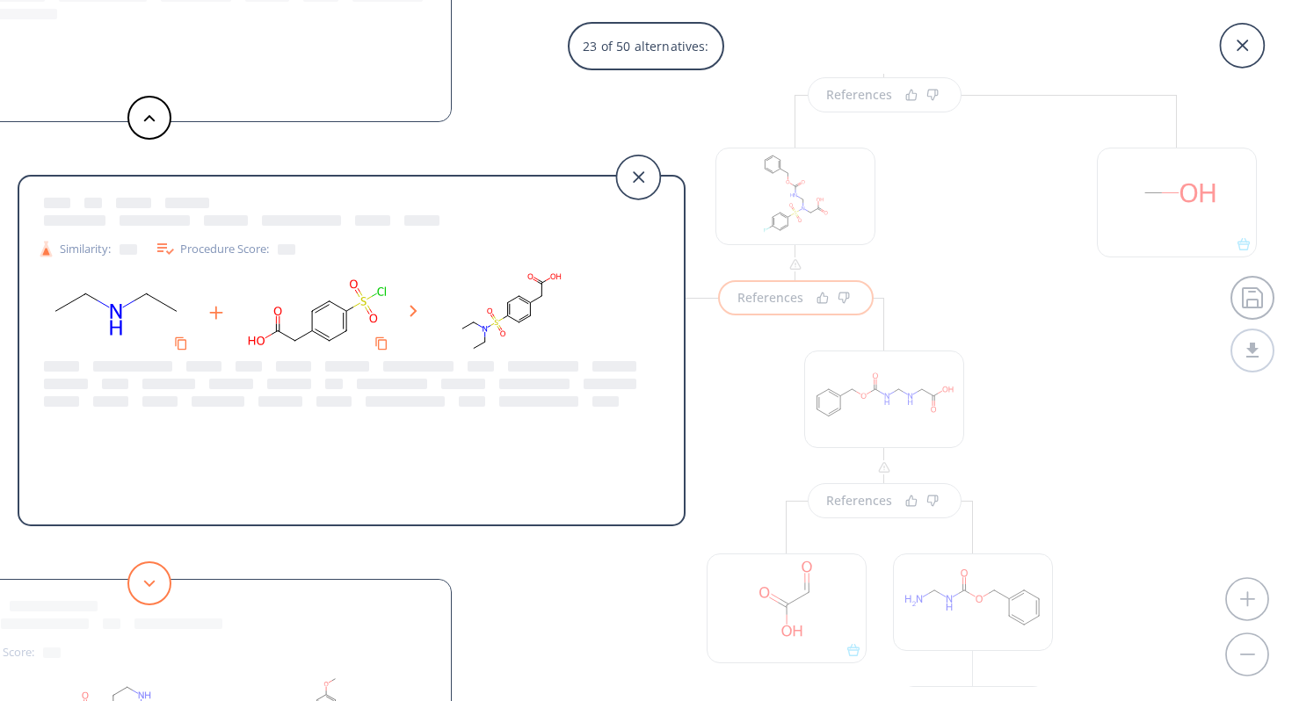
click at [149, 580] on icon at bounding box center [149, 584] width 12 height 8
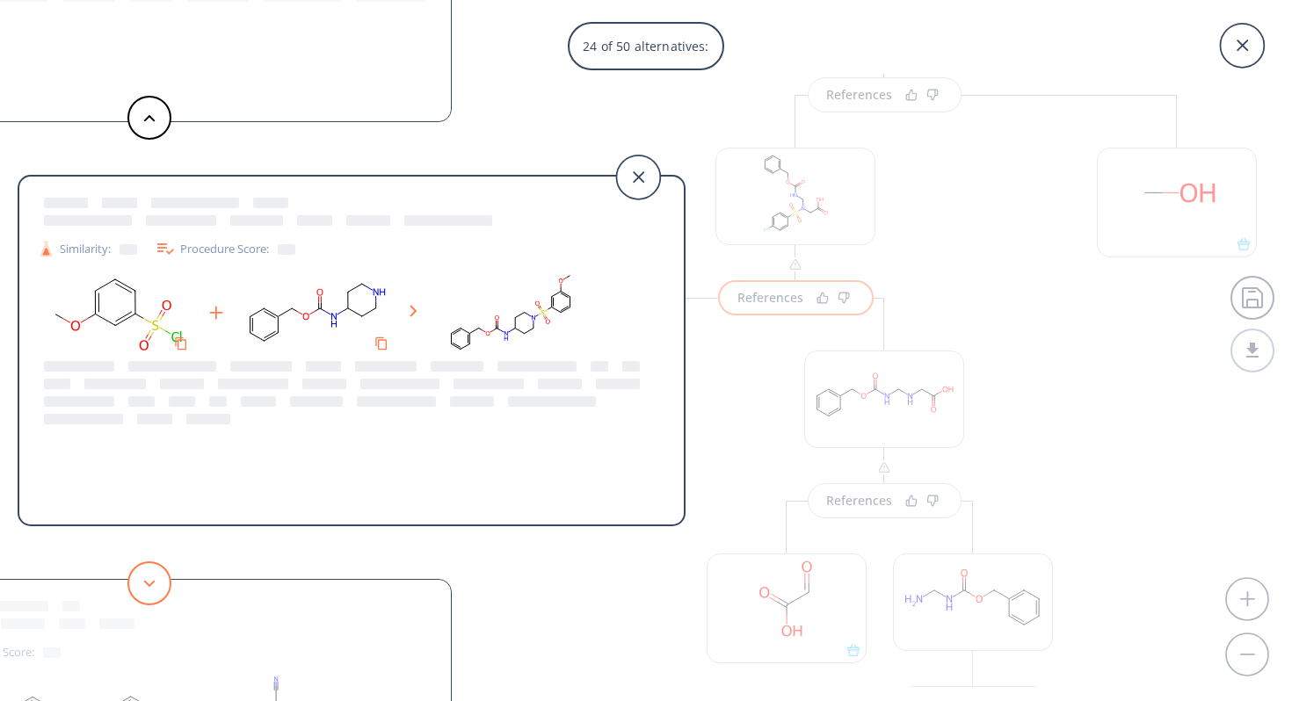
click at [149, 581] on icon at bounding box center [149, 584] width 12 height 8
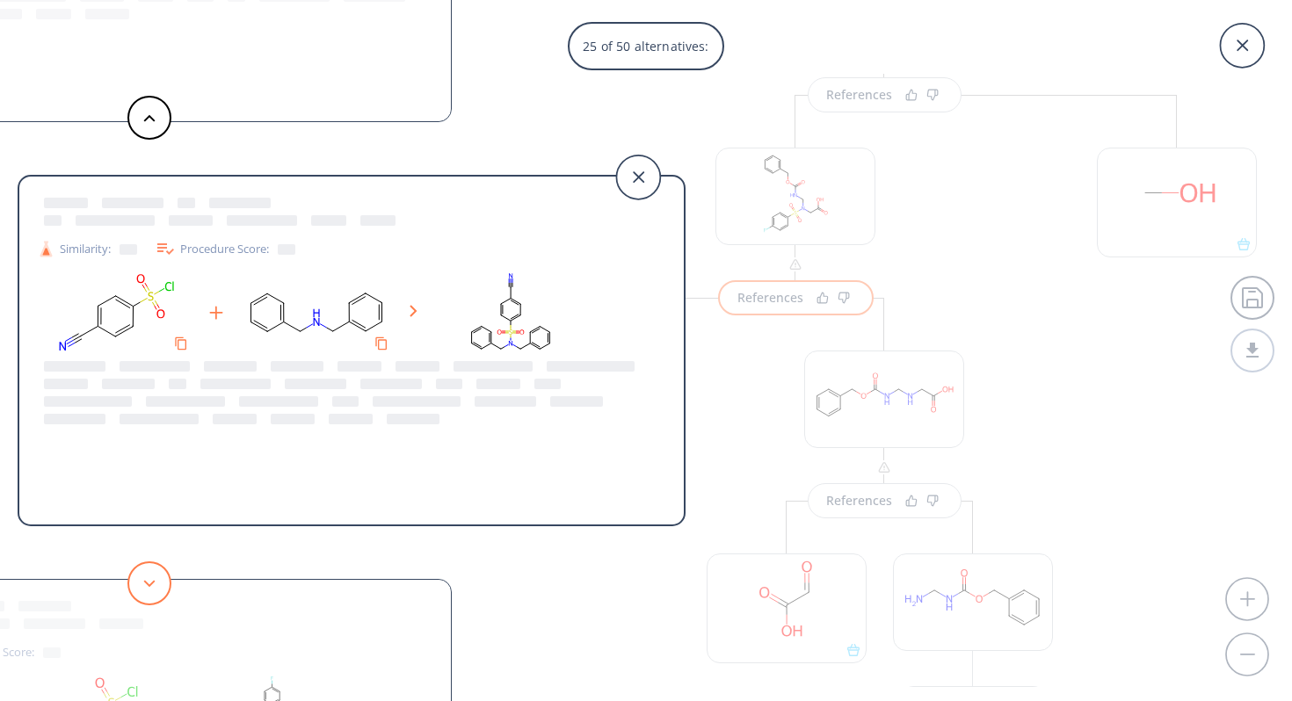
click at [149, 580] on icon at bounding box center [149, 584] width 12 height 8
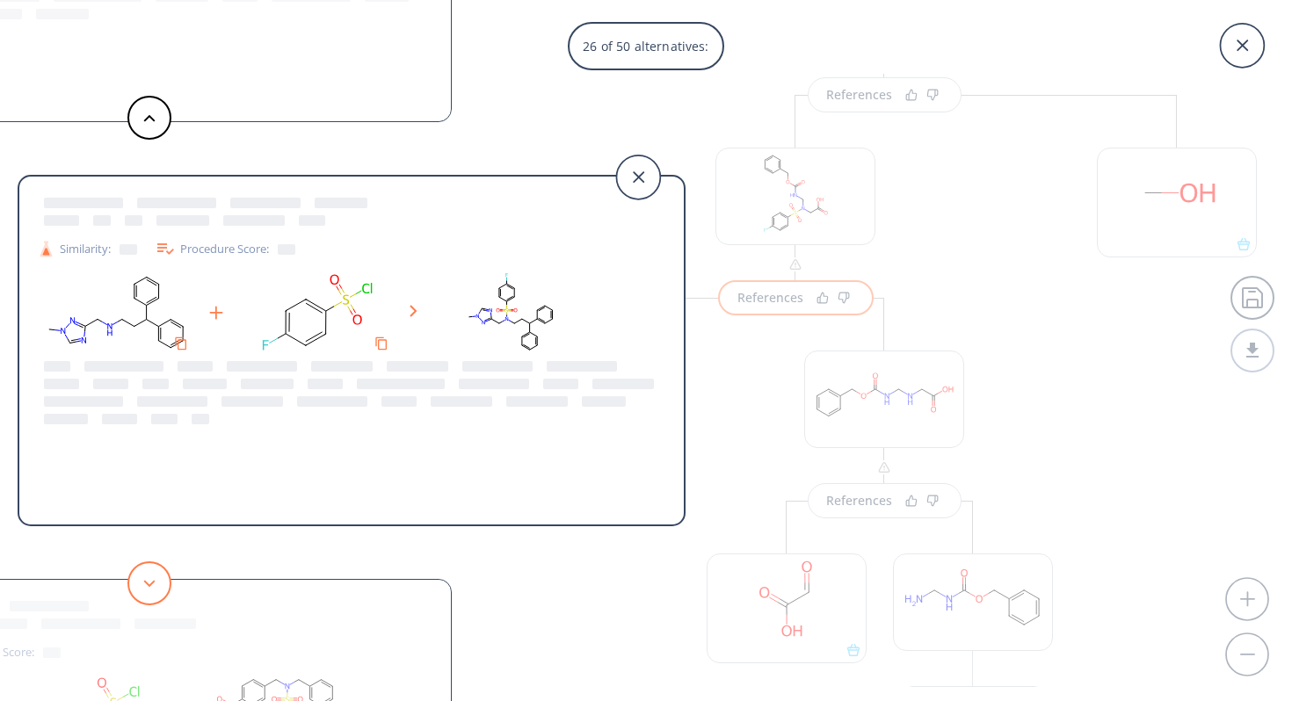
click at [149, 581] on icon at bounding box center [149, 584] width 12 height 8
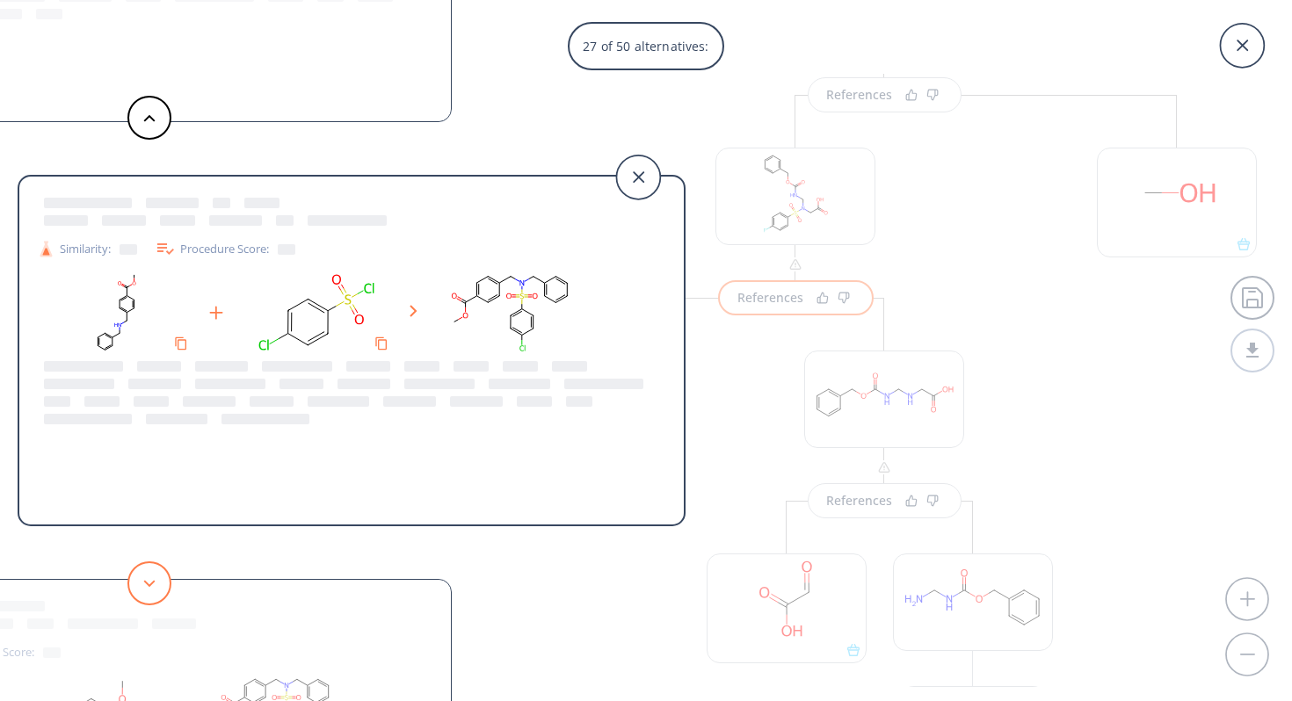
click at [149, 581] on icon at bounding box center [149, 584] width 12 height 8
click at [150, 585] on polygon at bounding box center [149, 583] width 11 height 7
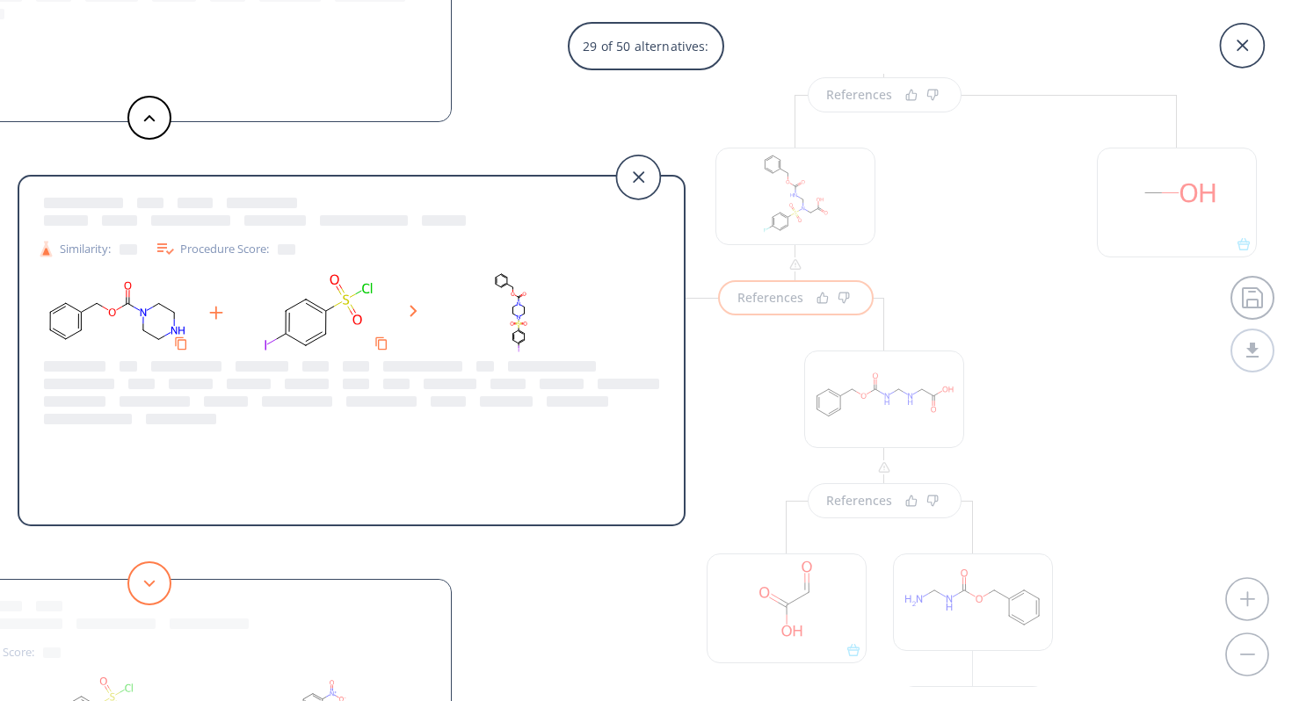
click at [150, 585] on polygon at bounding box center [149, 583] width 11 height 7
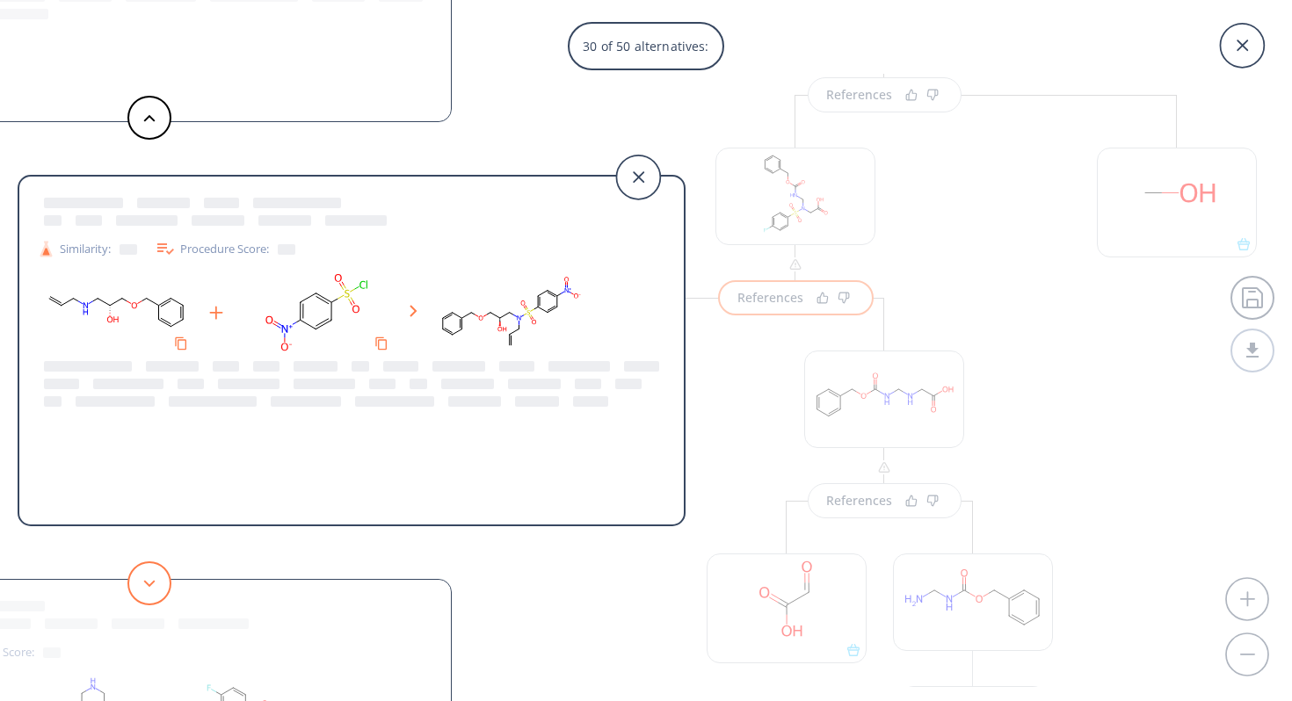
click at [151, 585] on icon at bounding box center [149, 584] width 12 height 8
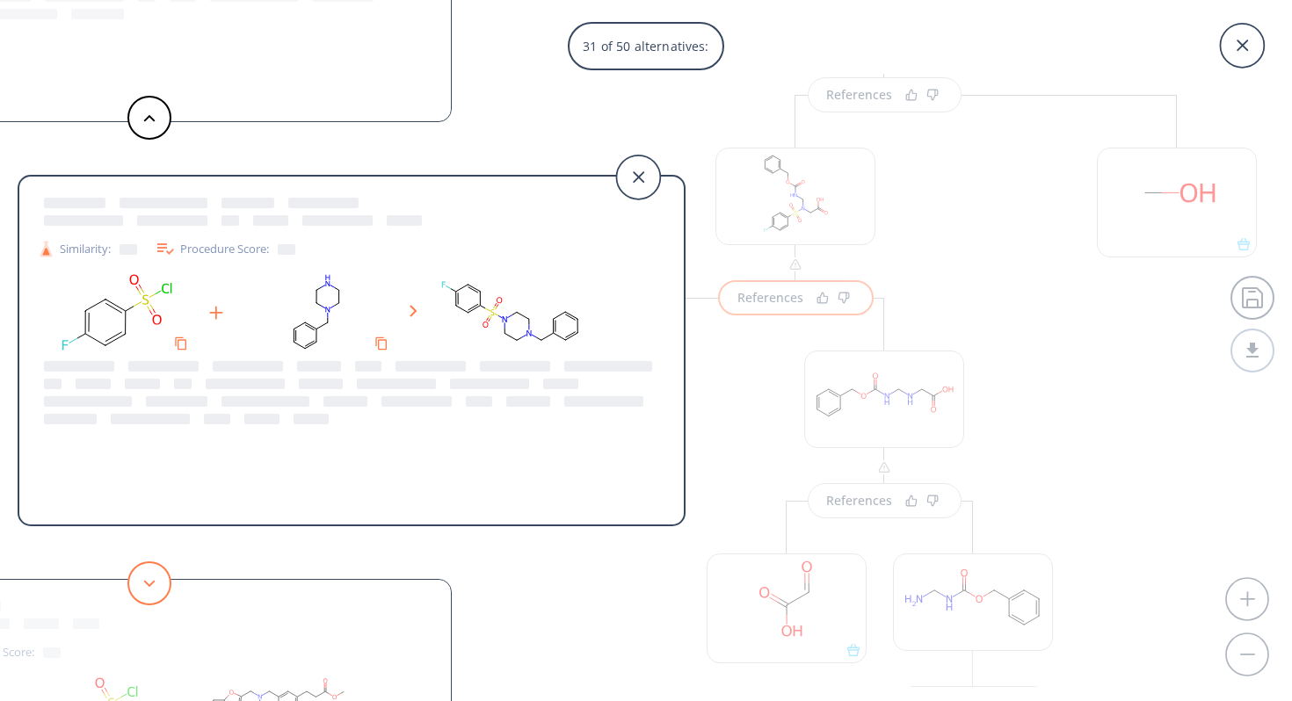
click at [151, 585] on icon at bounding box center [149, 584] width 12 height 8
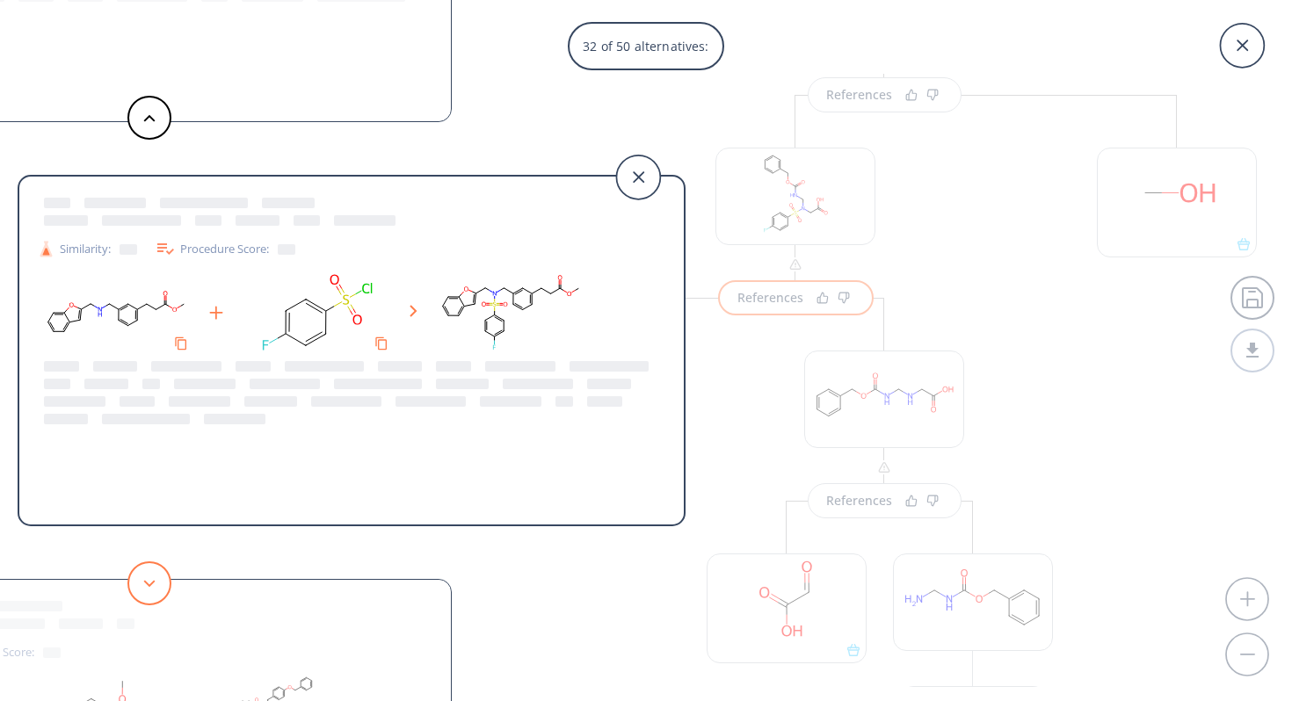
click at [151, 585] on icon at bounding box center [149, 584] width 12 height 8
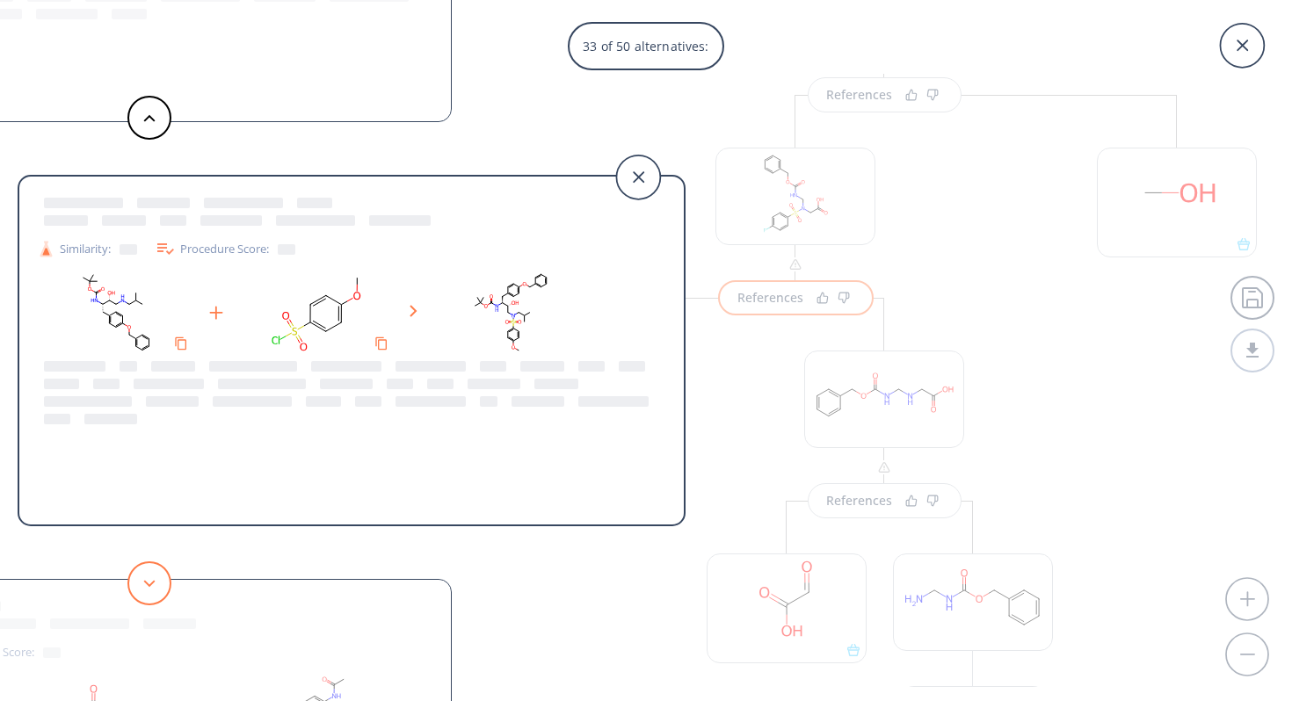
click at [151, 585] on icon at bounding box center [149, 584] width 12 height 8
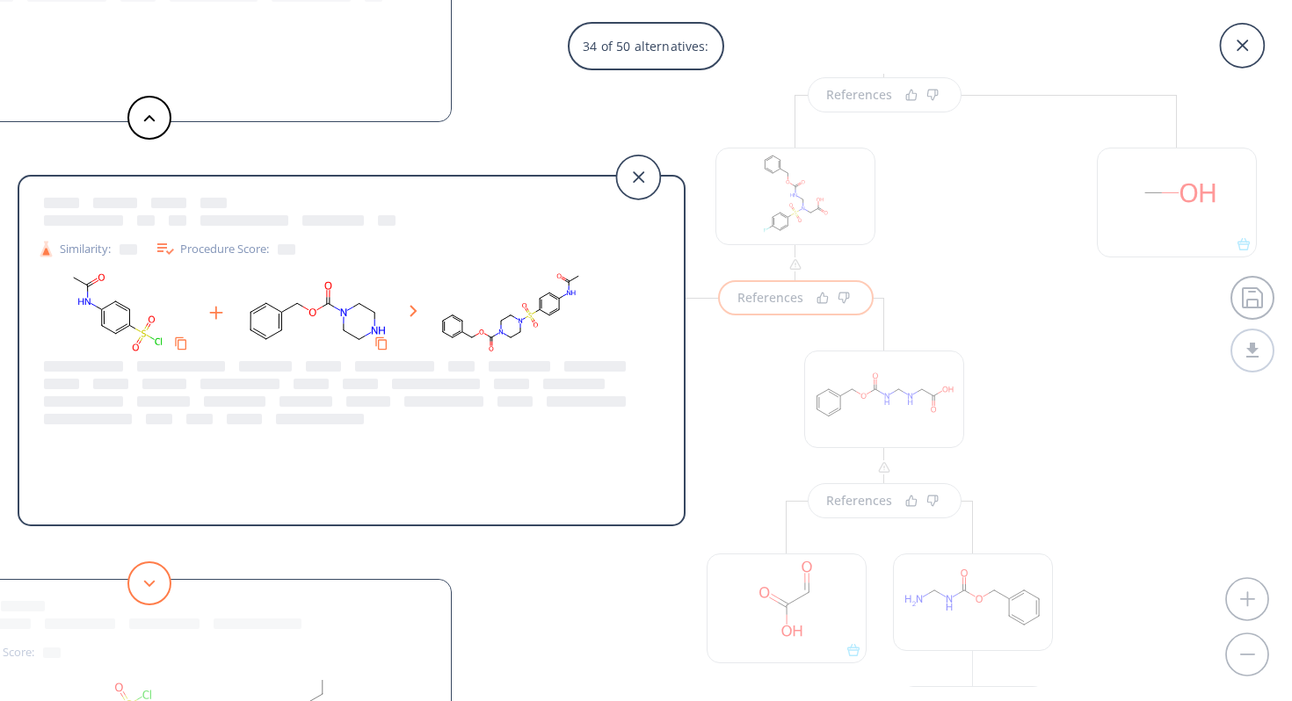
click at [151, 585] on icon at bounding box center [149, 584] width 12 height 8
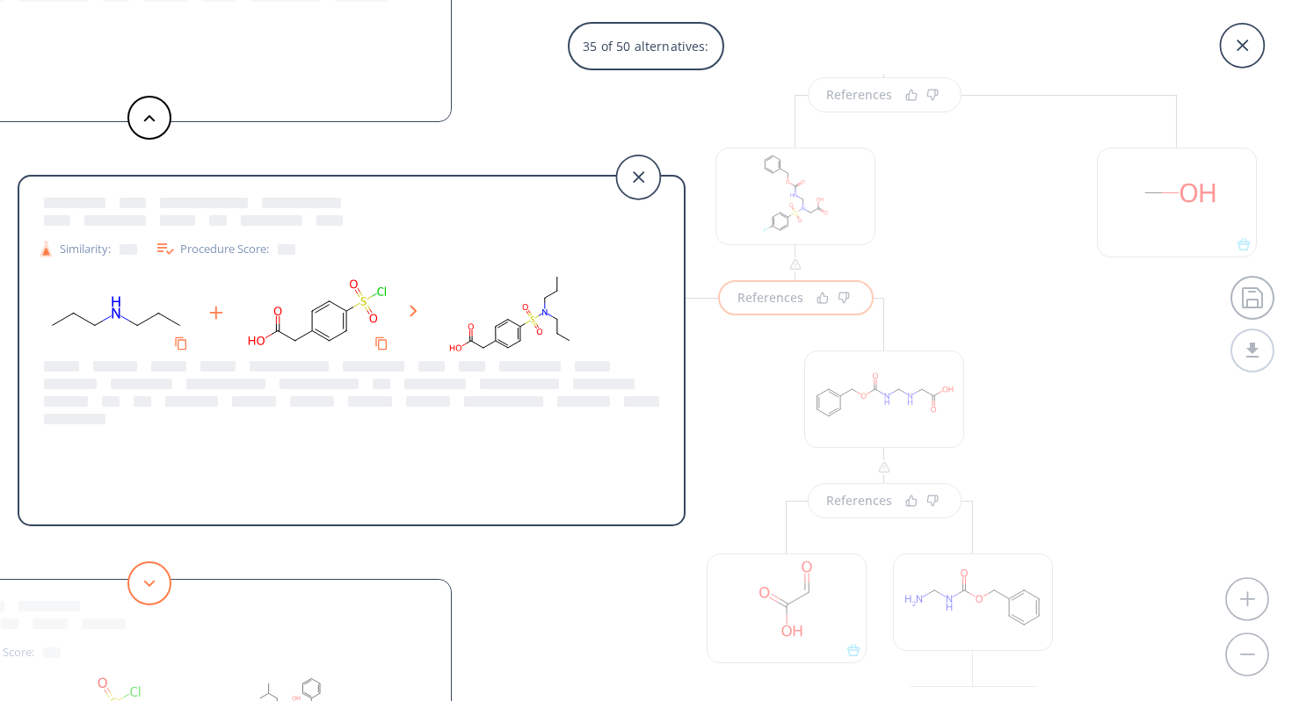
click at [151, 585] on icon at bounding box center [149, 584] width 12 height 8
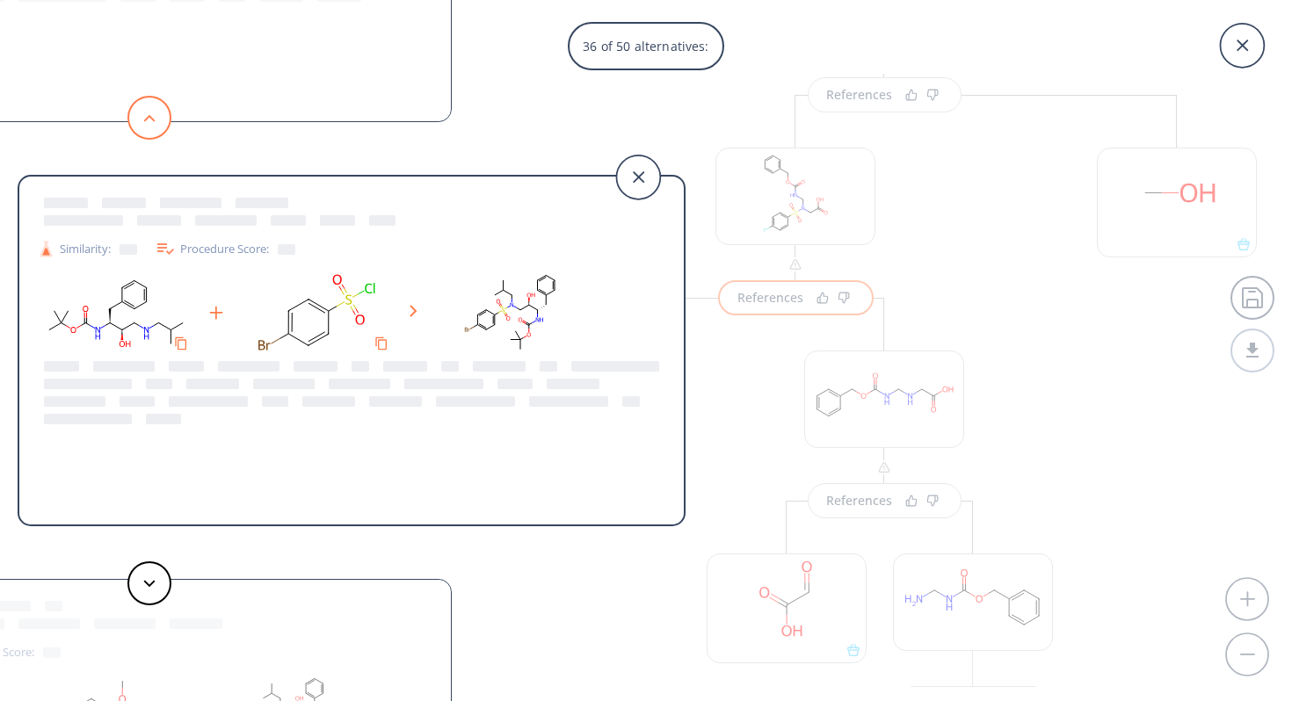
click at [145, 114] on icon at bounding box center [149, 118] width 12 height 8
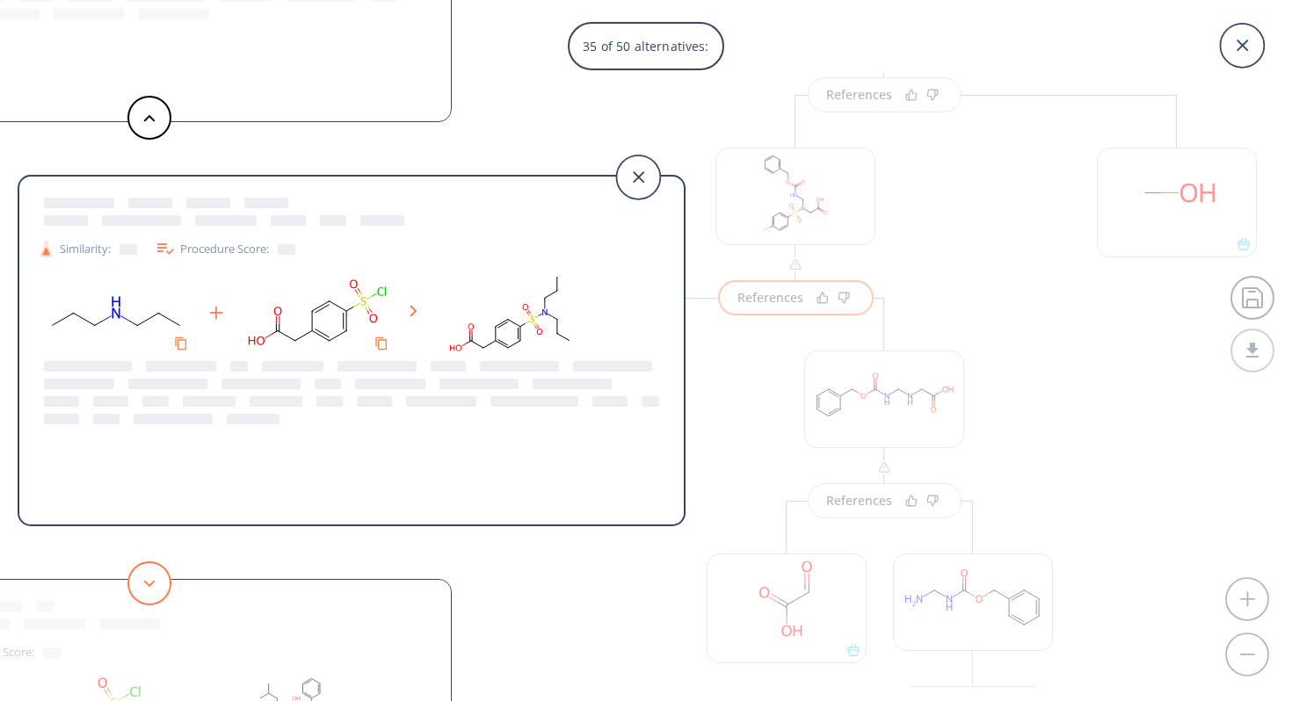
click at [147, 587] on button at bounding box center [149, 584] width 44 height 44
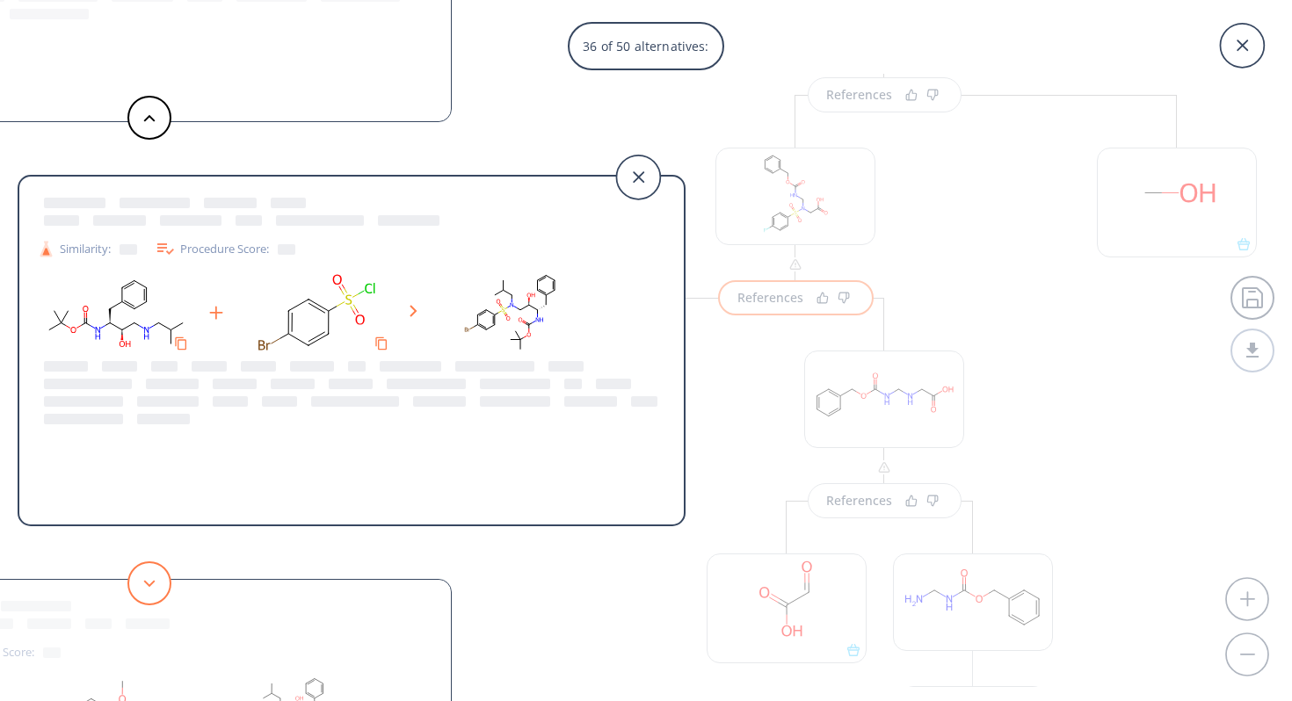
click at [147, 587] on button at bounding box center [149, 584] width 44 height 44
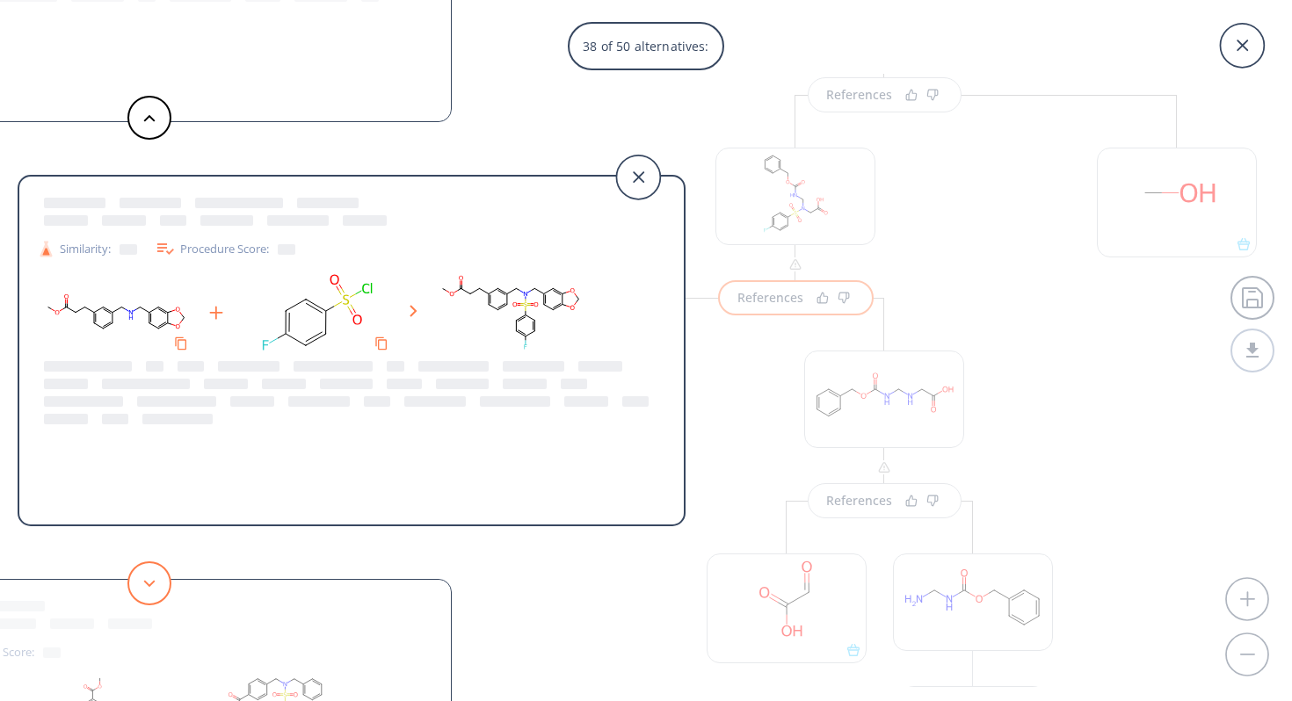
click at [151, 590] on button at bounding box center [149, 584] width 44 height 44
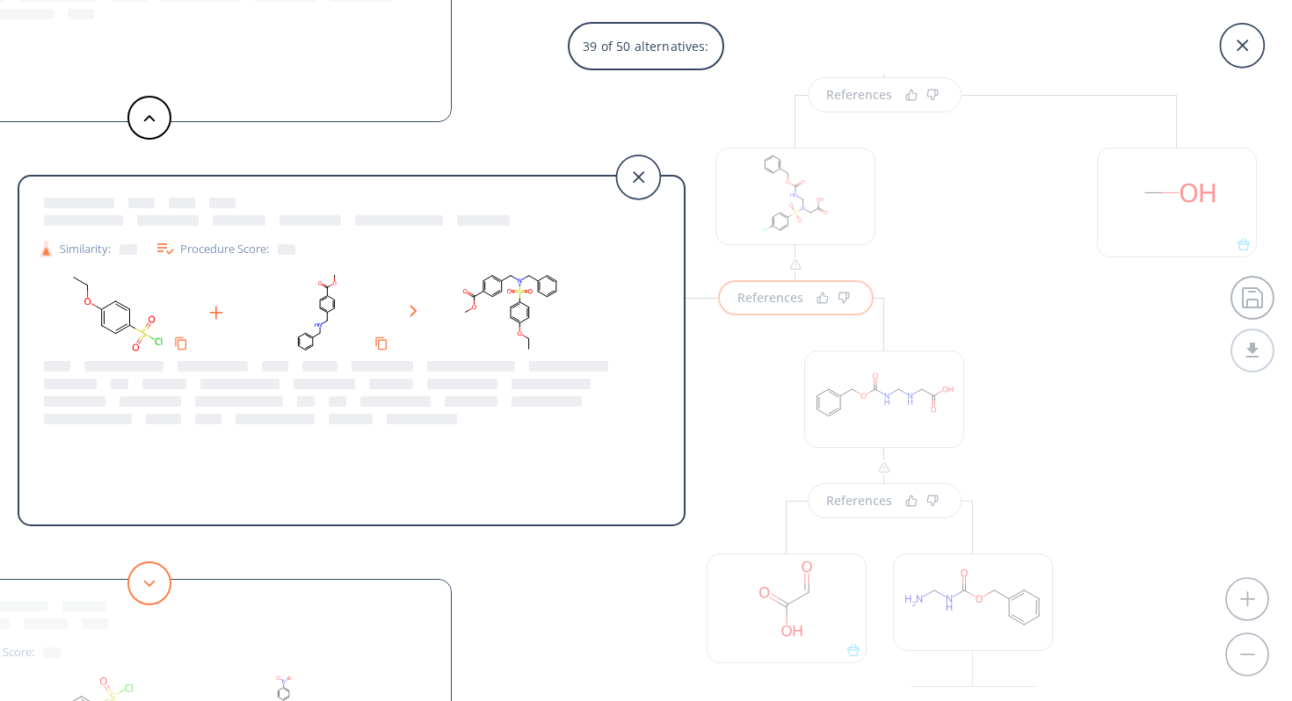
click at [151, 592] on button at bounding box center [149, 584] width 44 height 44
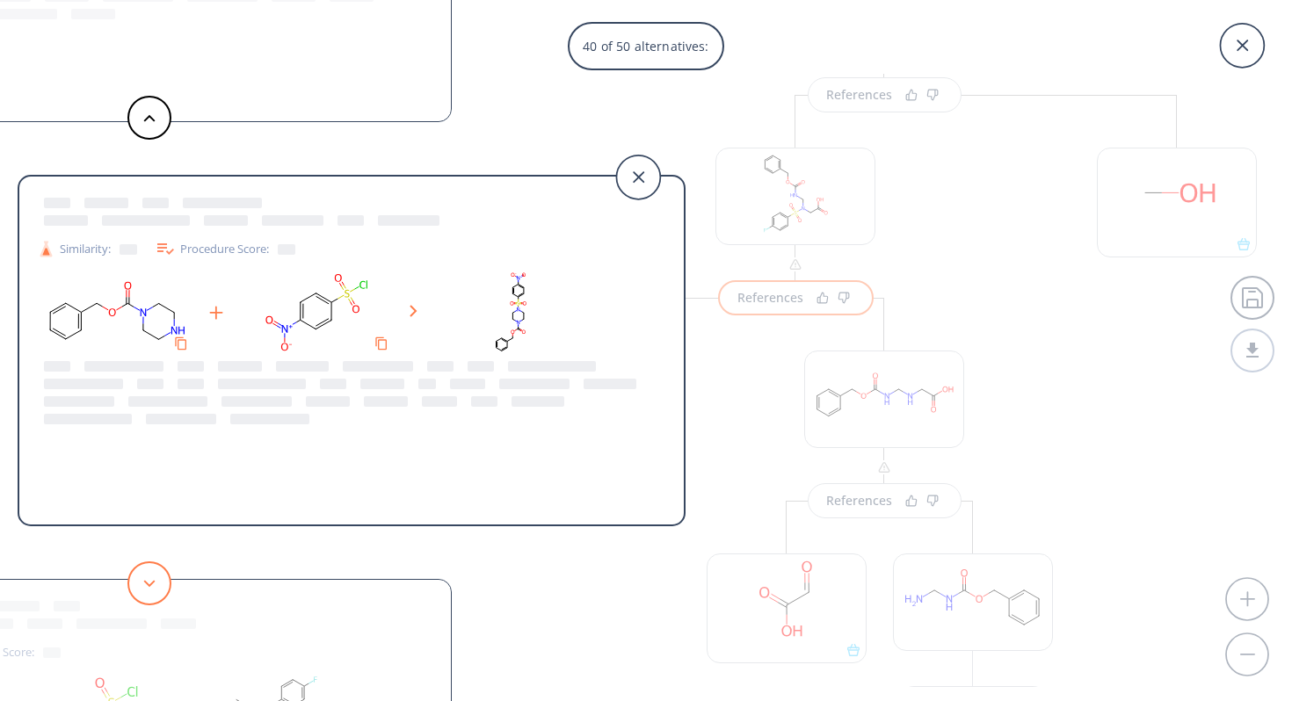
click at [150, 581] on icon at bounding box center [149, 584] width 12 height 8
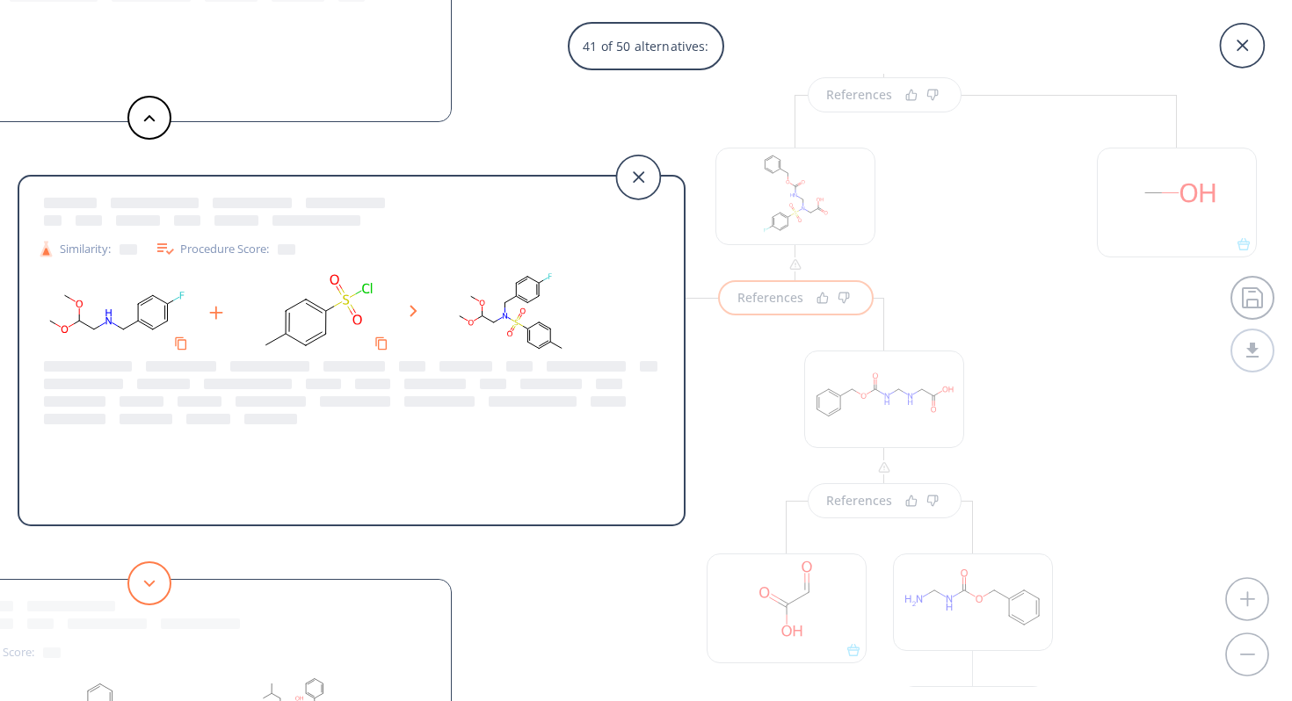
click at [150, 581] on icon at bounding box center [149, 584] width 12 height 8
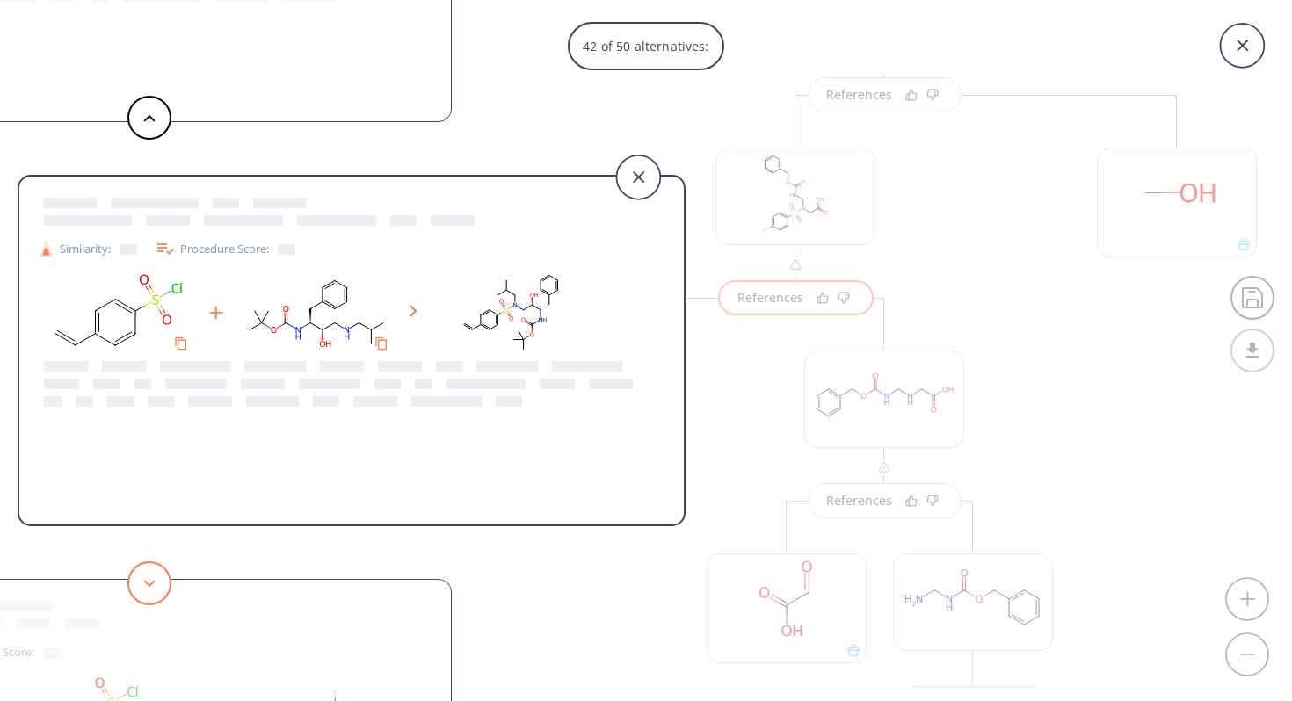
click at [150, 581] on icon at bounding box center [149, 584] width 12 height 8
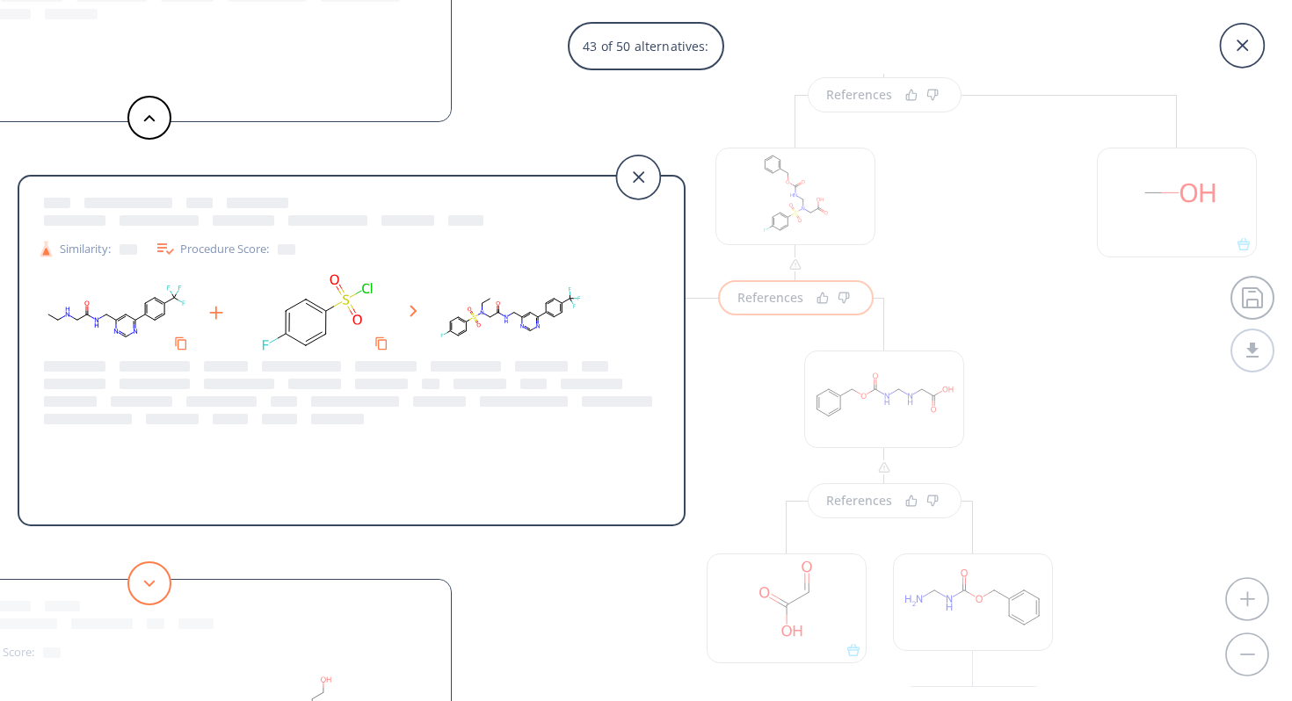
click at [150, 581] on icon at bounding box center [149, 584] width 12 height 8
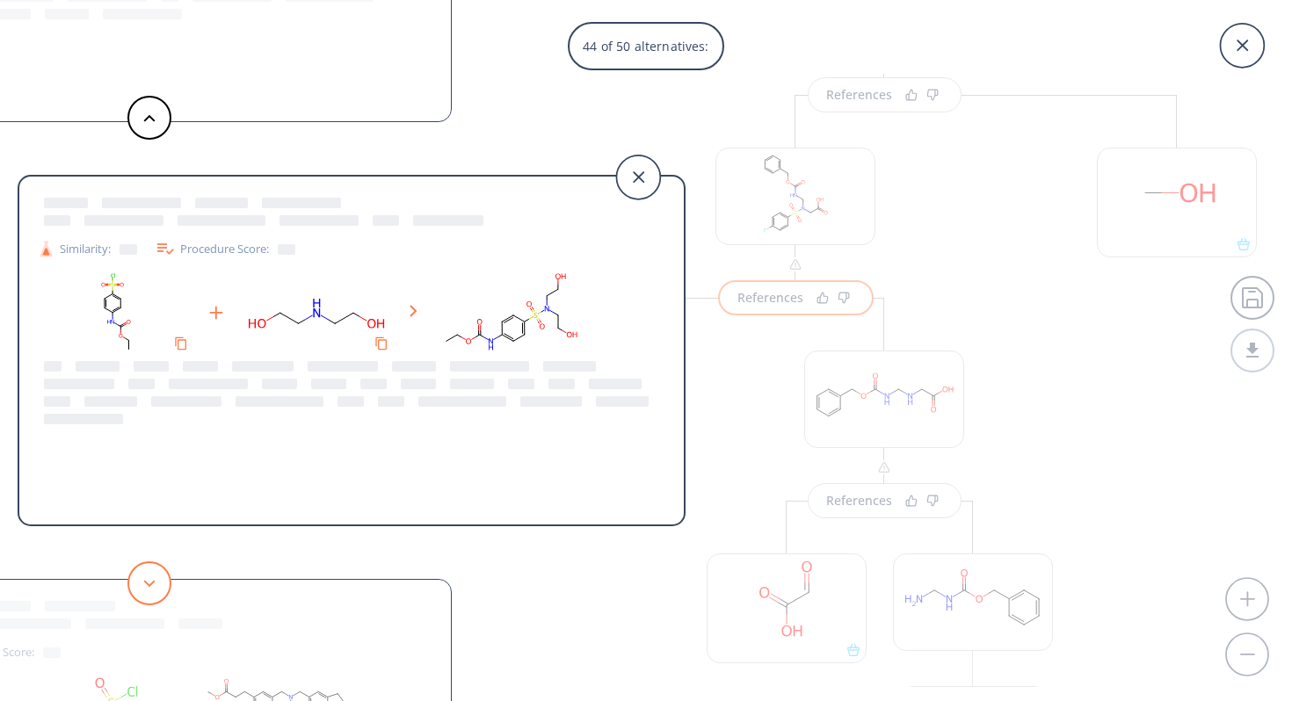
click at [150, 581] on icon at bounding box center [149, 584] width 12 height 8
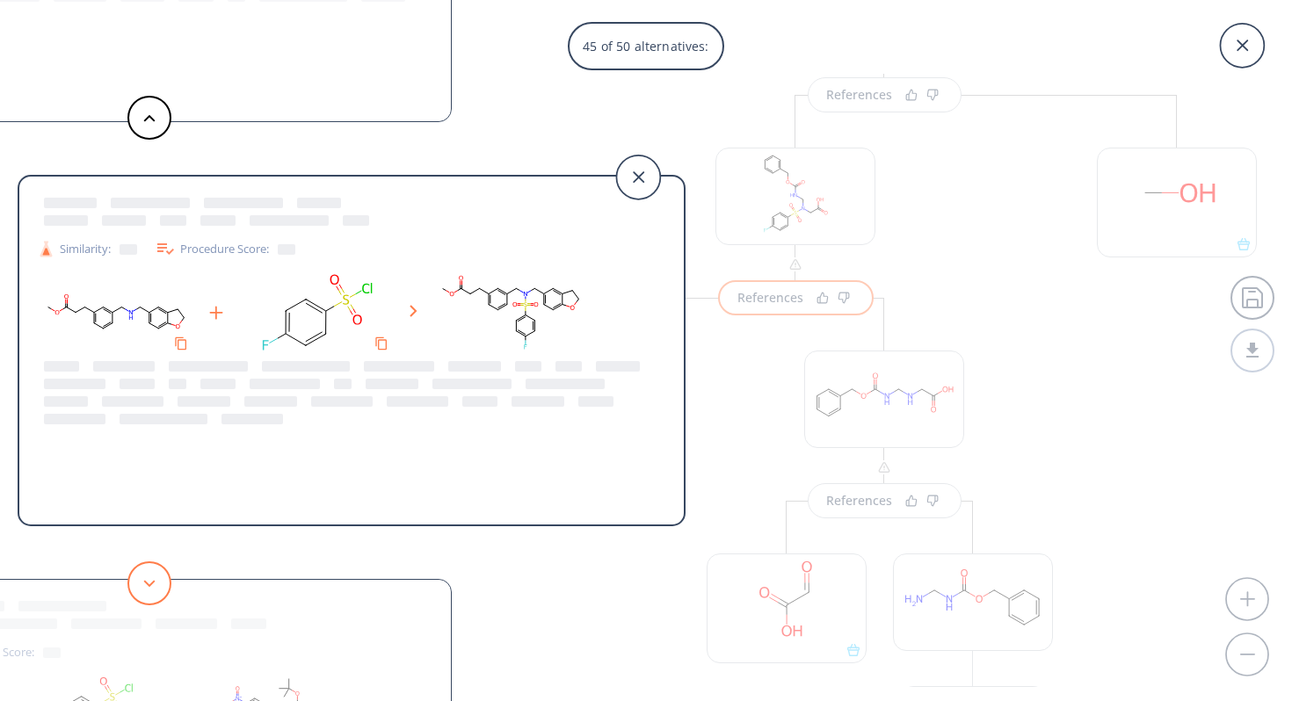
click at [150, 582] on icon at bounding box center [149, 584] width 12 height 8
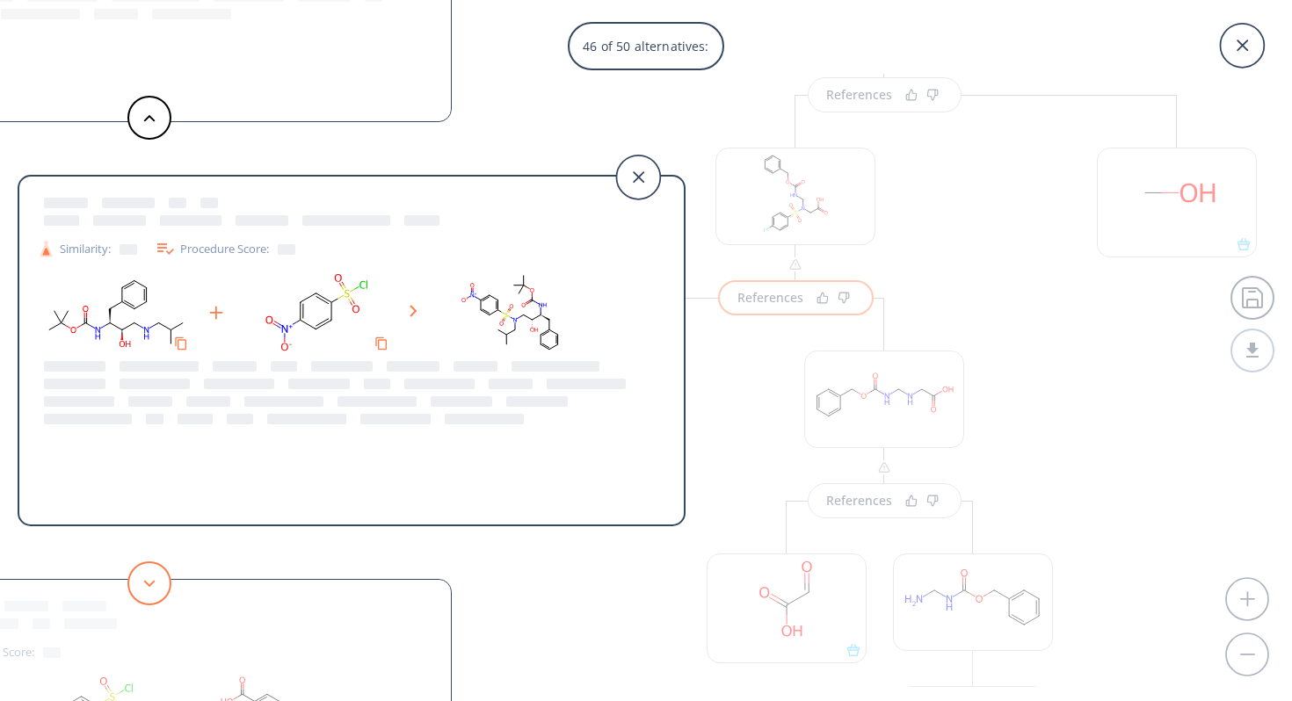
click at [150, 584] on polygon at bounding box center [149, 583] width 11 height 7
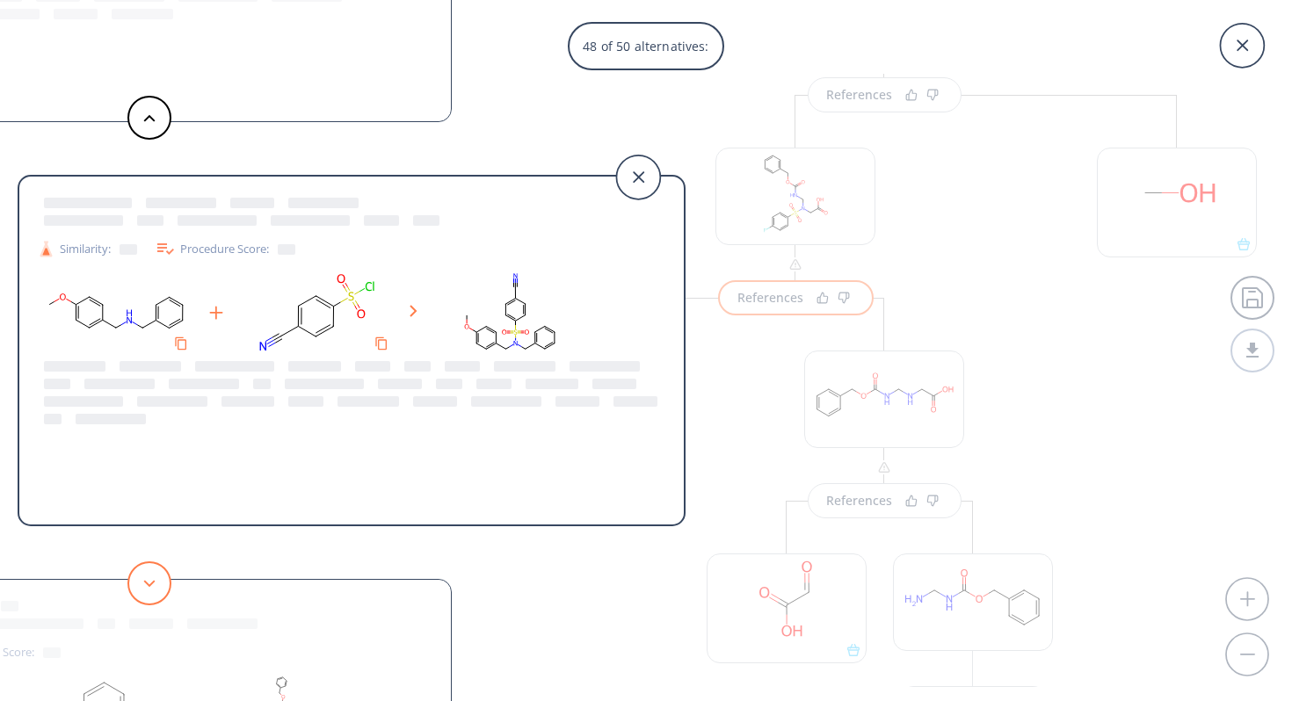
click at [150, 586] on icon at bounding box center [149, 584] width 12 height 8
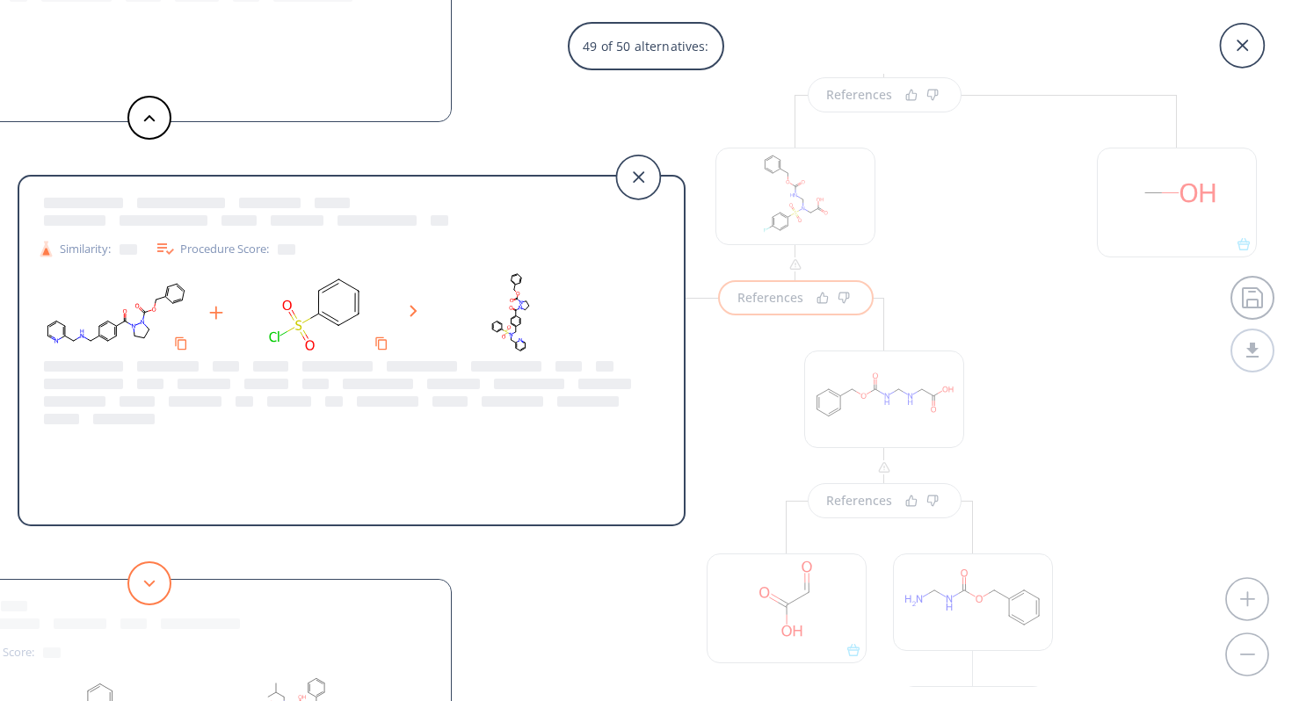
click at [150, 586] on icon at bounding box center [149, 584] width 12 height 8
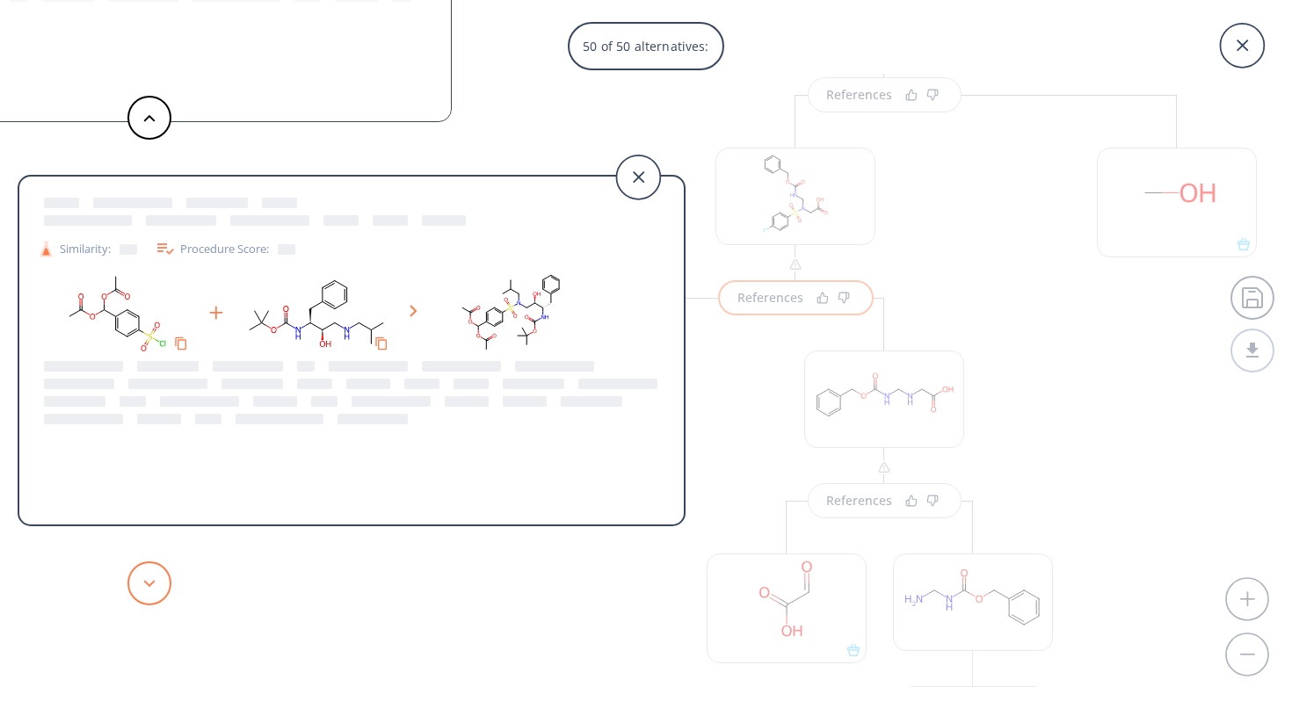
click at [150, 588] on button at bounding box center [149, 584] width 44 height 44
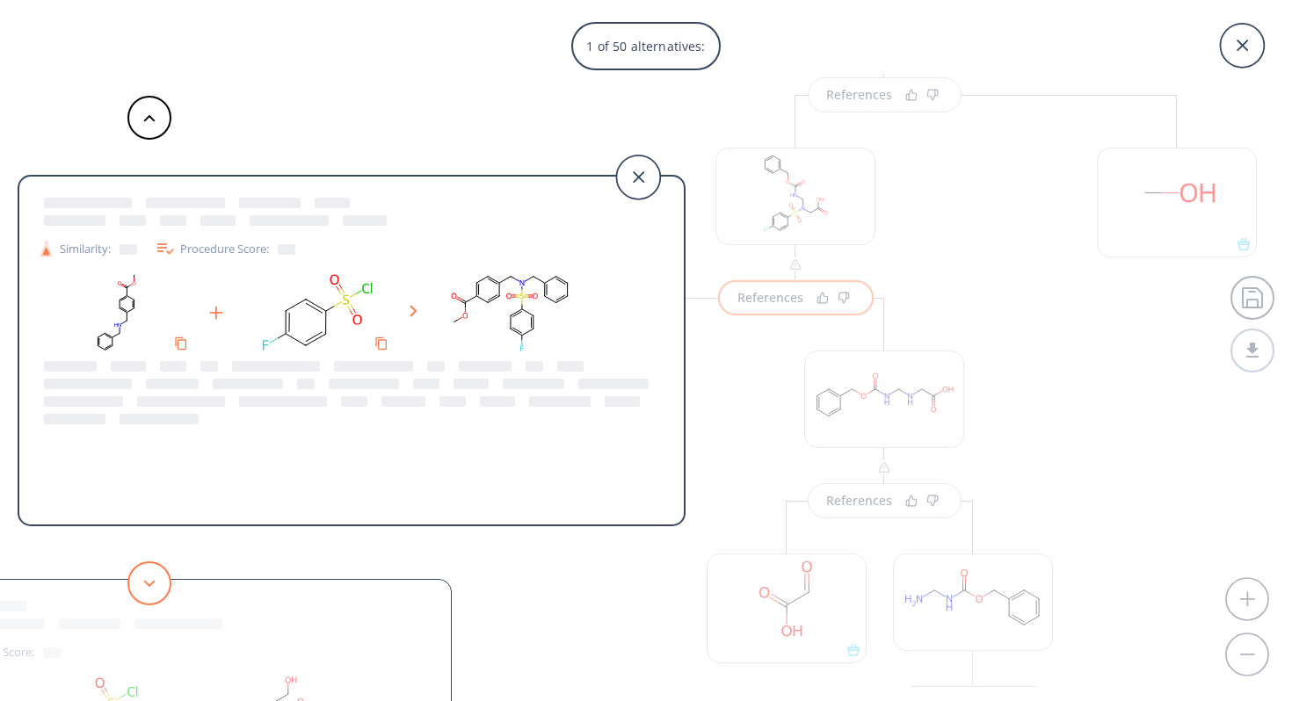
click at [150, 589] on button at bounding box center [149, 584] width 44 height 44
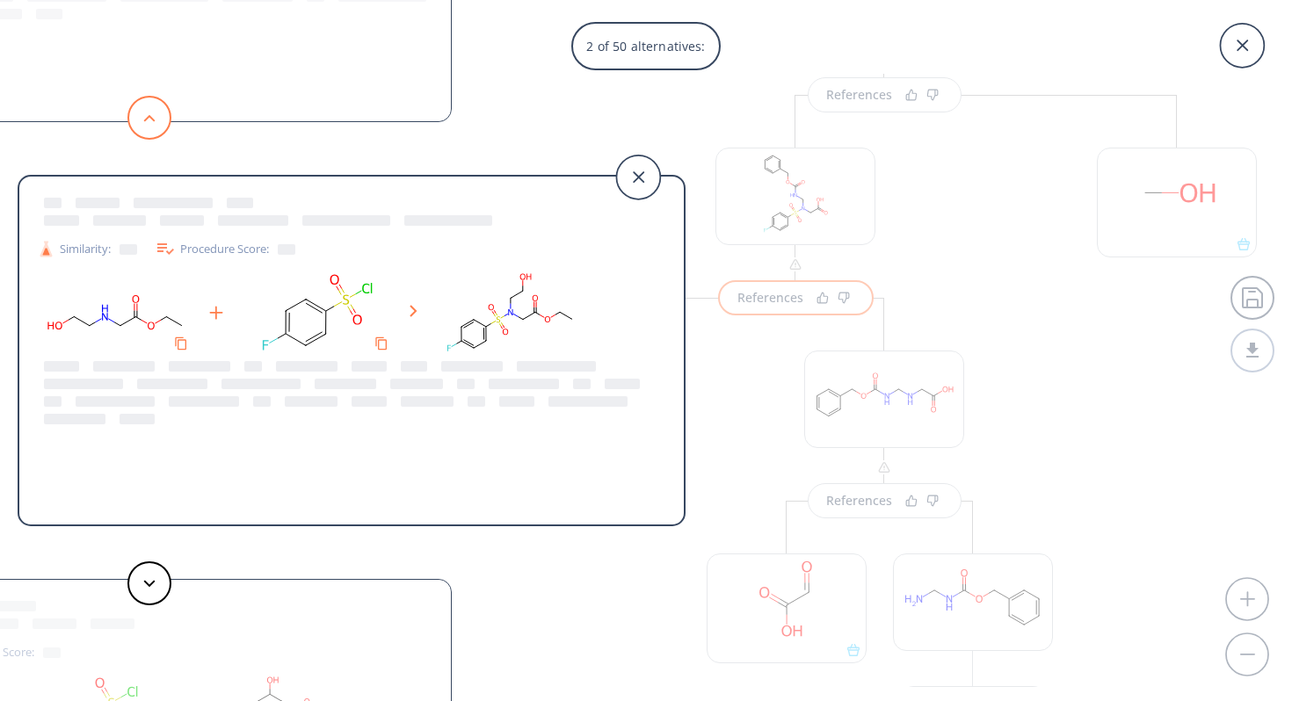
click at [149, 127] on button at bounding box center [149, 118] width 44 height 44
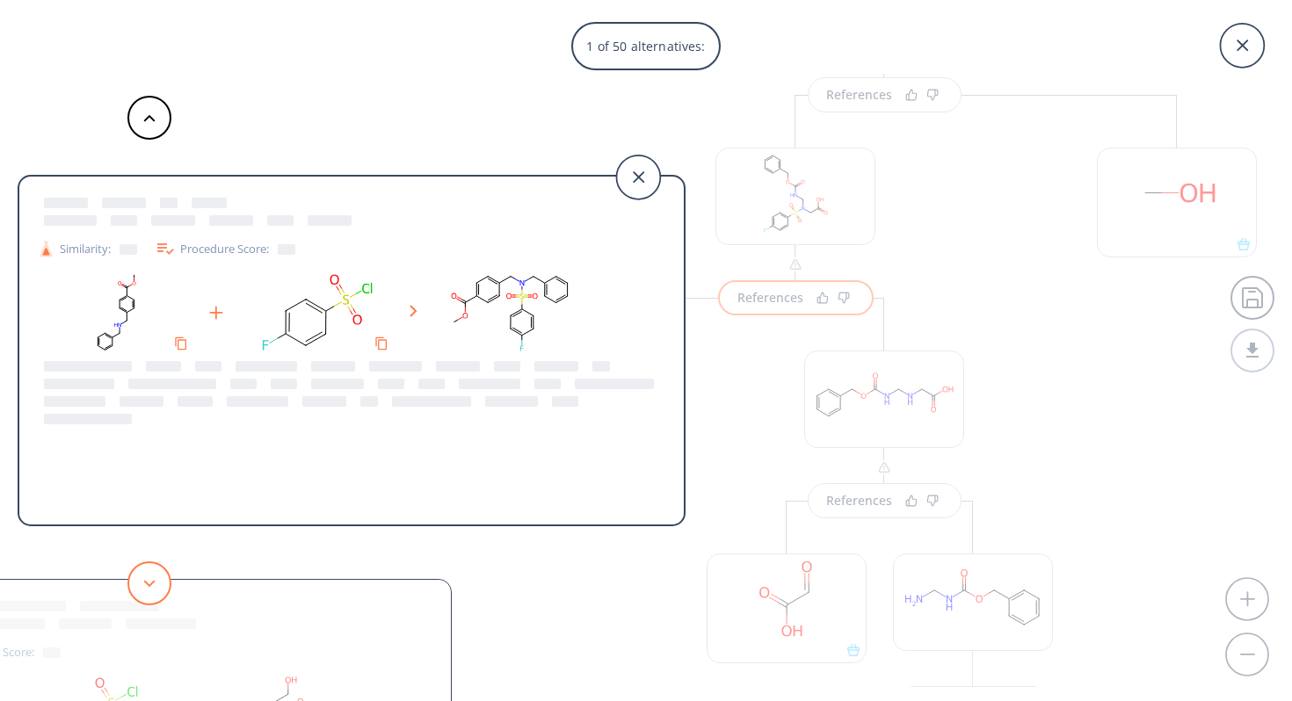
click at [157, 588] on button at bounding box center [149, 584] width 44 height 44
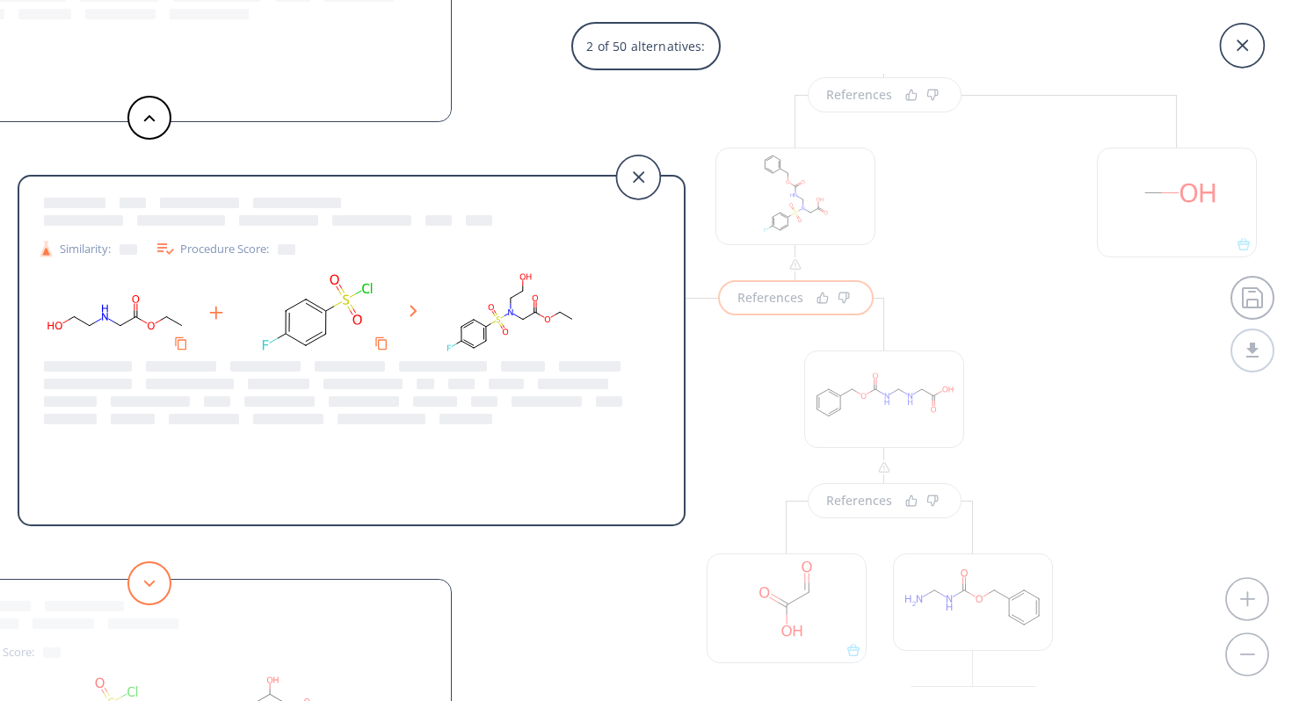
click at [155, 577] on button at bounding box center [149, 584] width 44 height 44
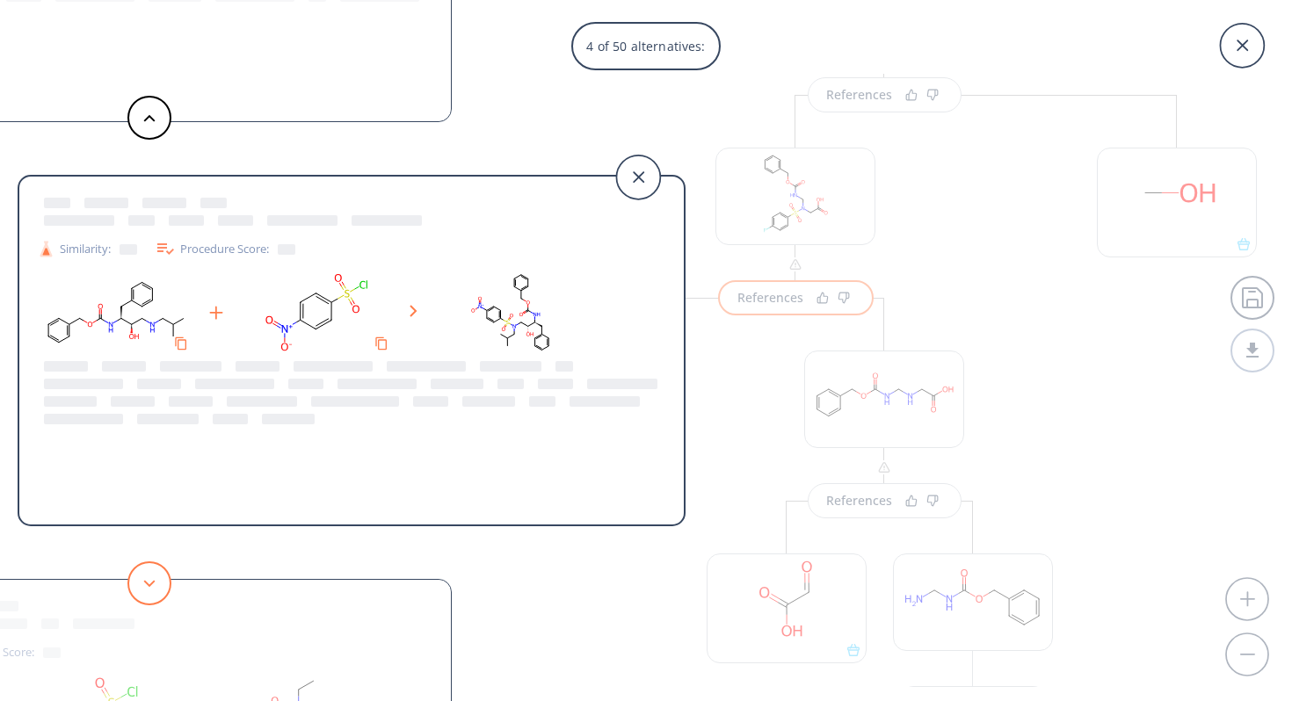
click at [155, 577] on button at bounding box center [149, 584] width 44 height 44
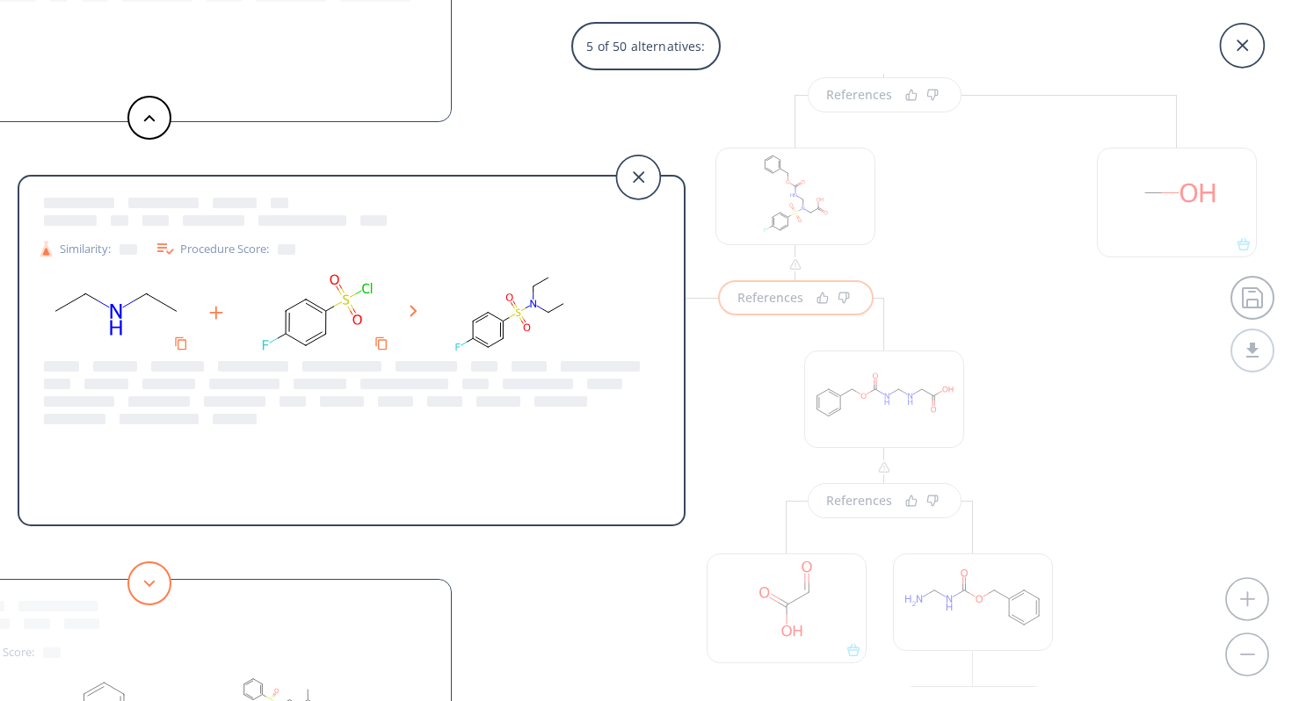
click at [155, 577] on button at bounding box center [149, 584] width 44 height 44
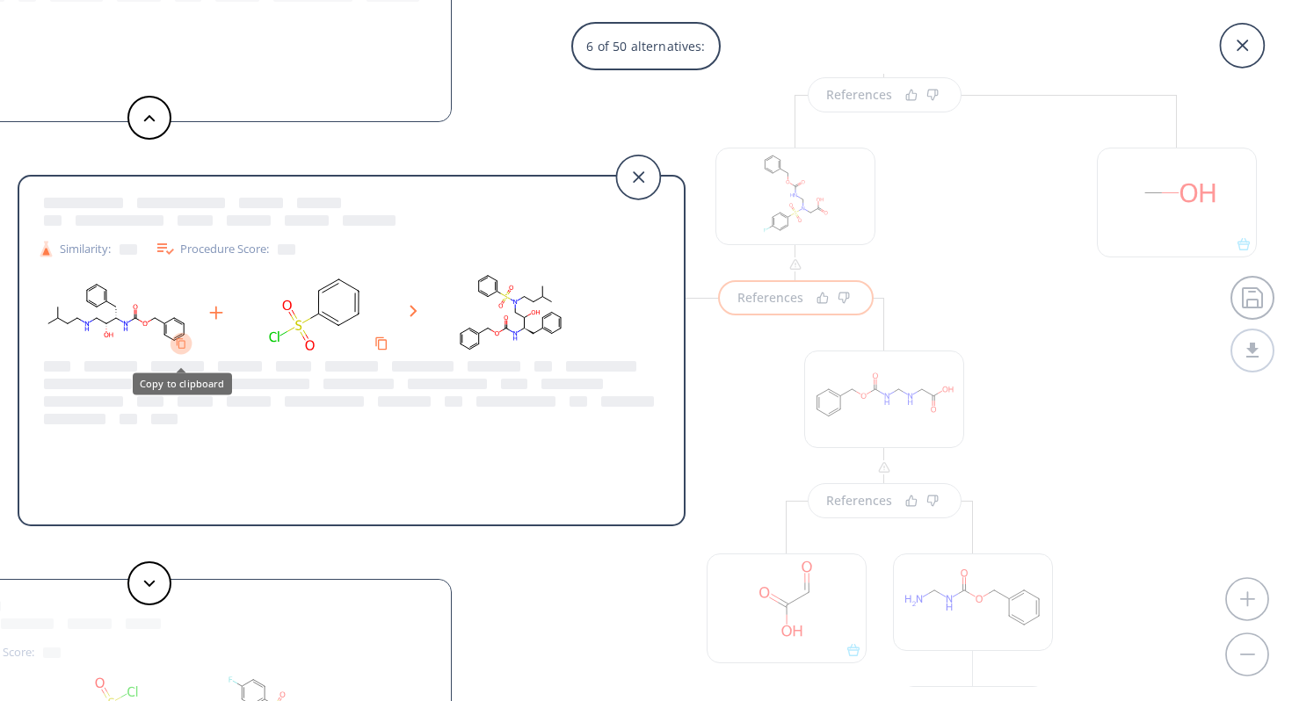
click at [182, 343] on icon "Copy to clipboard" at bounding box center [181, 343] width 11 height 11
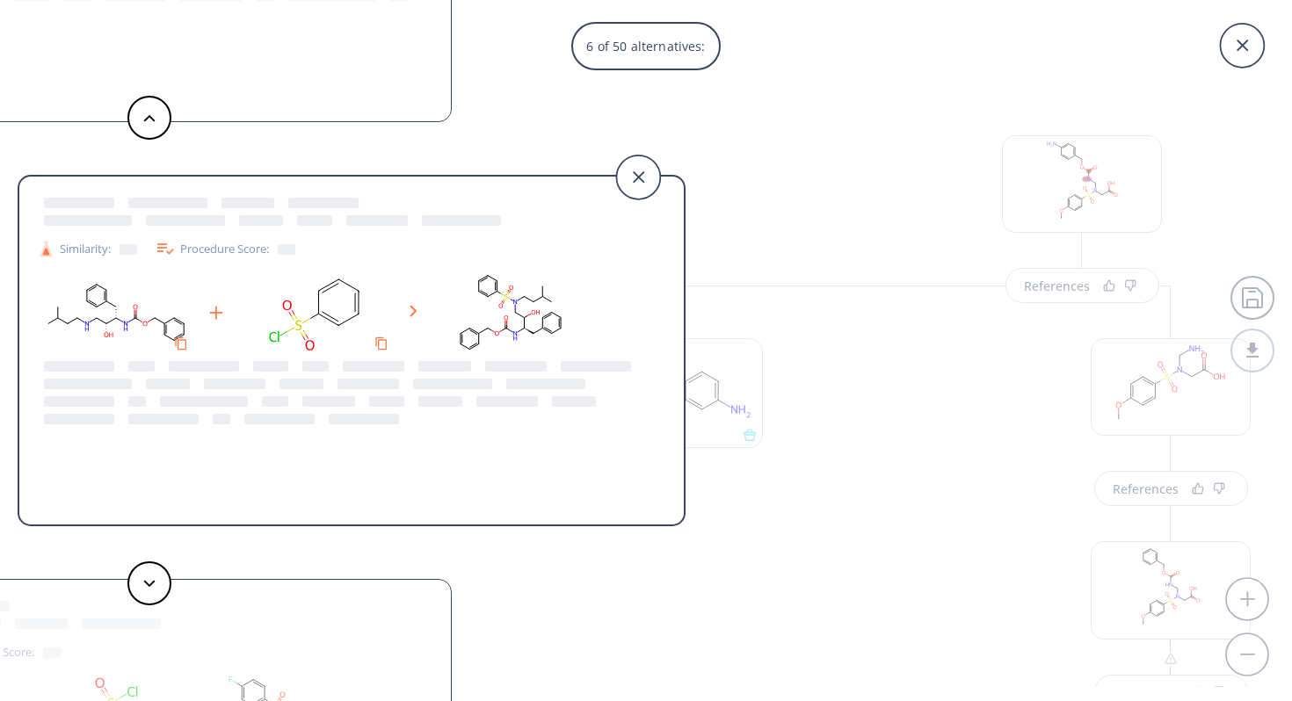
scroll to position [2604, 0]
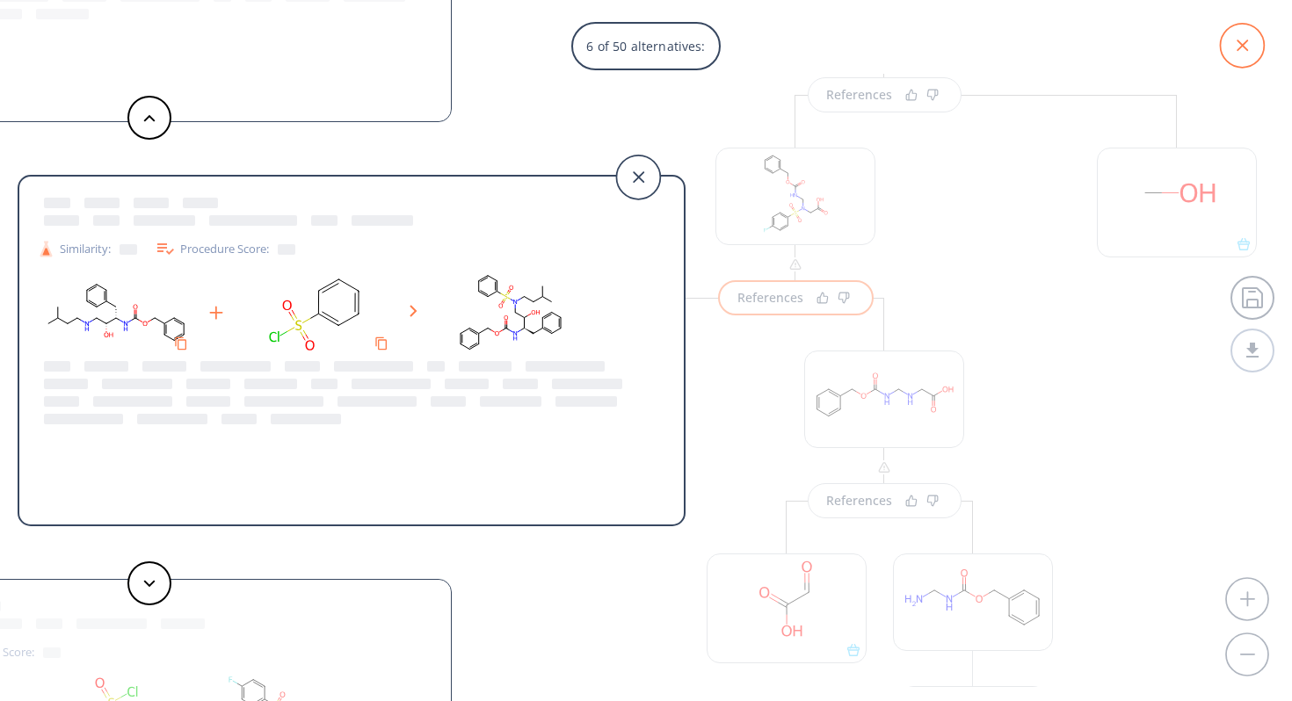
click at [1242, 47] on icon at bounding box center [1242, 46] width 44 height 44
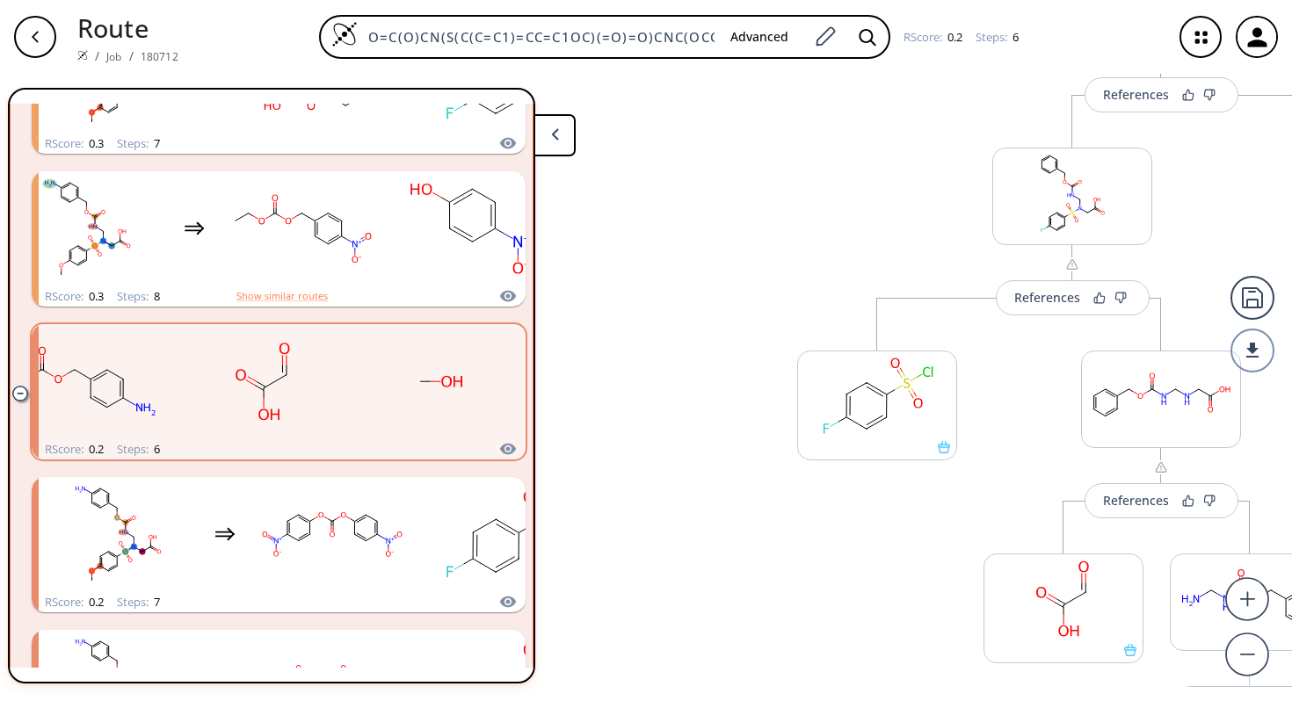
scroll to position [0, 0]
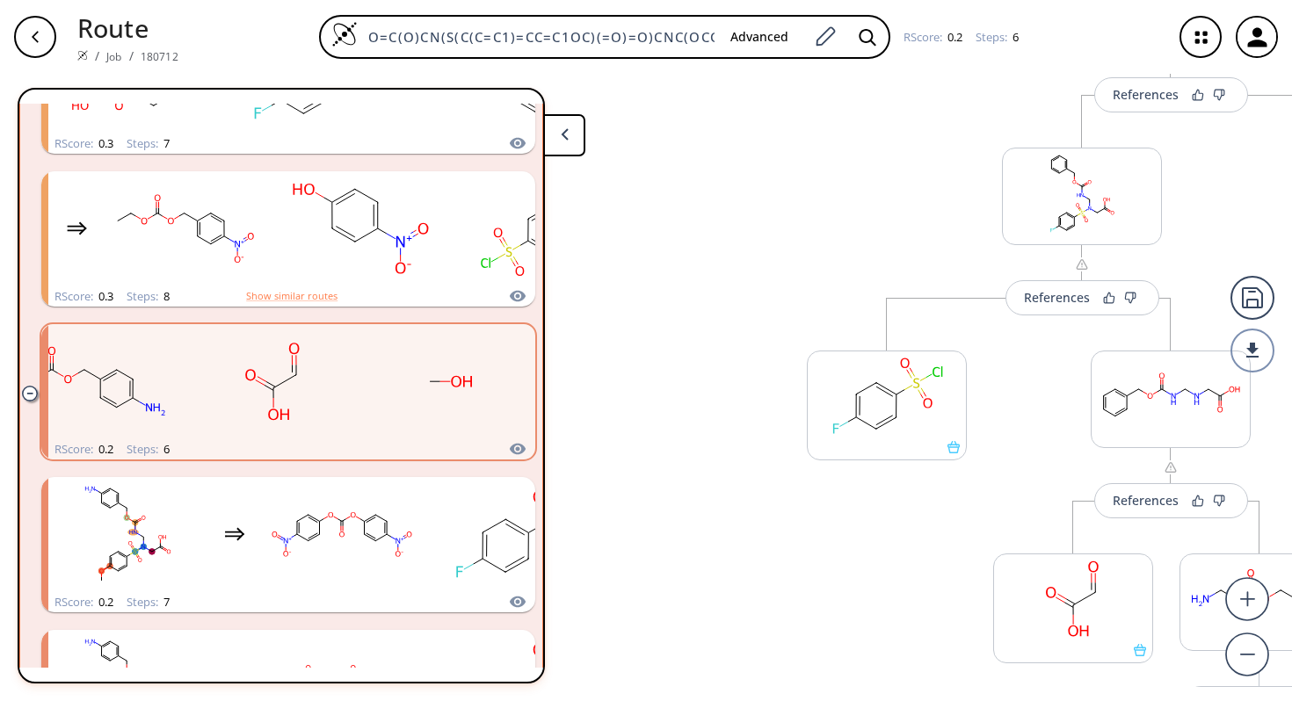
click at [556, 134] on button at bounding box center [564, 135] width 42 height 42
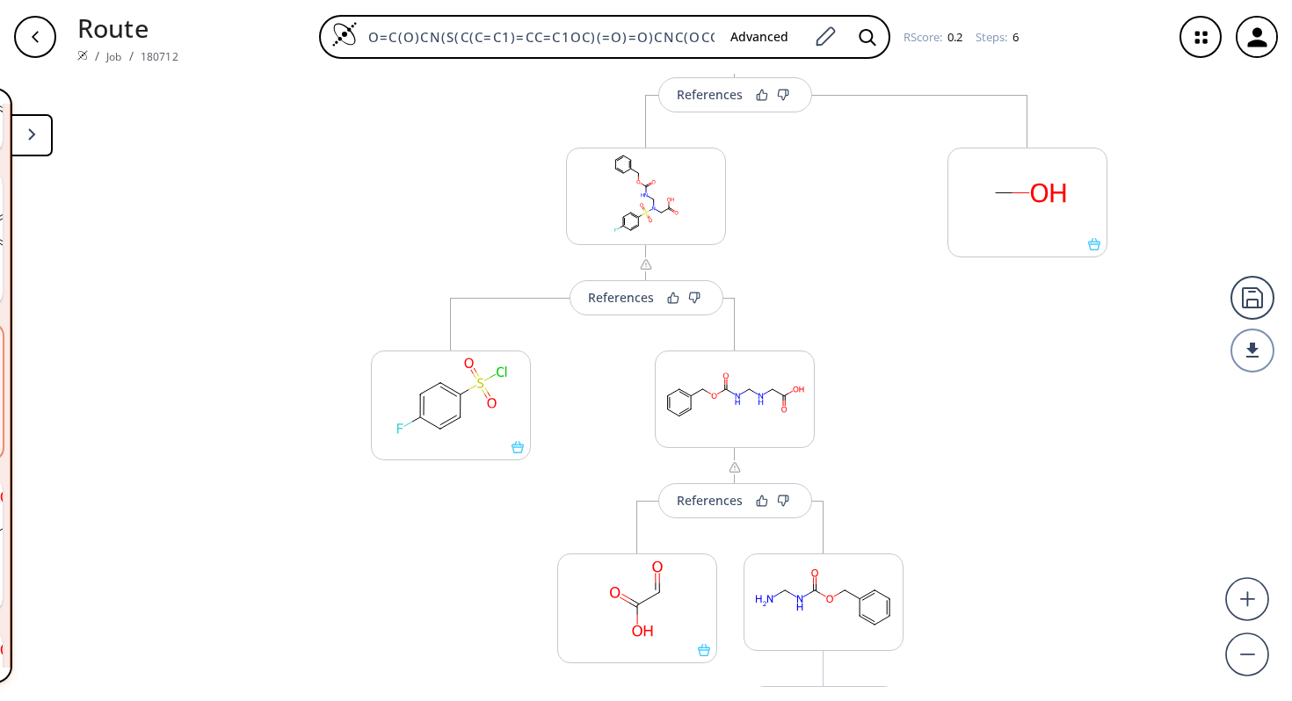
click at [48, 134] on button at bounding box center [32, 135] width 42 height 42
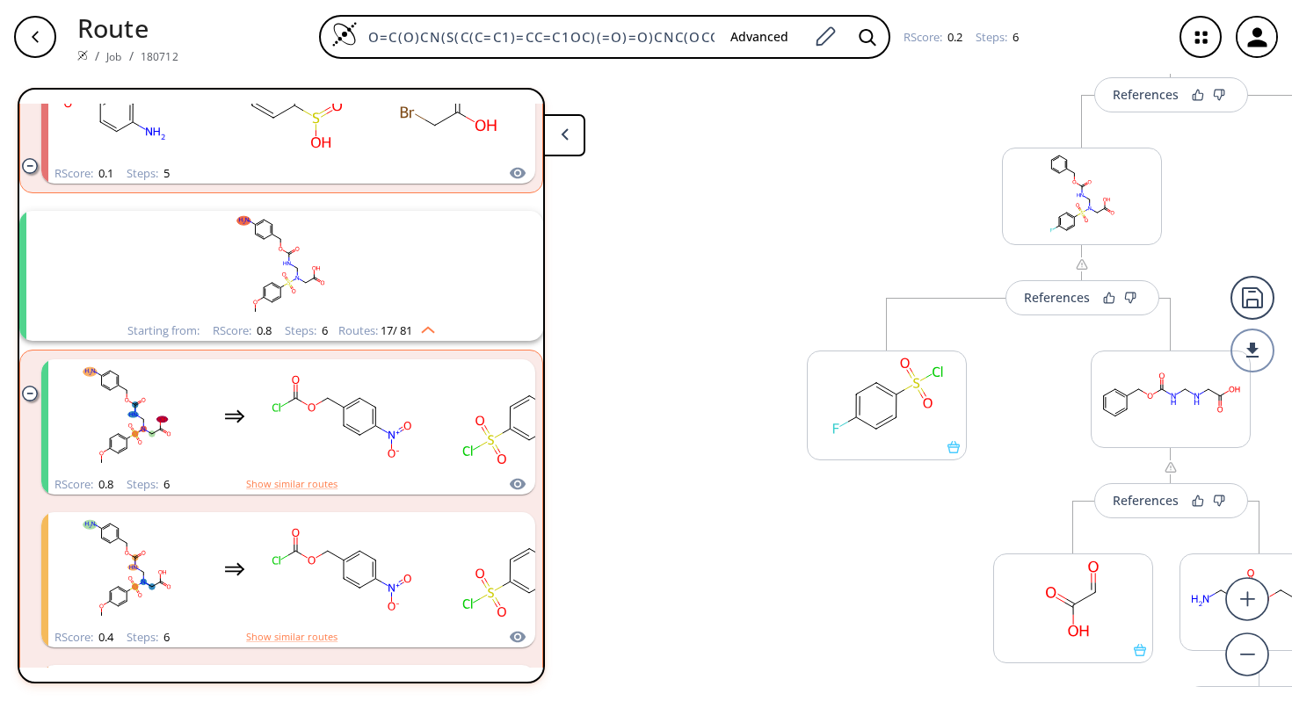
scroll to position [3373, 0]
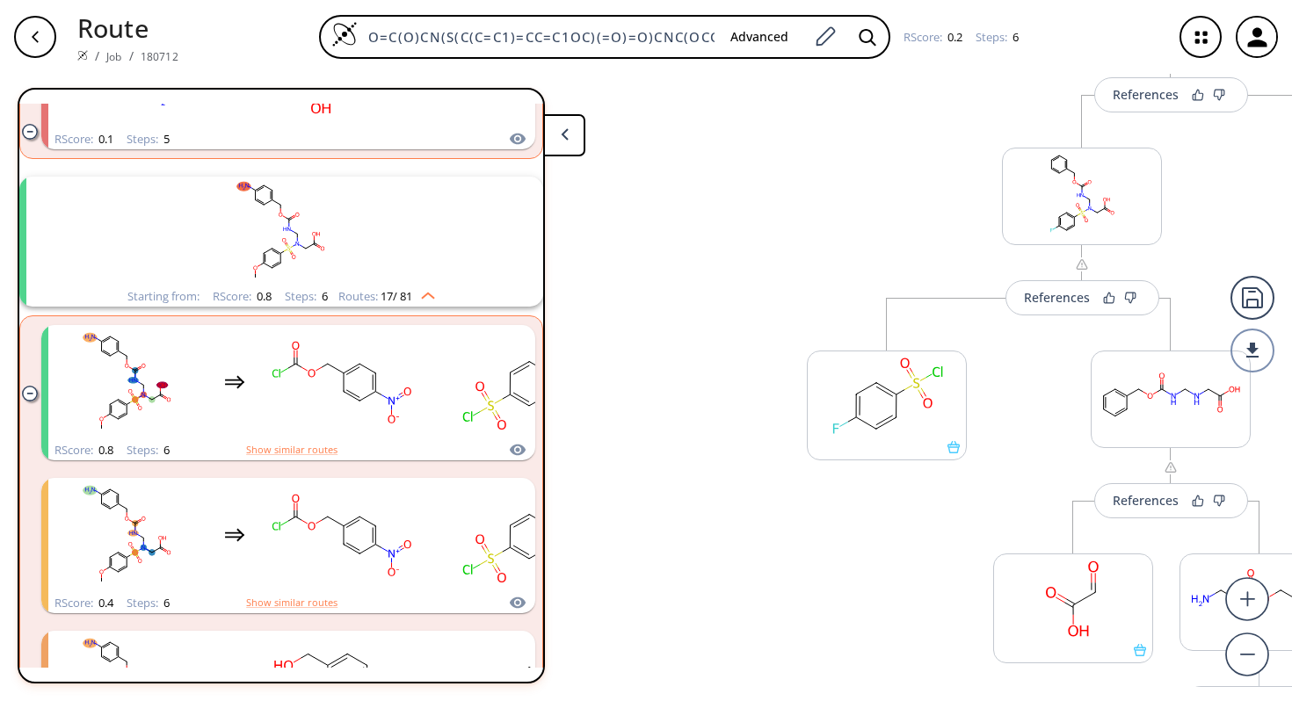
click at [435, 299] on img "clusters" at bounding box center [423, 293] width 23 height 14
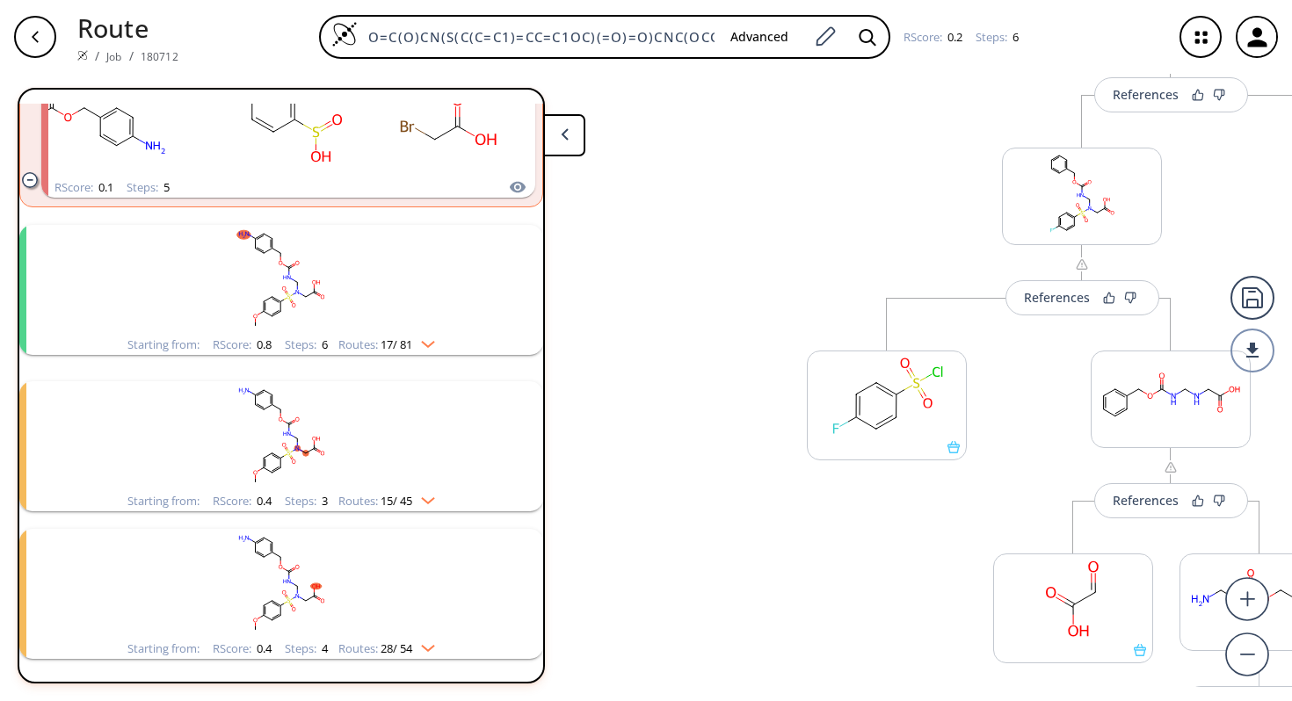
scroll to position [3330, 0]
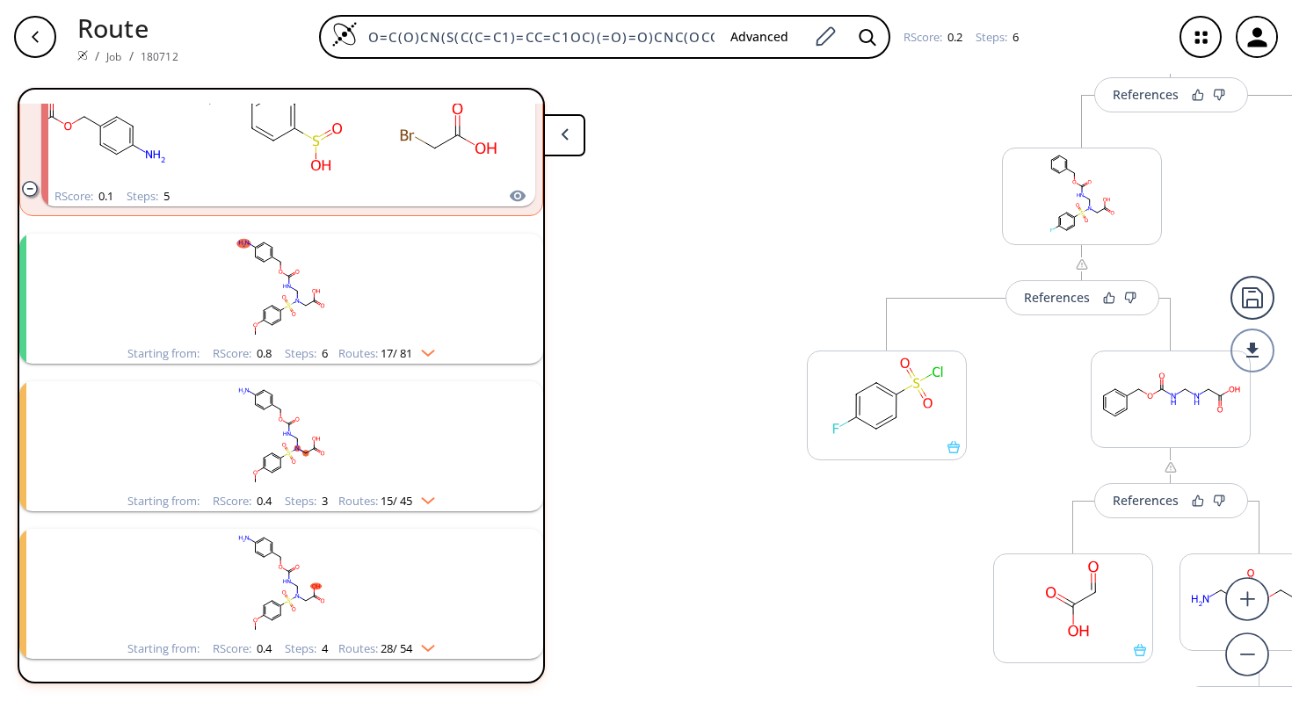
click at [435, 343] on img "clusters" at bounding box center [423, 350] width 23 height 14
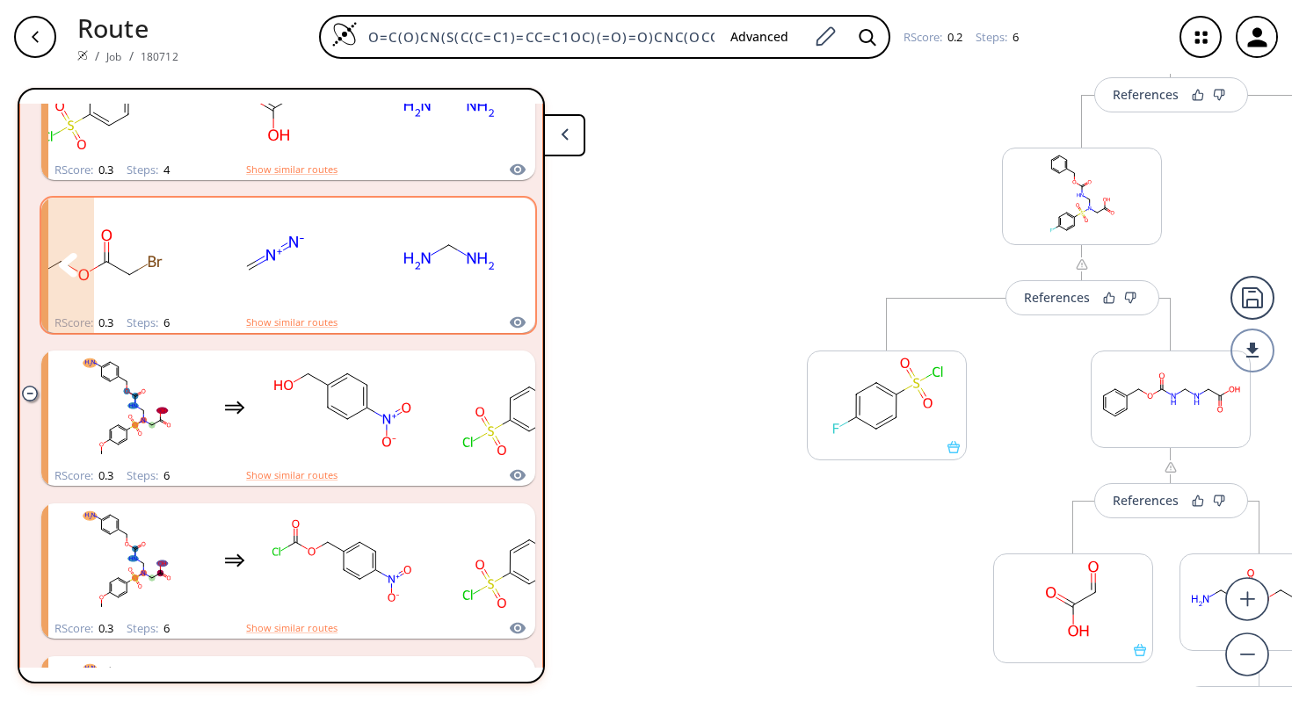
scroll to position [4153, 0]
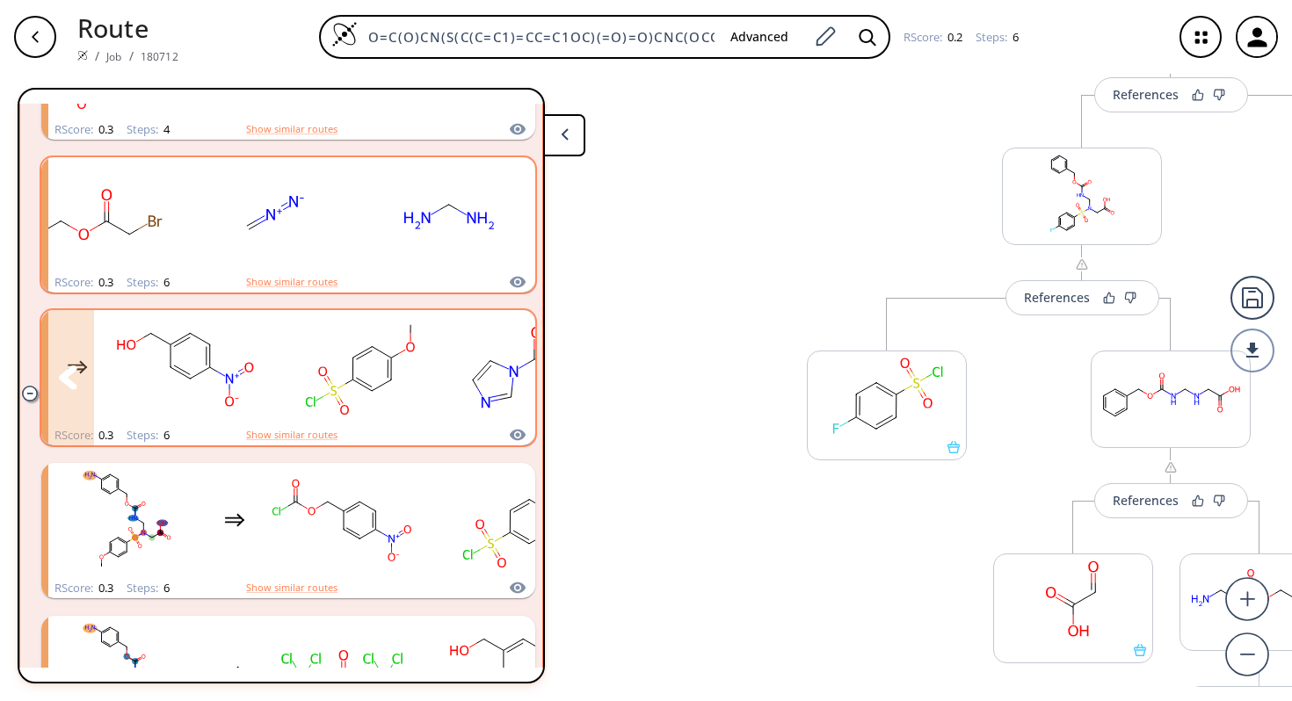
click at [293, 361] on rect "clusters" at bounding box center [360, 368] width 158 height 110
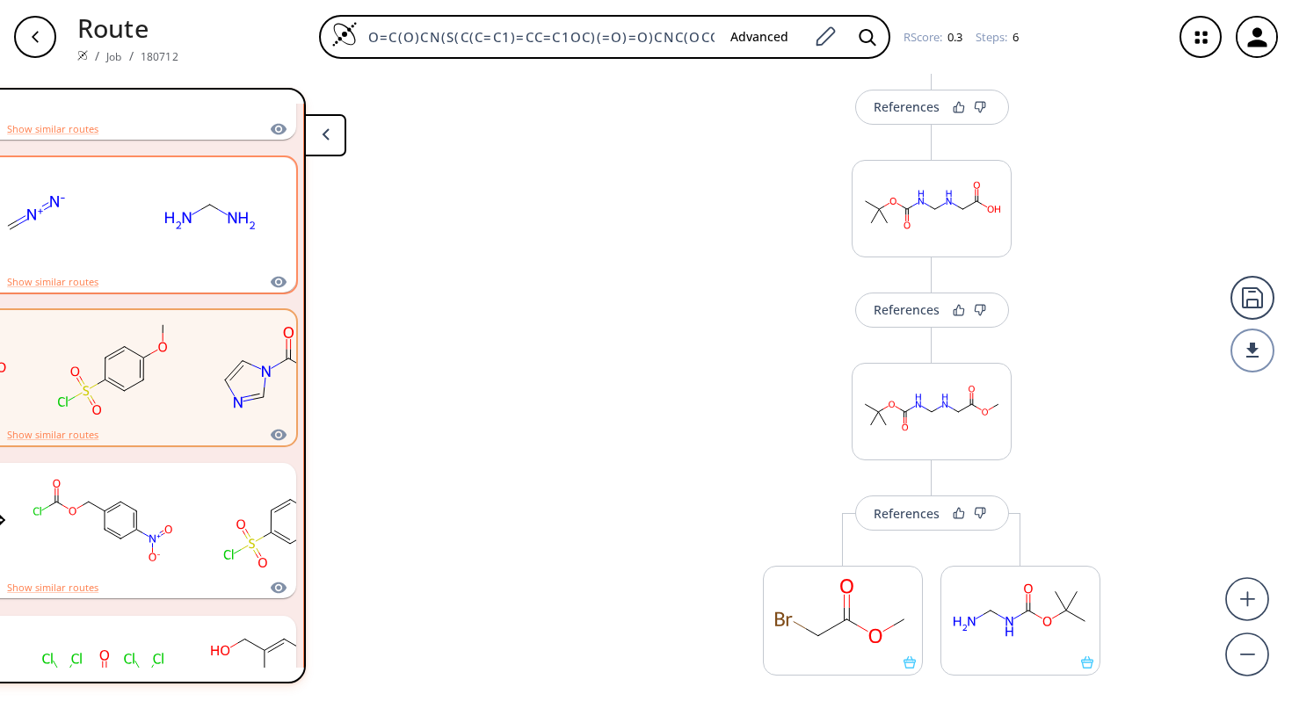
scroll to position [787, 0]
click at [894, 316] on div "References" at bounding box center [907, 311] width 66 height 11
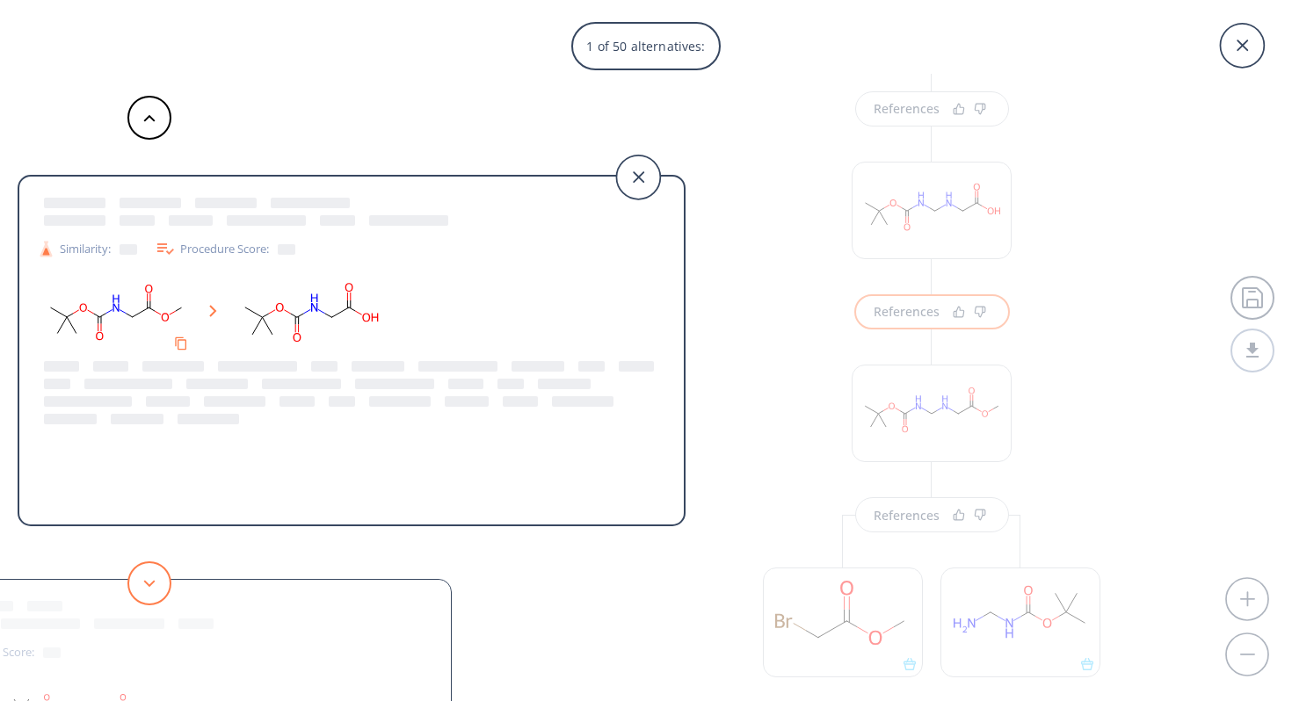
click at [151, 577] on button at bounding box center [149, 584] width 44 height 44
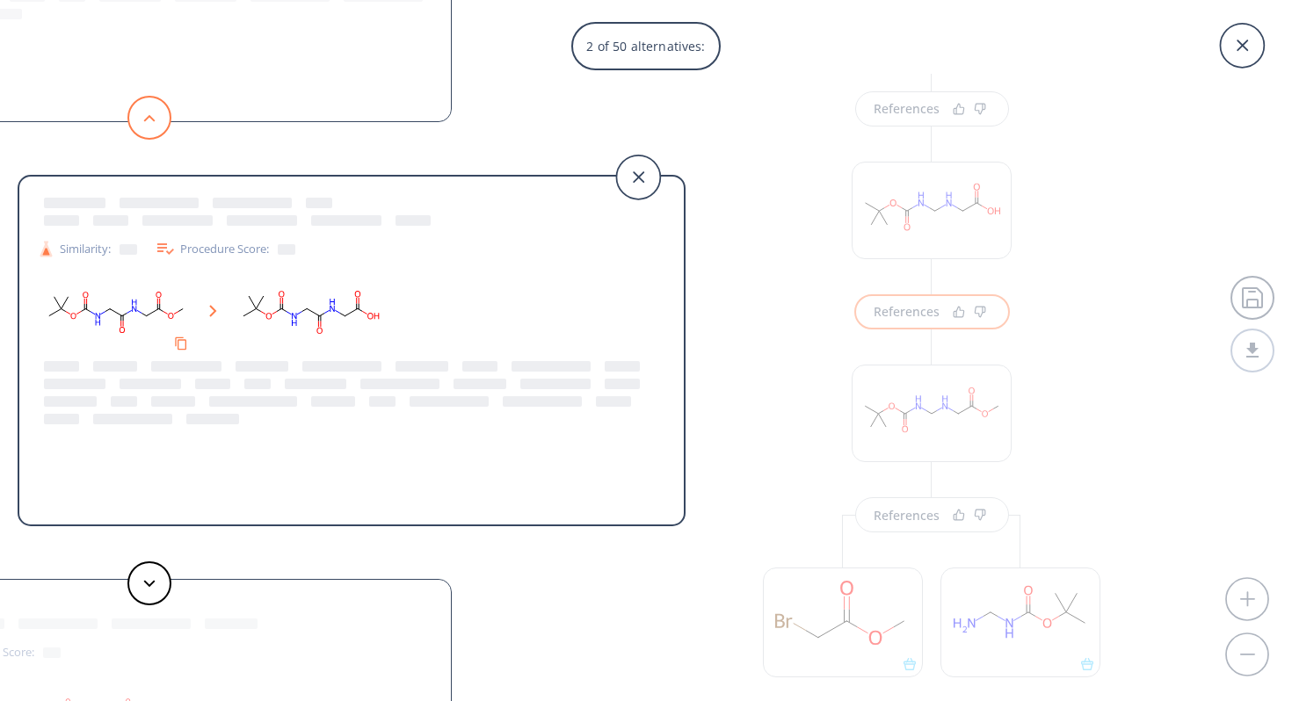
click at [152, 130] on button at bounding box center [149, 118] width 44 height 44
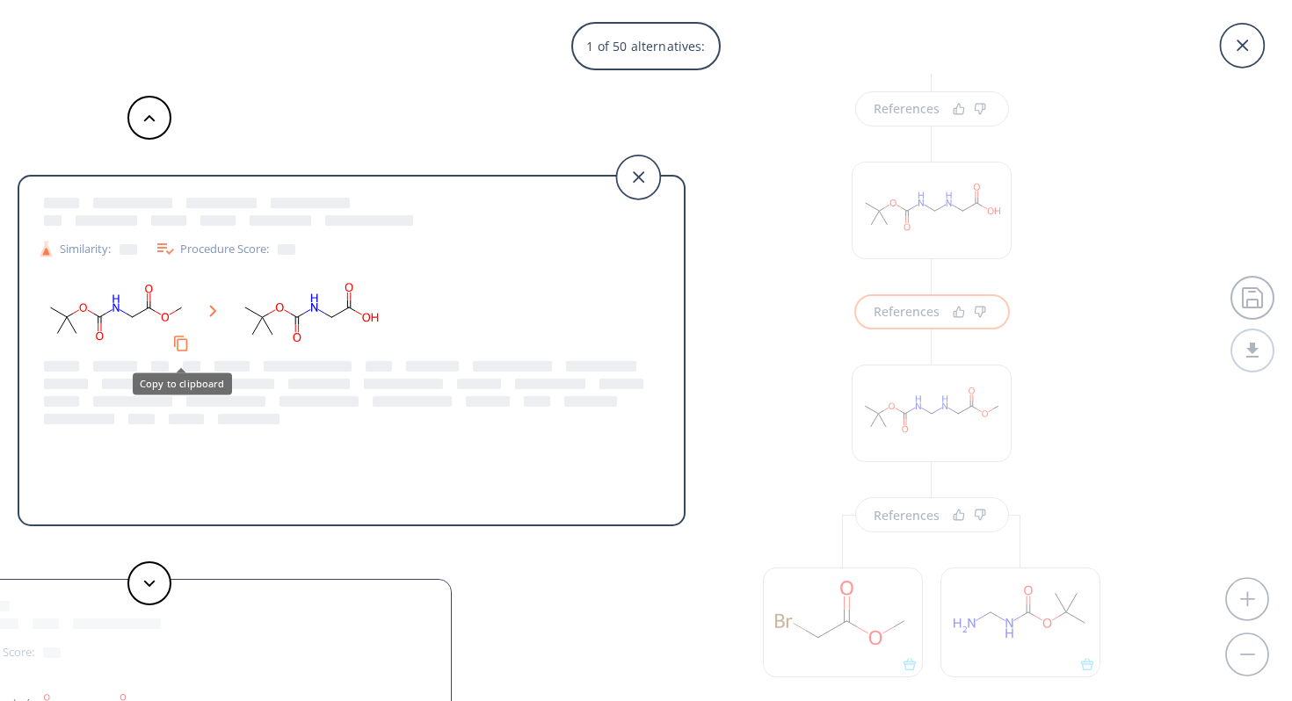
click at [185, 352] on button "Copy to clipboard" at bounding box center [180, 343] width 33 height 33
click at [1242, 58] on icon at bounding box center [1242, 46] width 44 height 44
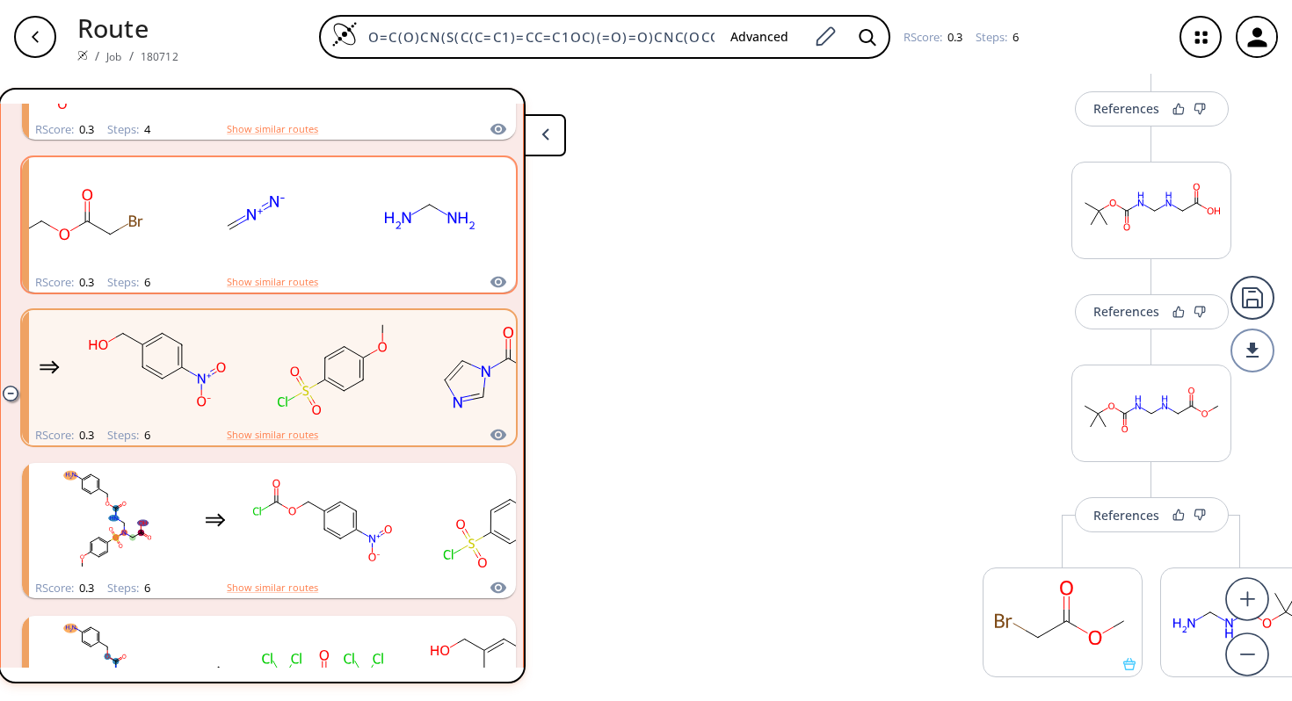
scroll to position [0, 0]
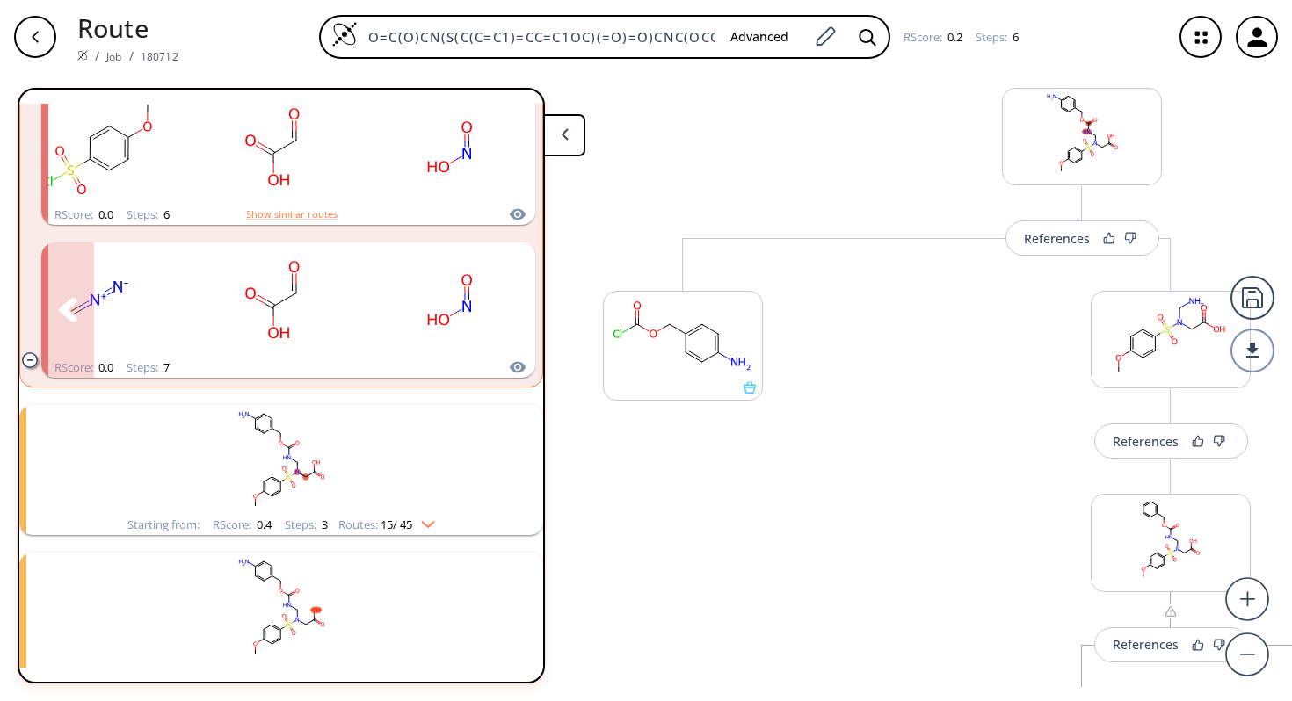
scroll to position [5940, 0]
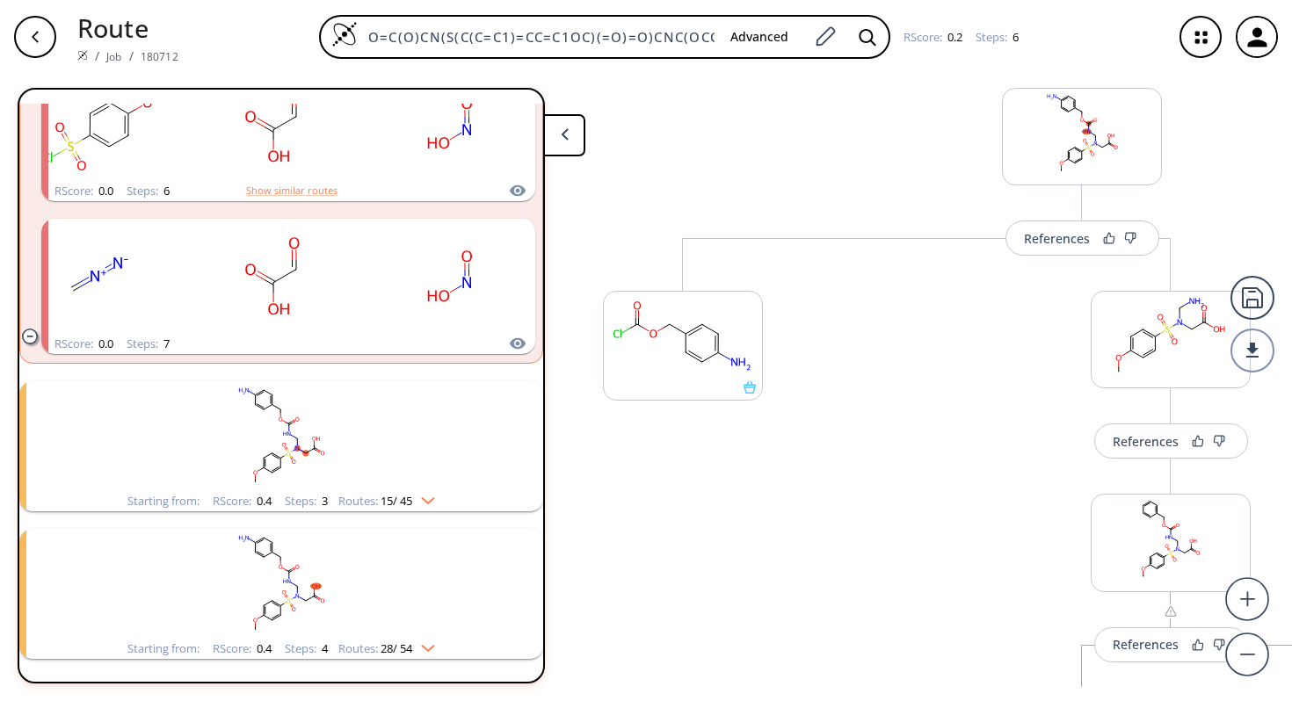
click at [435, 490] on img "clusters" at bounding box center [423, 497] width 23 height 14
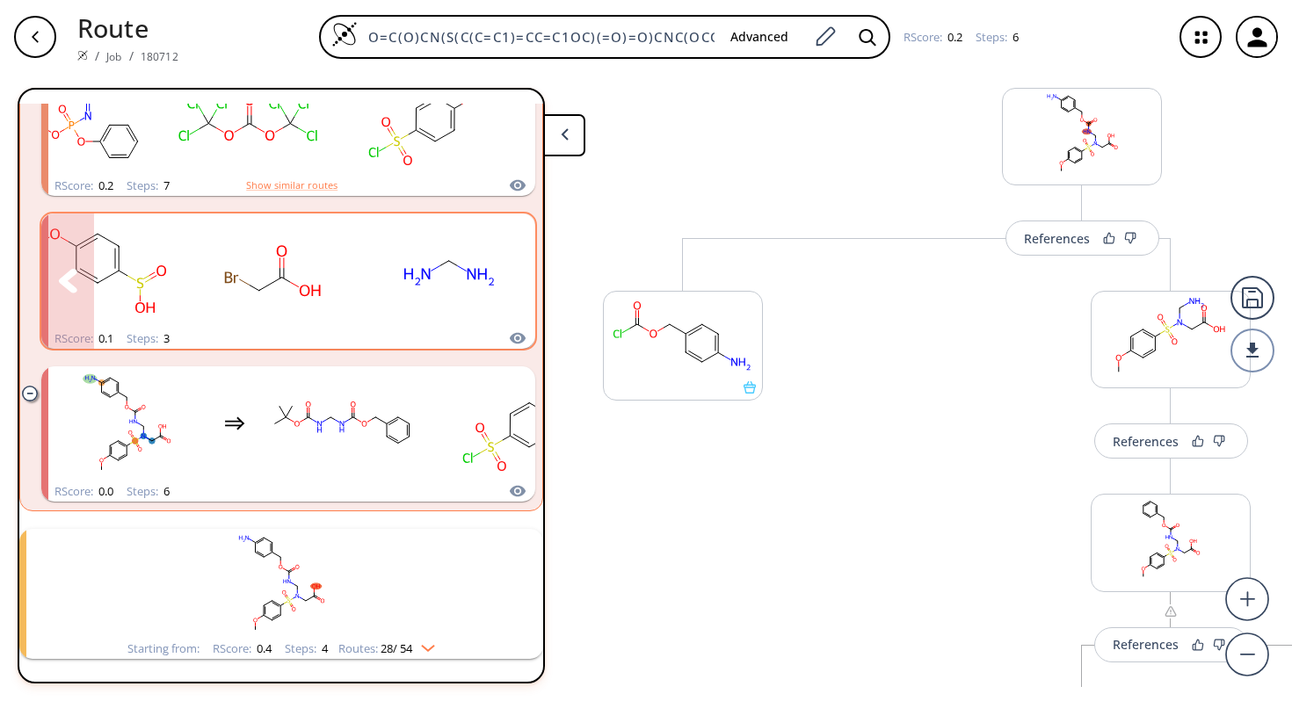
scroll to position [8245, 0]
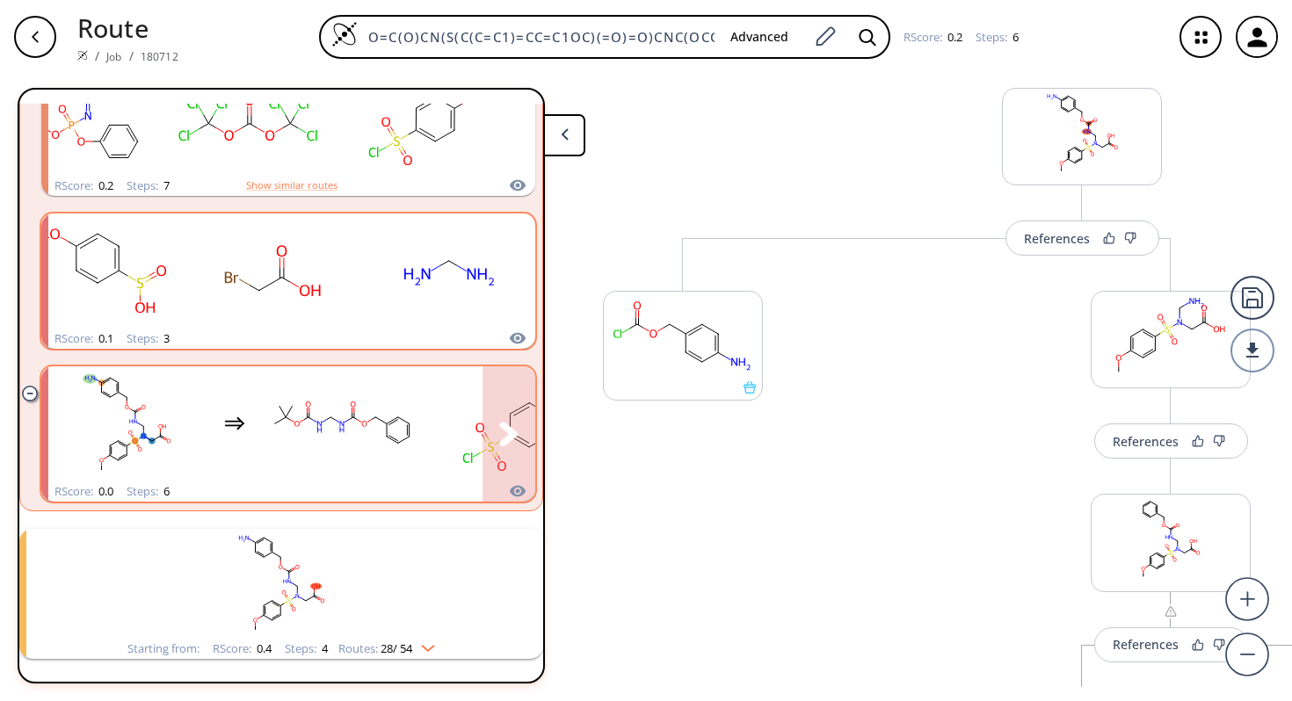
click at [432, 466] on div "clusters" at bounding box center [498, 424] width 900 height 115
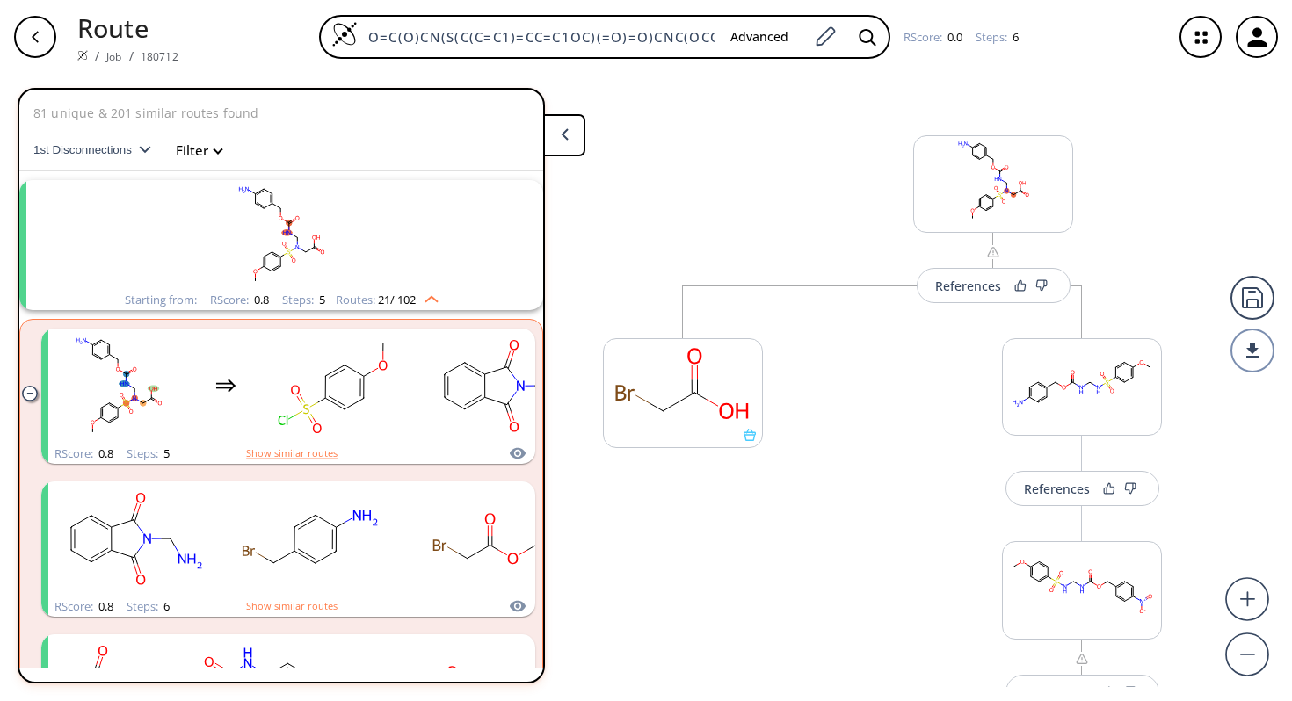
click at [359, 245] on rect "clusters" at bounding box center [281, 235] width 457 height 110
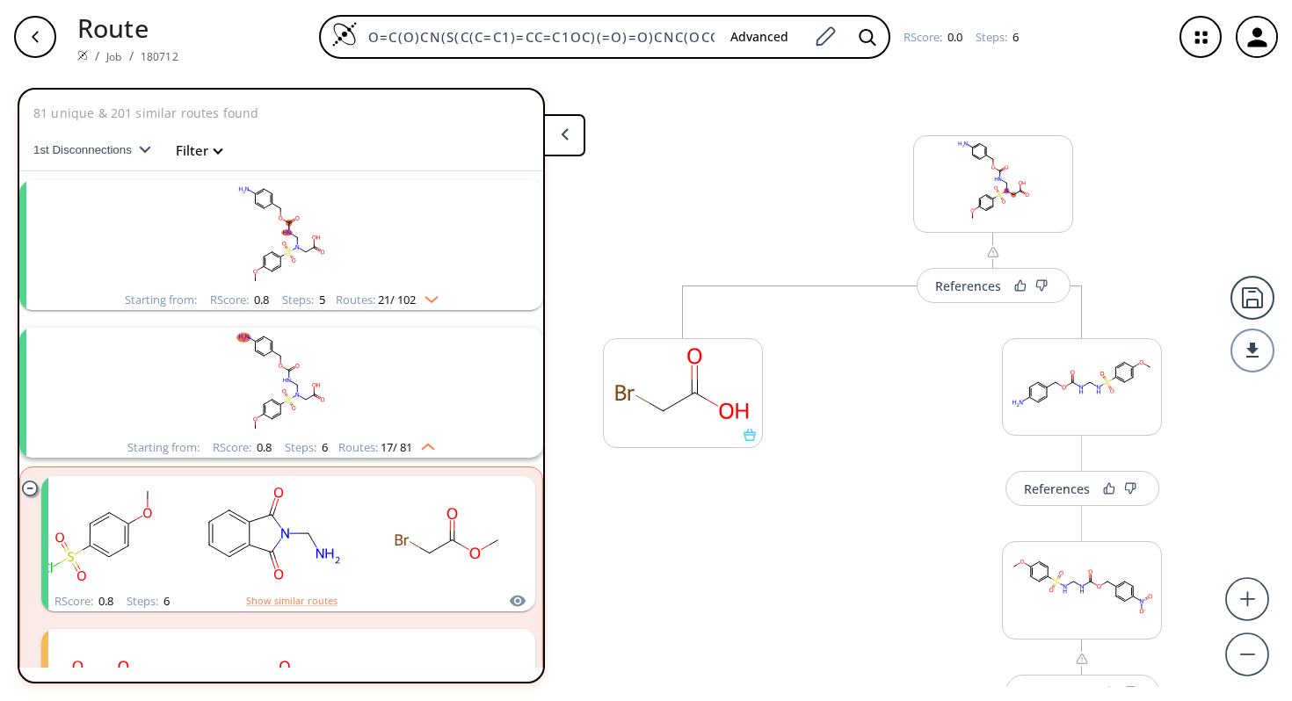
click at [364, 269] on rect "clusters" at bounding box center [281, 235] width 457 height 110
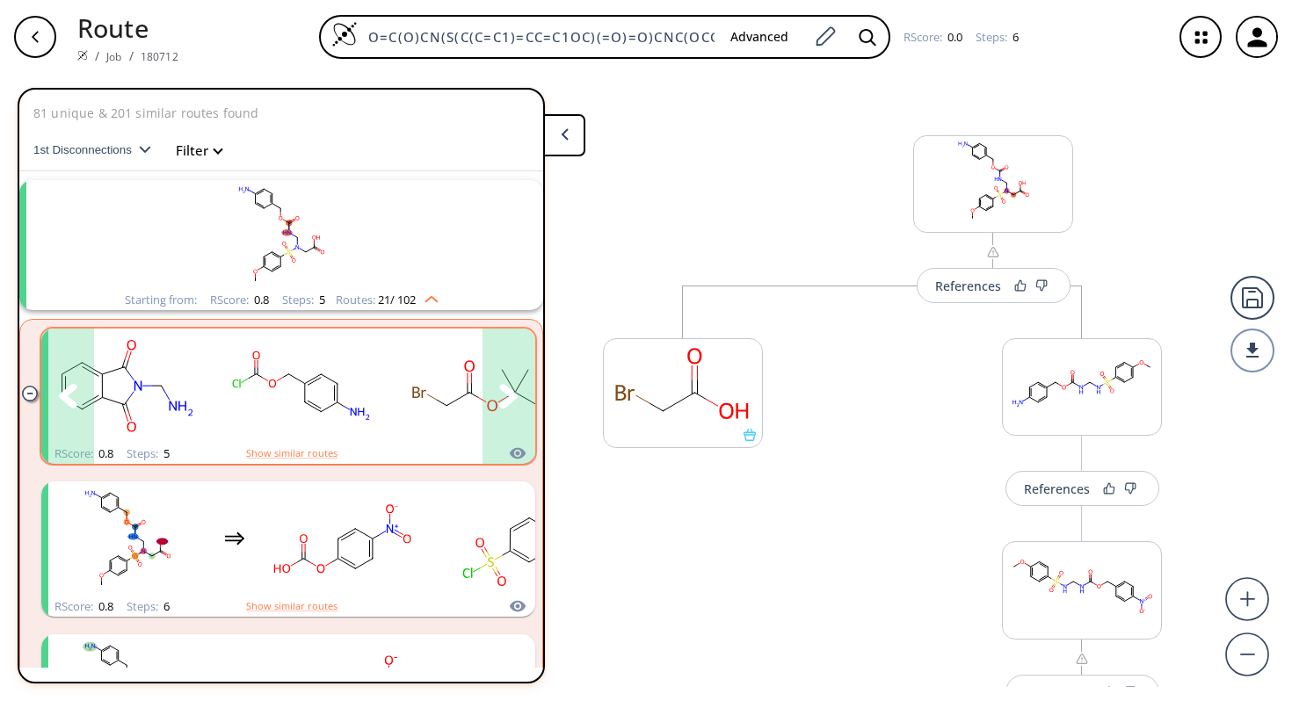
click at [371, 411] on ellipse "clusters" at bounding box center [359, 413] width 26 height 17
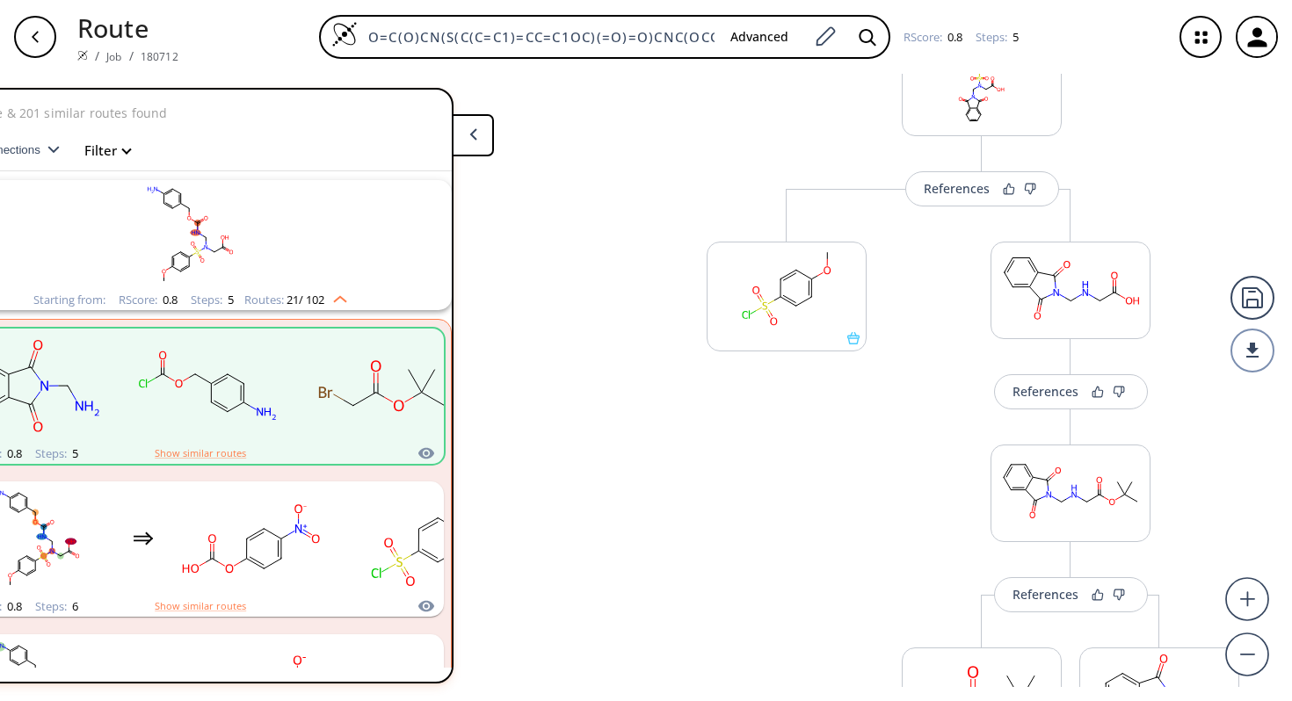
scroll to position [503, 0]
